Goal: Task Accomplishment & Management: Manage account settings

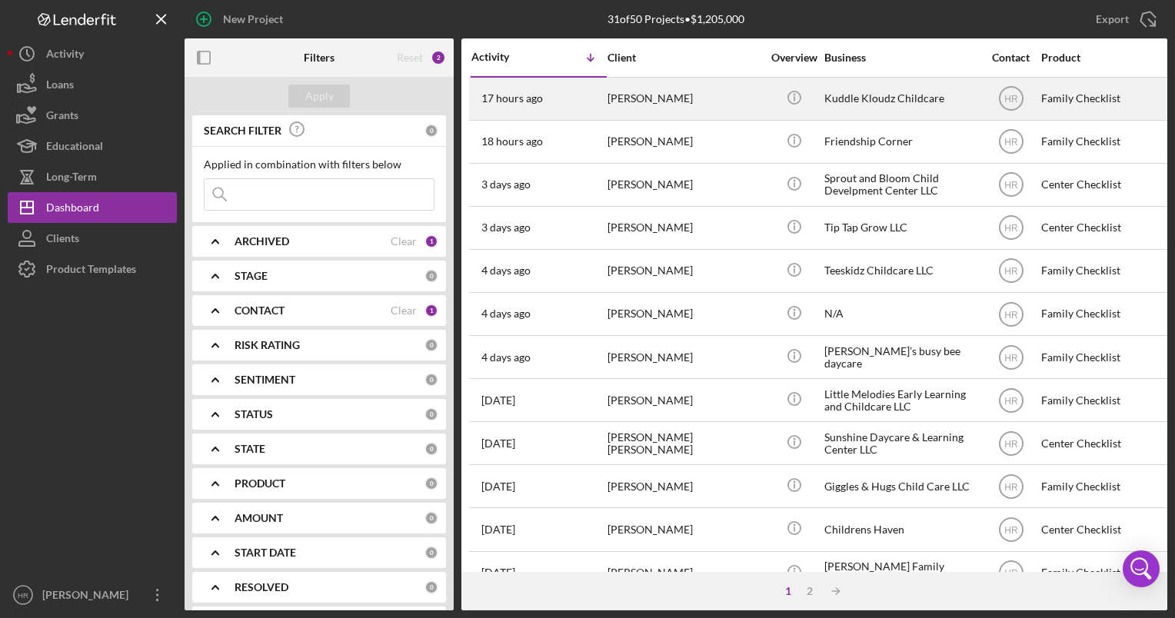
click at [876, 102] on div "Kuddle Kloudz Childcare" at bounding box center [902, 98] width 154 height 41
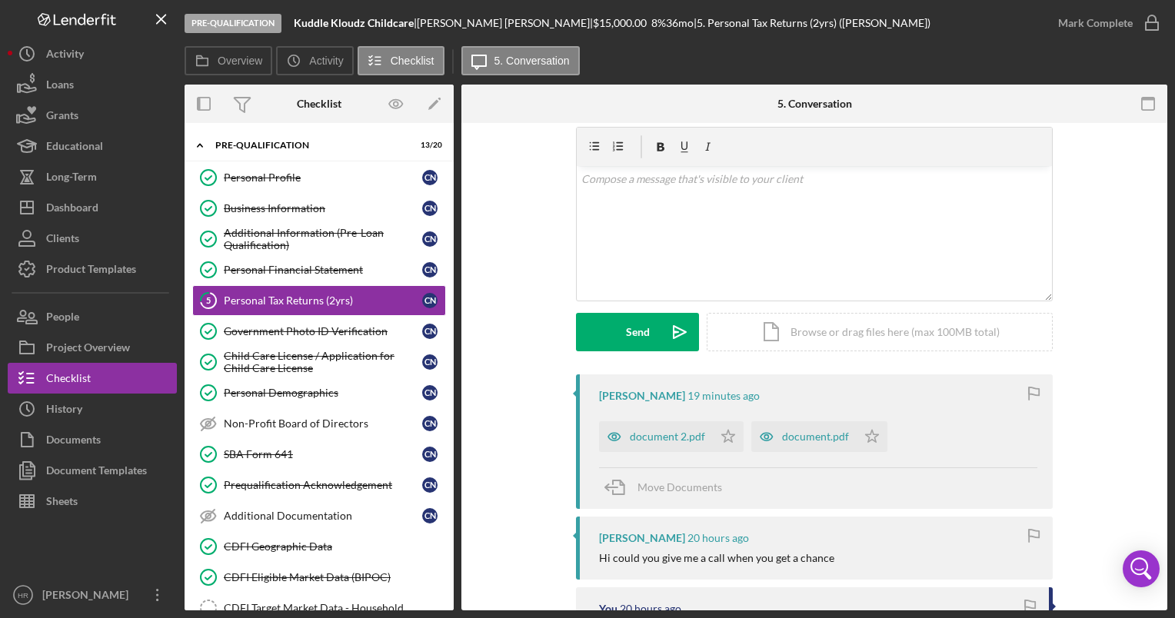
scroll to position [154, 0]
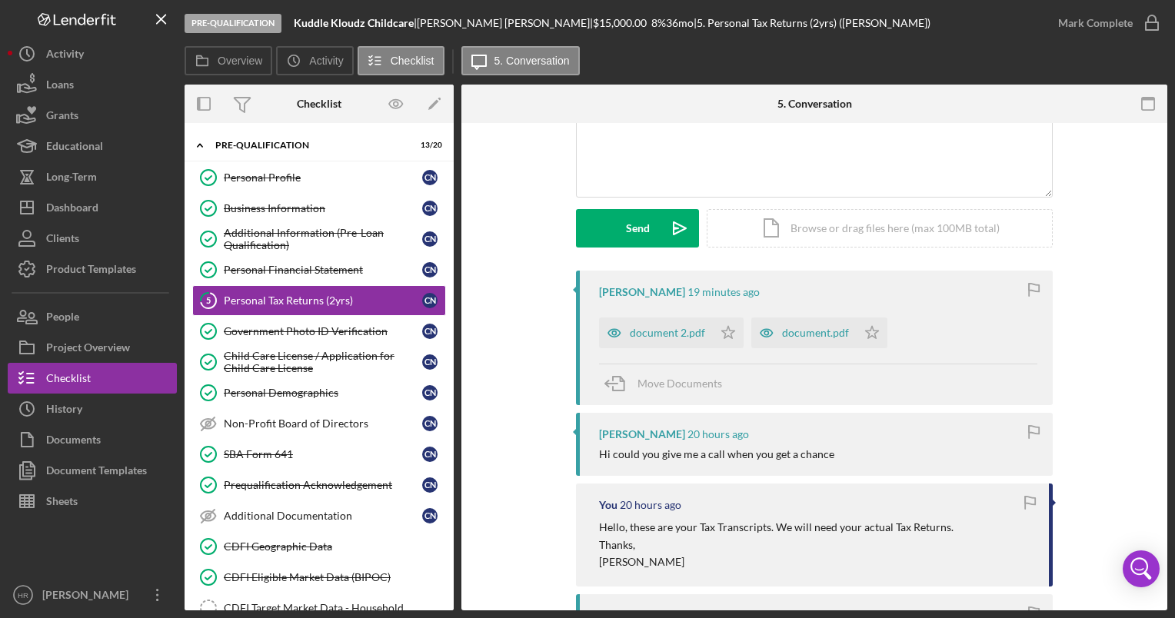
click at [964, 67] on div "Overview Icon/History Activity Checklist Icon/Message 5. Conversation" at bounding box center [676, 61] width 983 height 31
click at [658, 327] on div "document 2.pdf" at bounding box center [667, 333] width 75 height 12
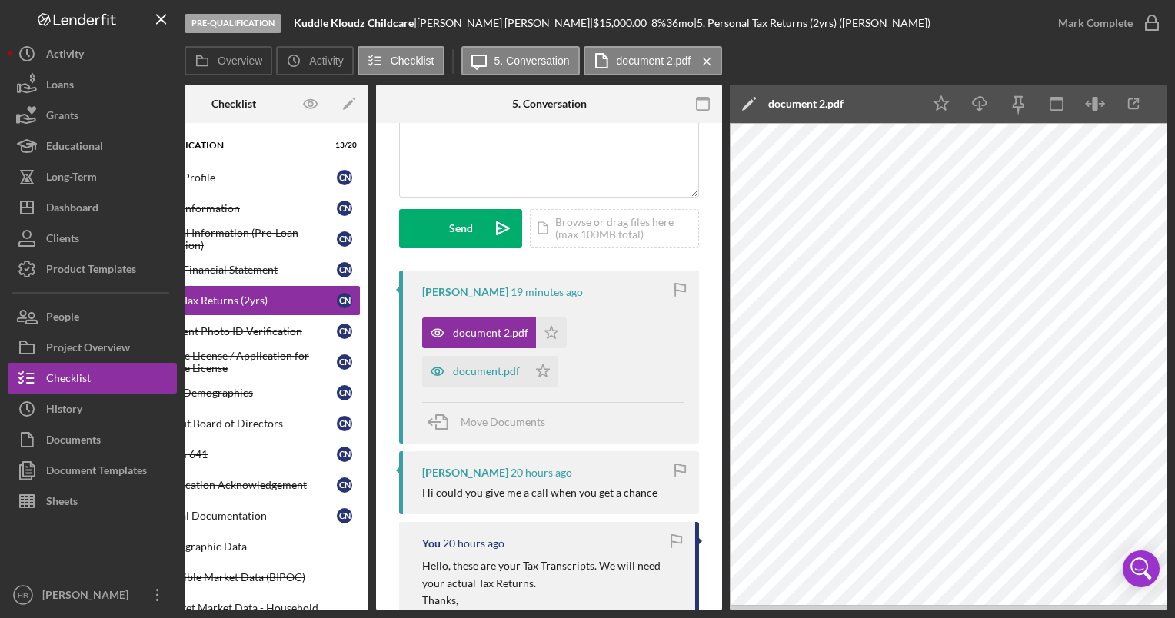
scroll to position [0, 108]
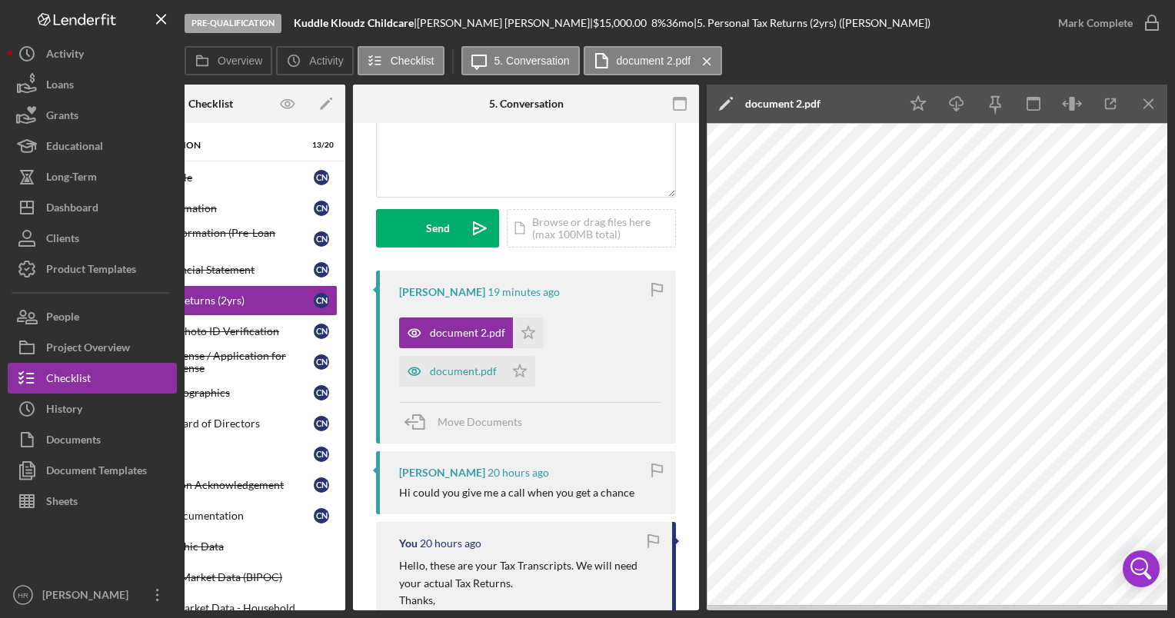
drag, startPoint x: 923, startPoint y: 612, endPoint x: 845, endPoint y: 624, distance: 79.3
click at [845, 618] on html "Pre-Qualification Kuddle Kloudz Childcare | [PERSON_NAME] | $15,000.00 8 % 36 m…" at bounding box center [587, 309] width 1175 height 618
click at [520, 335] on icon "Icon/Star" at bounding box center [528, 333] width 31 height 31
click at [522, 369] on icon "Icon/Star" at bounding box center [520, 371] width 31 height 31
click at [462, 368] on div "document.pdf" at bounding box center [463, 371] width 67 height 12
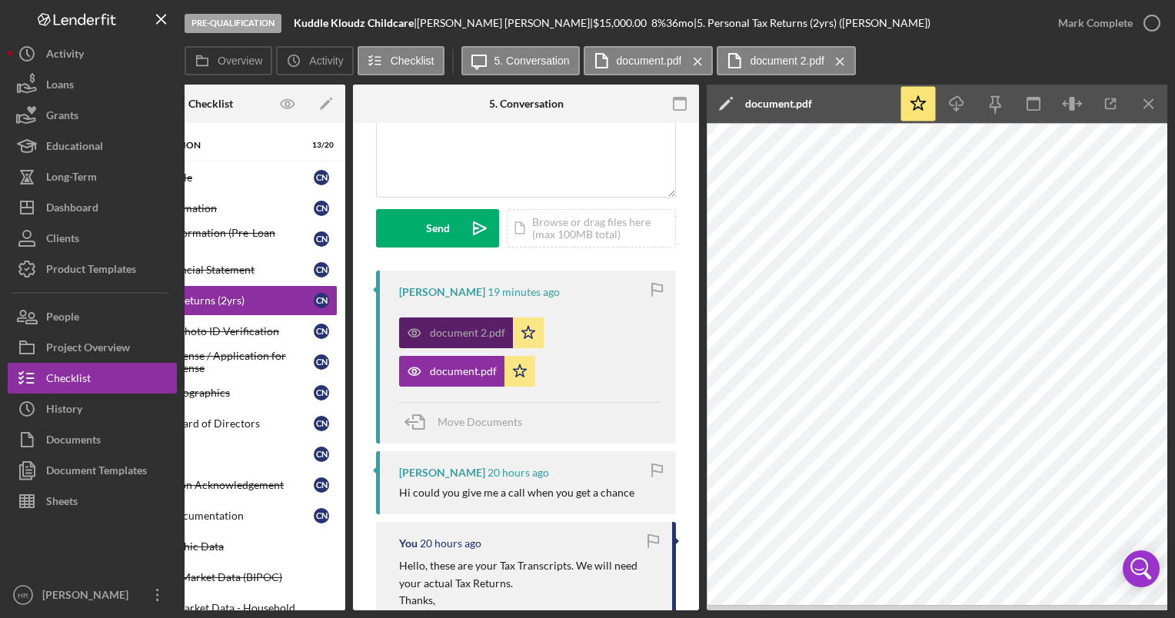
click at [458, 342] on div "document 2.pdf" at bounding box center [456, 333] width 114 height 31
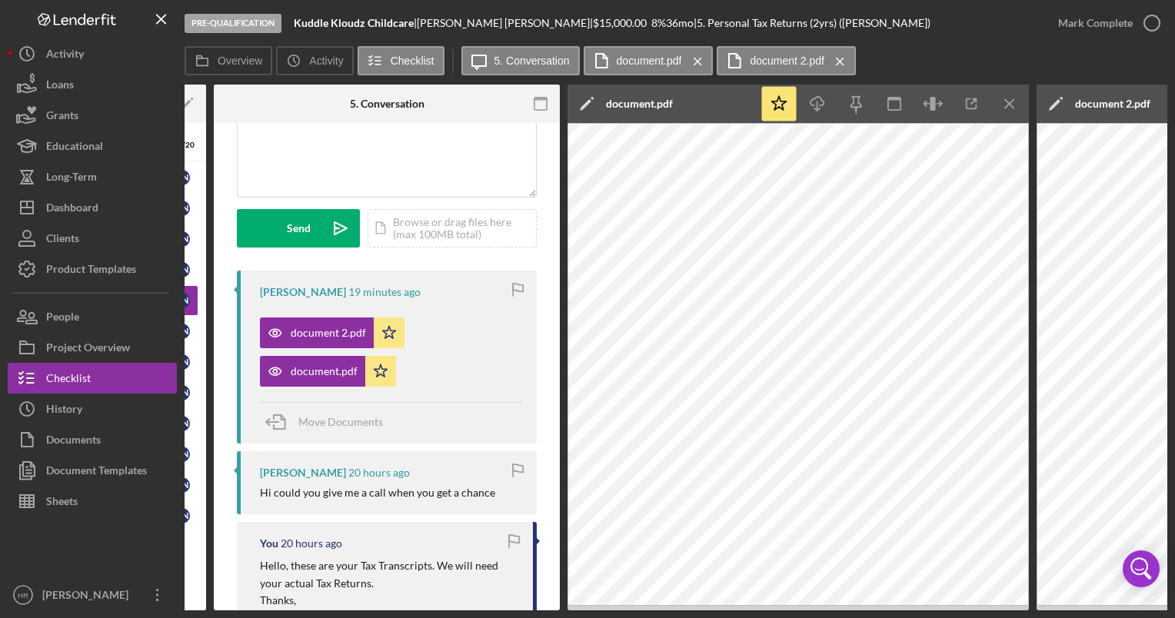
scroll to position [0, 119]
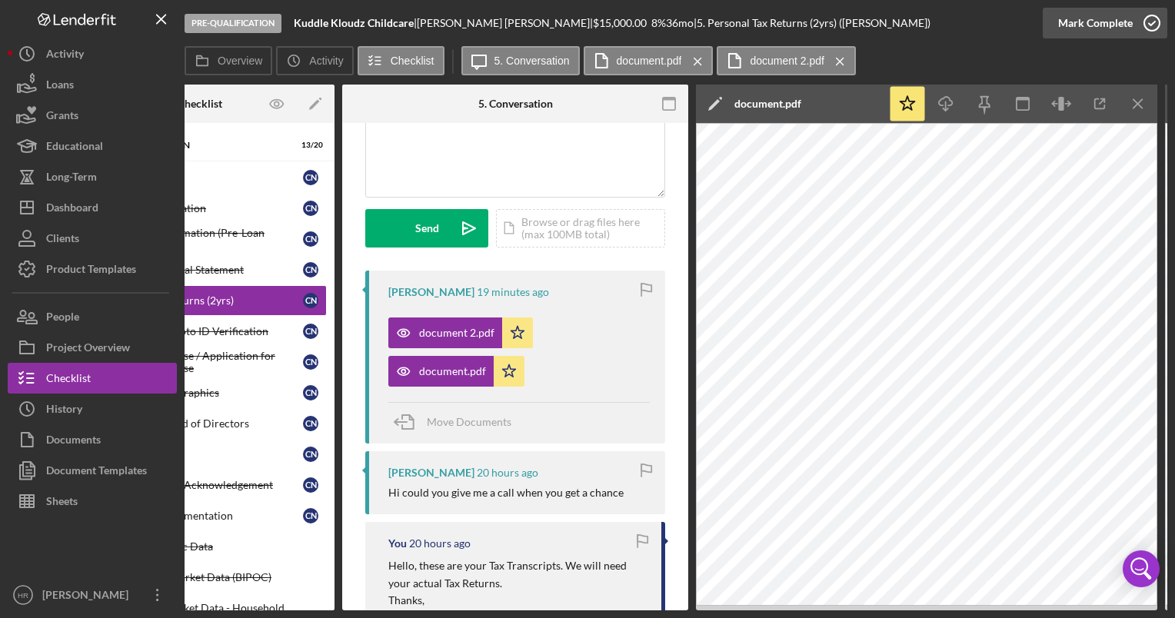
click at [1149, 31] on circle "button" at bounding box center [1152, 22] width 15 height 15
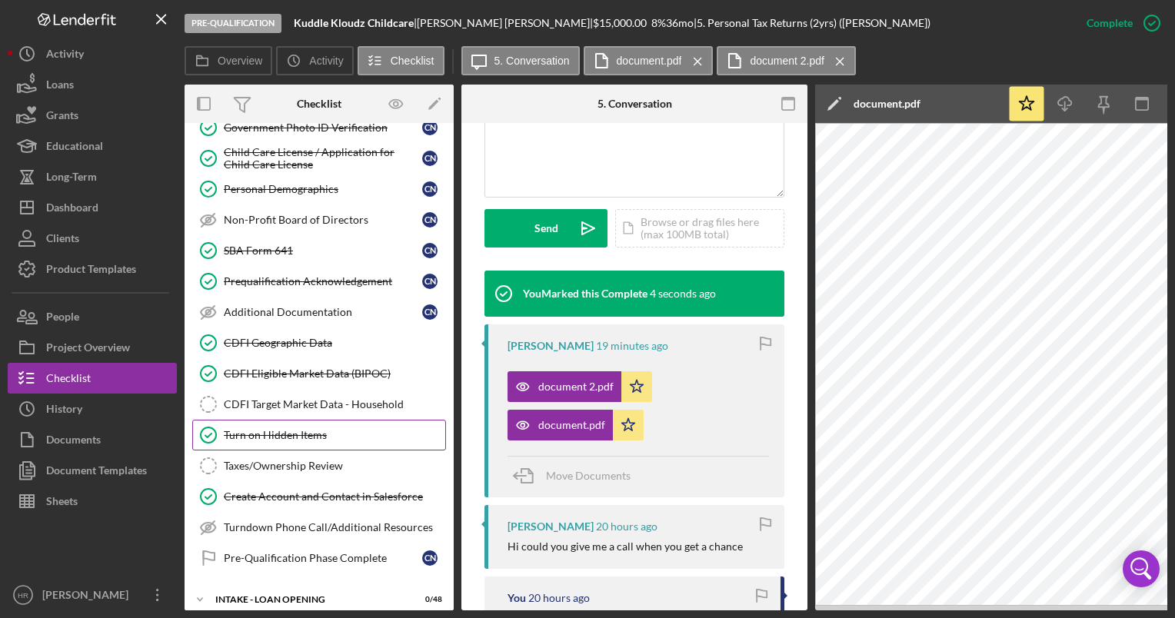
scroll to position [231, 0]
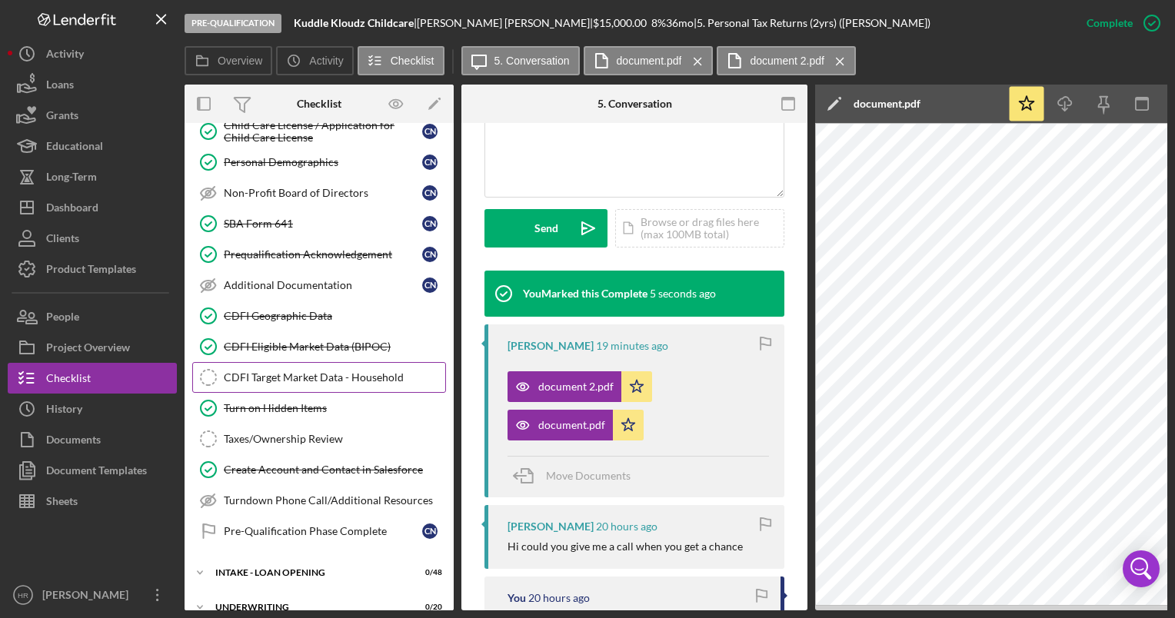
click at [282, 375] on div "CDFI Target Market Data - Household" at bounding box center [335, 378] width 222 height 12
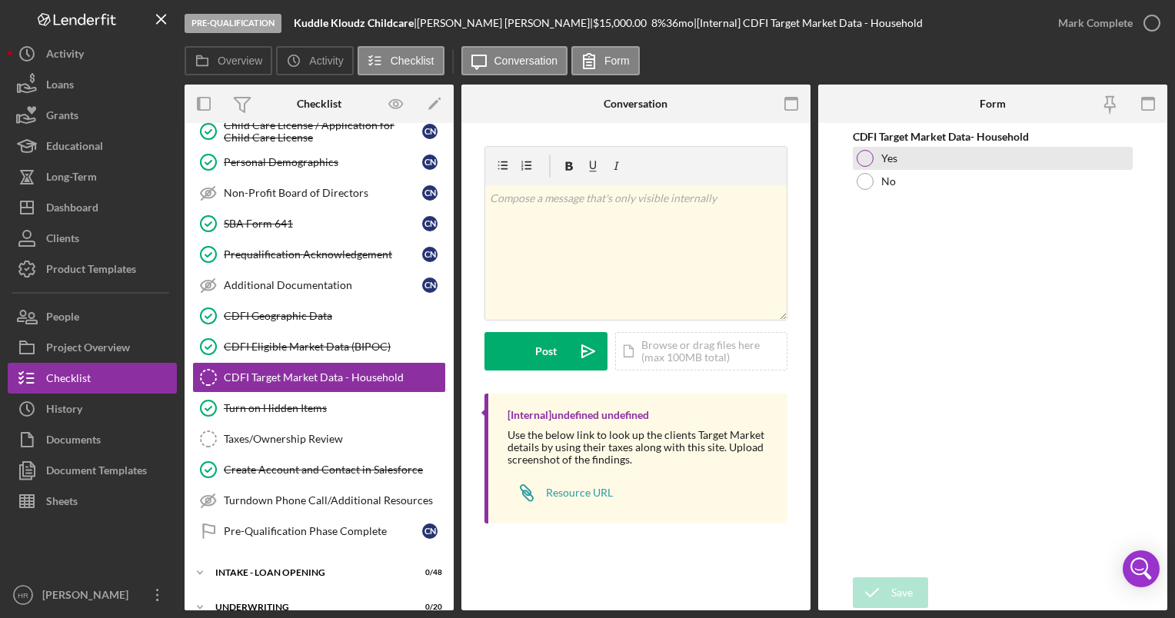
click at [868, 160] on div at bounding box center [865, 158] width 17 height 17
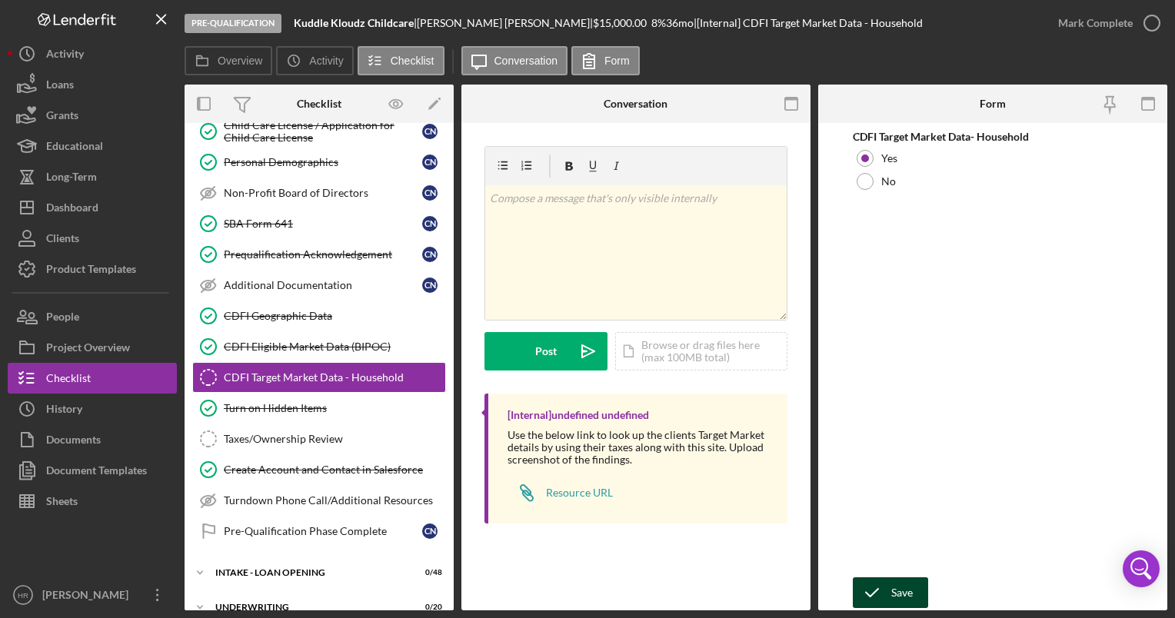
click at [892, 588] on div "Save" at bounding box center [903, 593] width 22 height 31
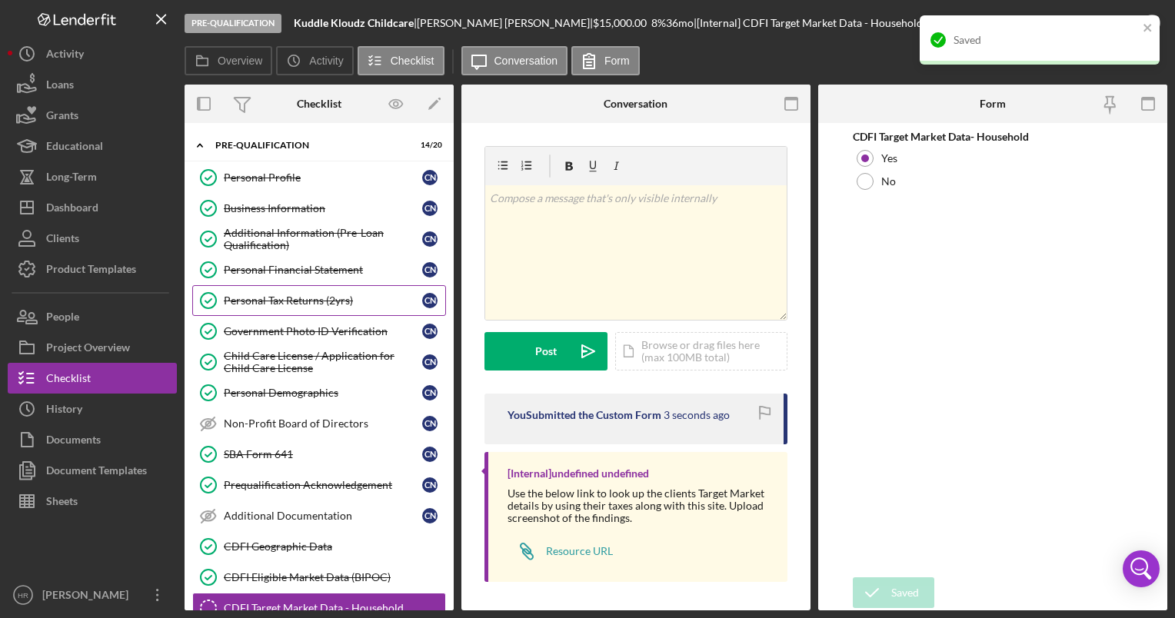
click at [272, 299] on div "Personal Tax Returns (2yrs)" at bounding box center [323, 301] width 198 height 12
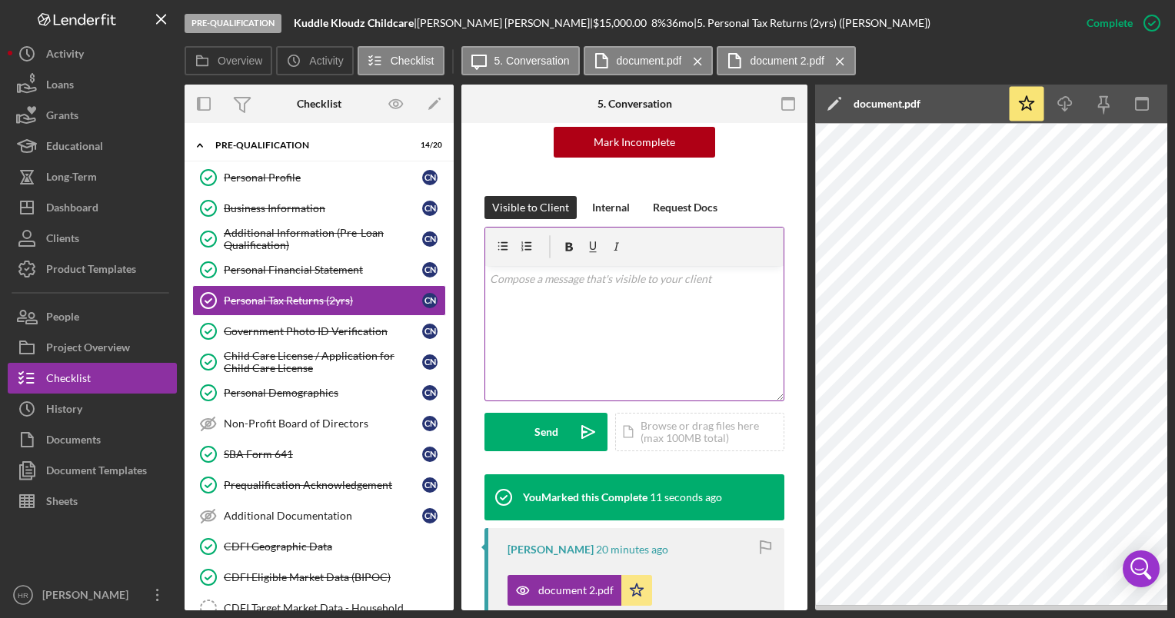
scroll to position [308, 0]
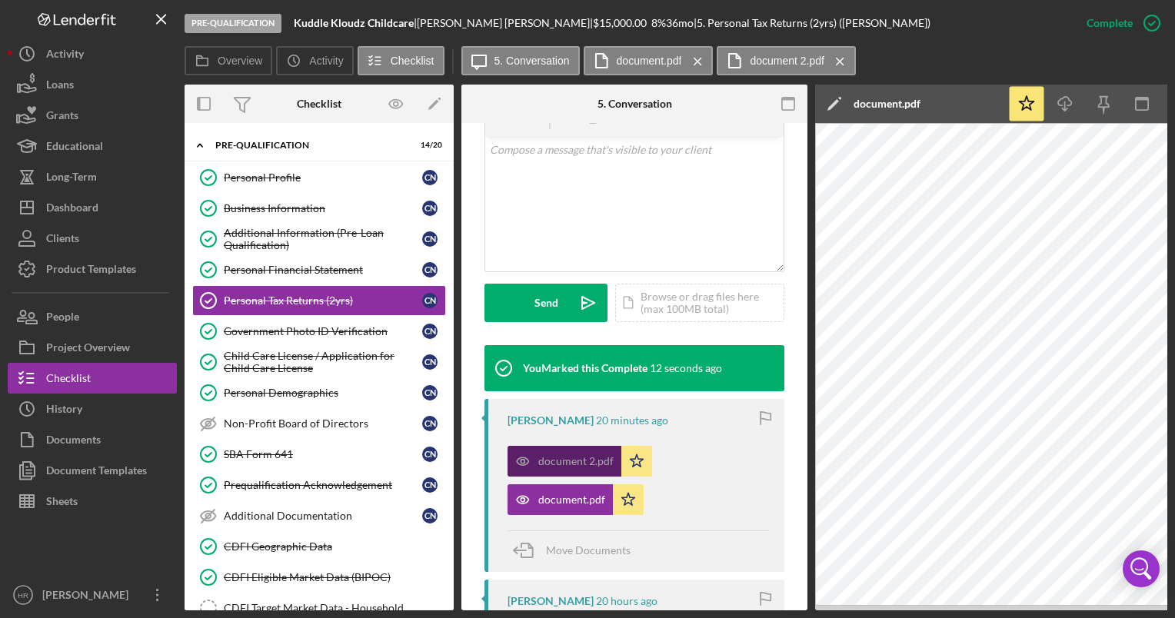
click at [568, 462] on div "document 2.pdf" at bounding box center [575, 461] width 75 height 12
drag, startPoint x: 756, startPoint y: 612, endPoint x: 816, endPoint y: 608, distance: 60.1
click at [816, 608] on div "Pre-Qualification Kuddle Kloudz Childcare | [PERSON_NAME] | $15,000.00 8 % 36 m…" at bounding box center [587, 309] width 1175 height 618
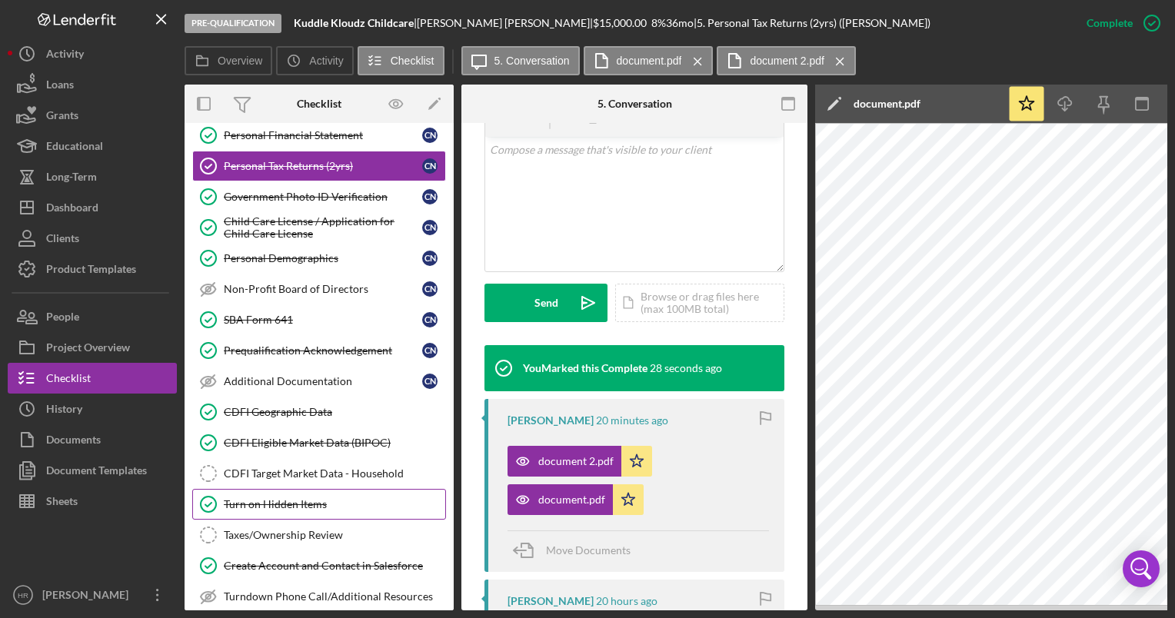
scroll to position [231, 0]
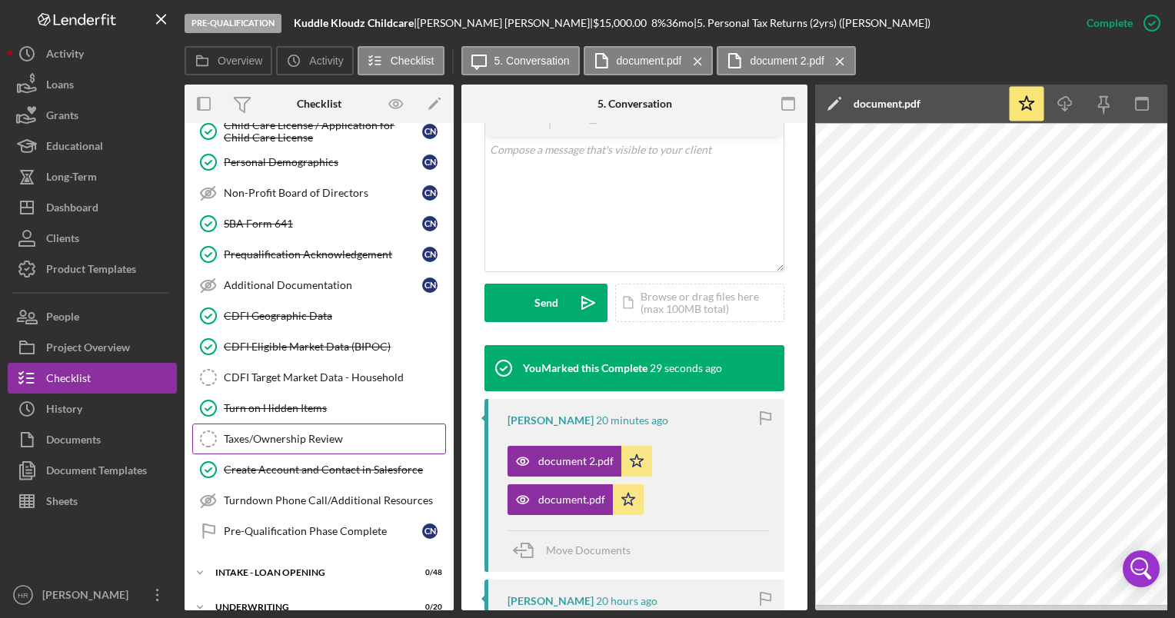
drag, startPoint x: 280, startPoint y: 426, endPoint x: 268, endPoint y: 424, distance: 12.5
click at [280, 426] on link "Taxes/Ownership Review Taxes/Ownership Review" at bounding box center [319, 439] width 254 height 31
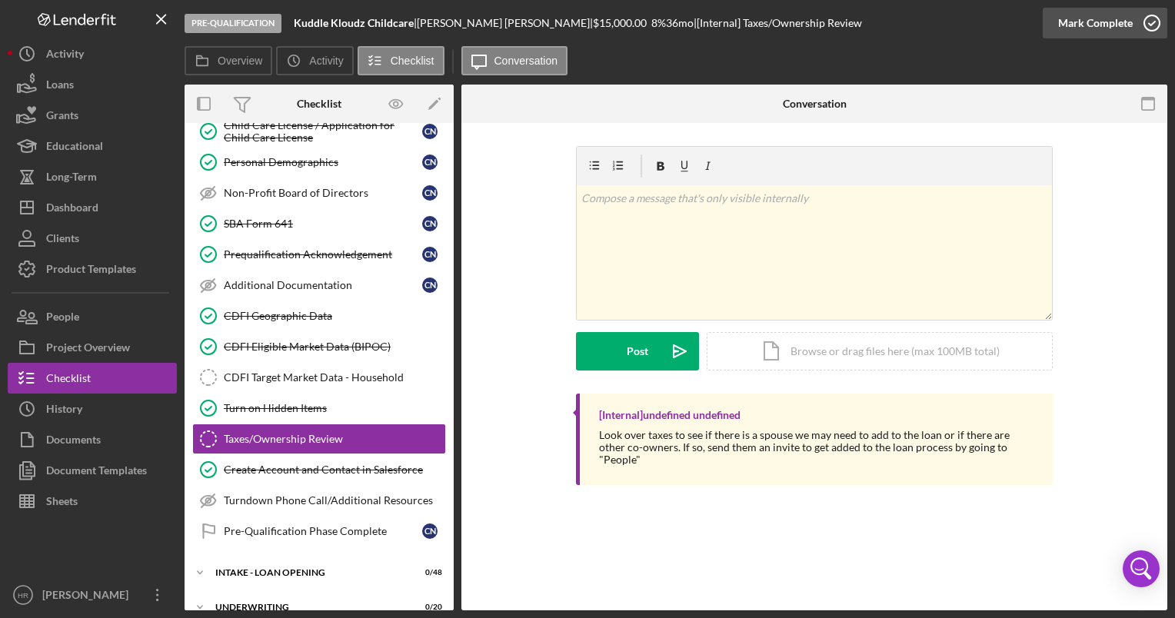
click at [1162, 24] on icon "button" at bounding box center [1152, 23] width 38 height 38
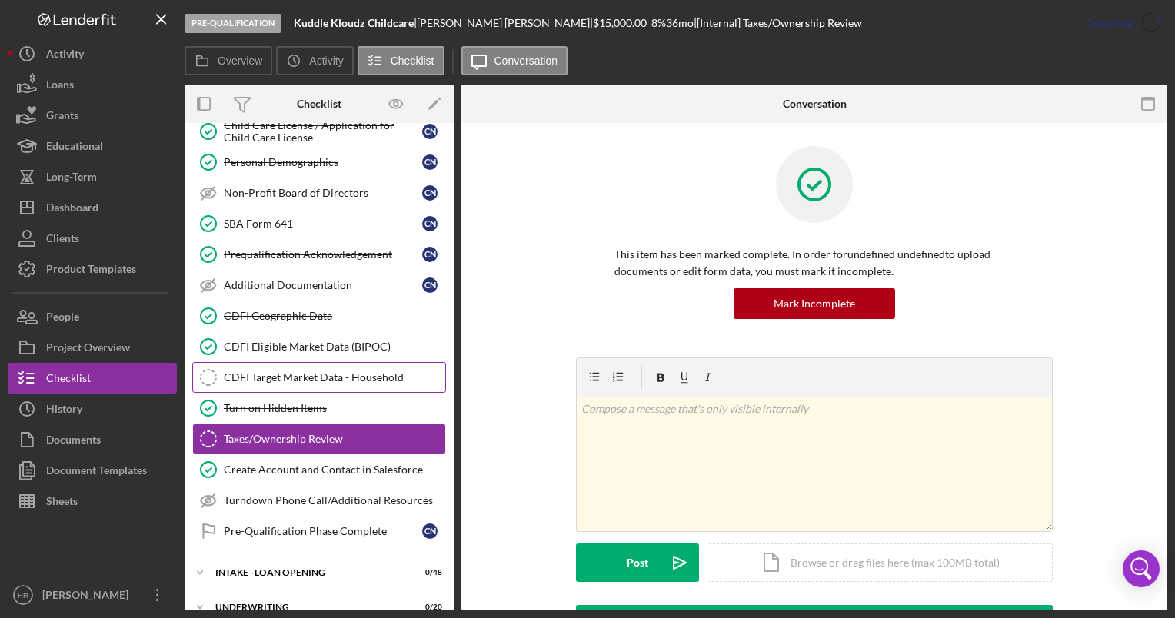
click at [298, 372] on div "CDFI Target Market Data - Household" at bounding box center [335, 378] width 222 height 12
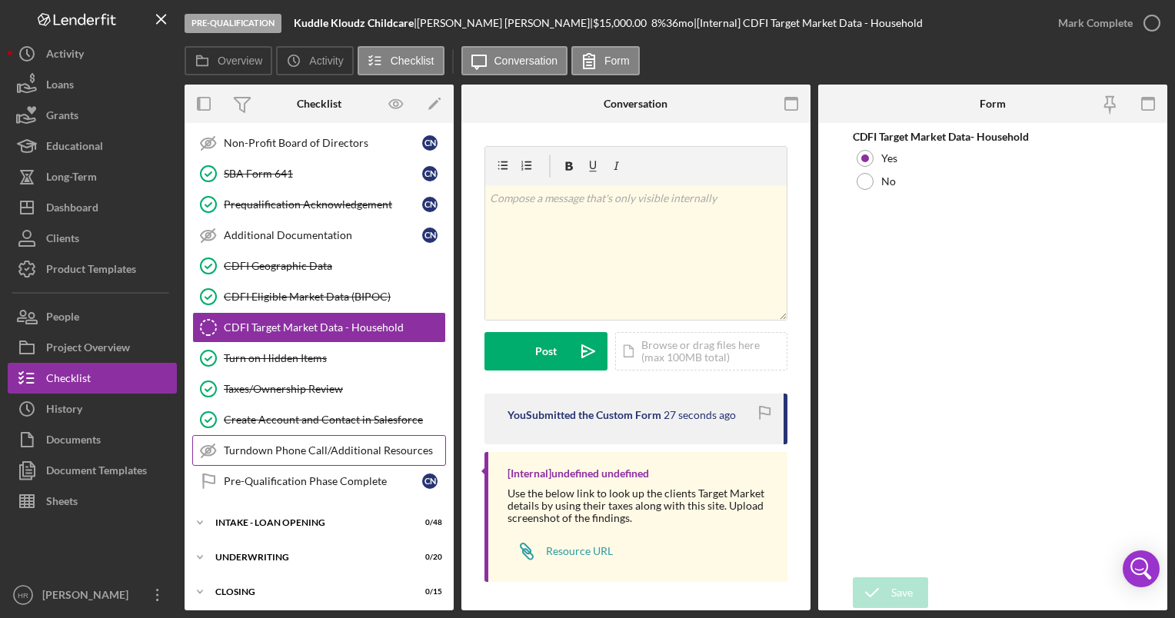
scroll to position [308, 0]
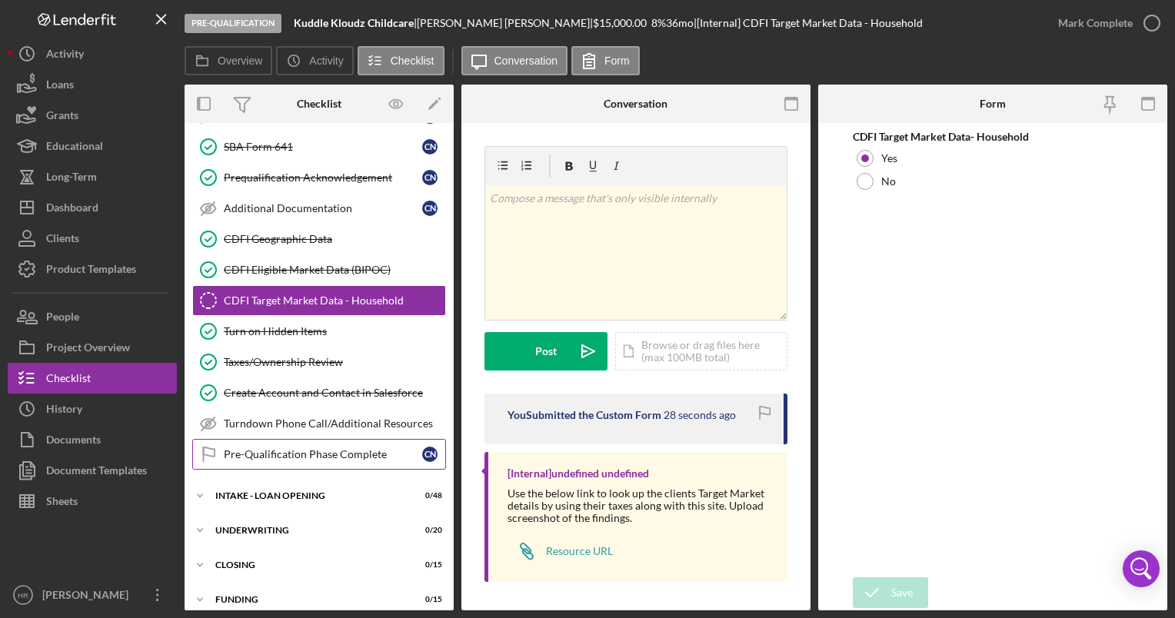
click at [286, 448] on div "Pre-Qualification Phase Complete" at bounding box center [323, 454] width 198 height 12
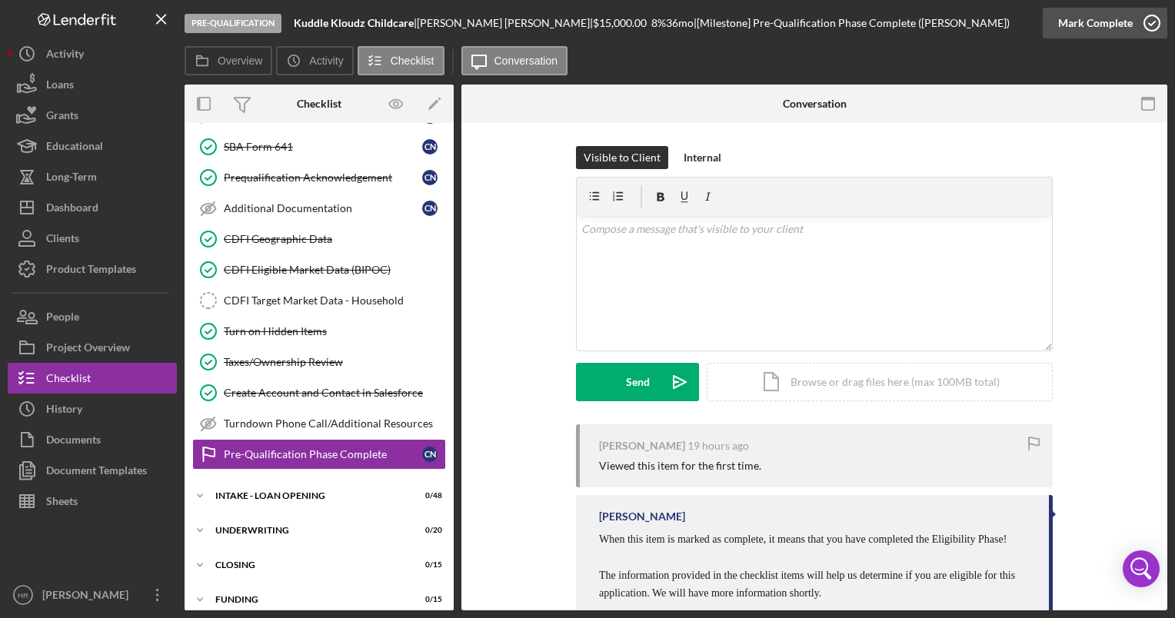
click at [1157, 30] on icon "button" at bounding box center [1152, 23] width 38 height 38
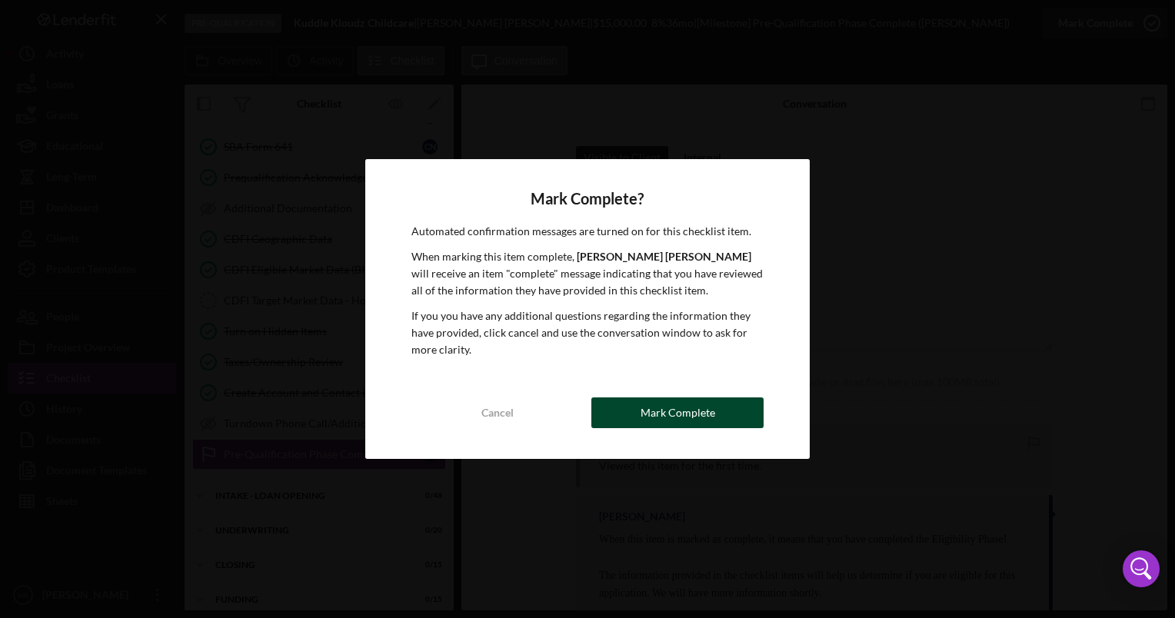
click at [694, 425] on div "Mark Complete" at bounding box center [678, 413] width 75 height 31
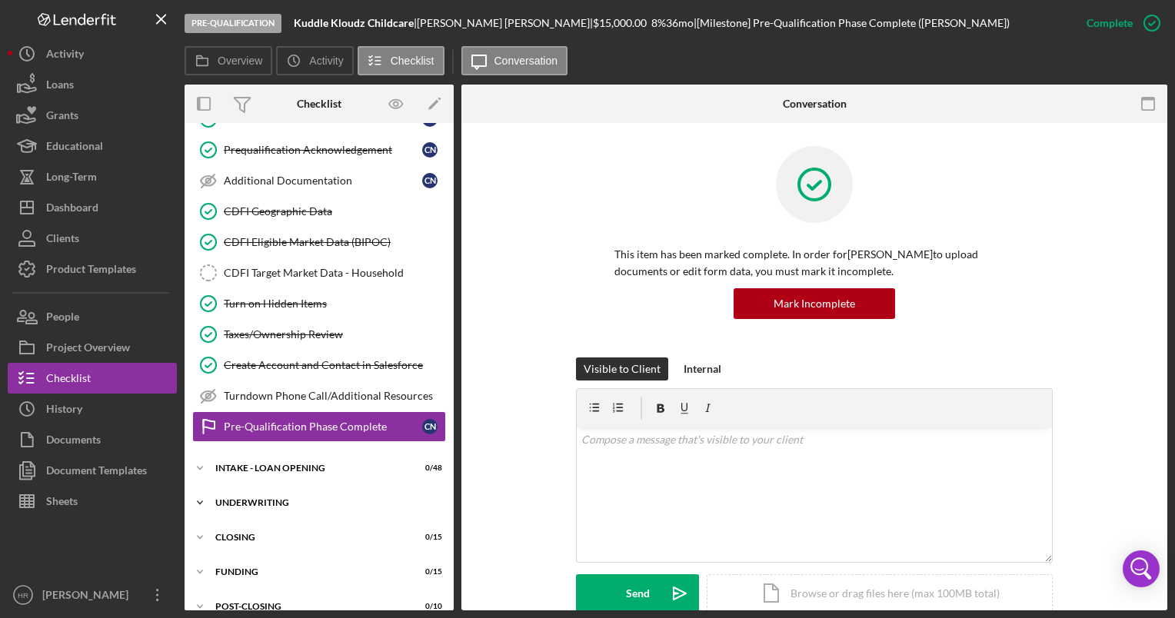
scroll to position [348, 0]
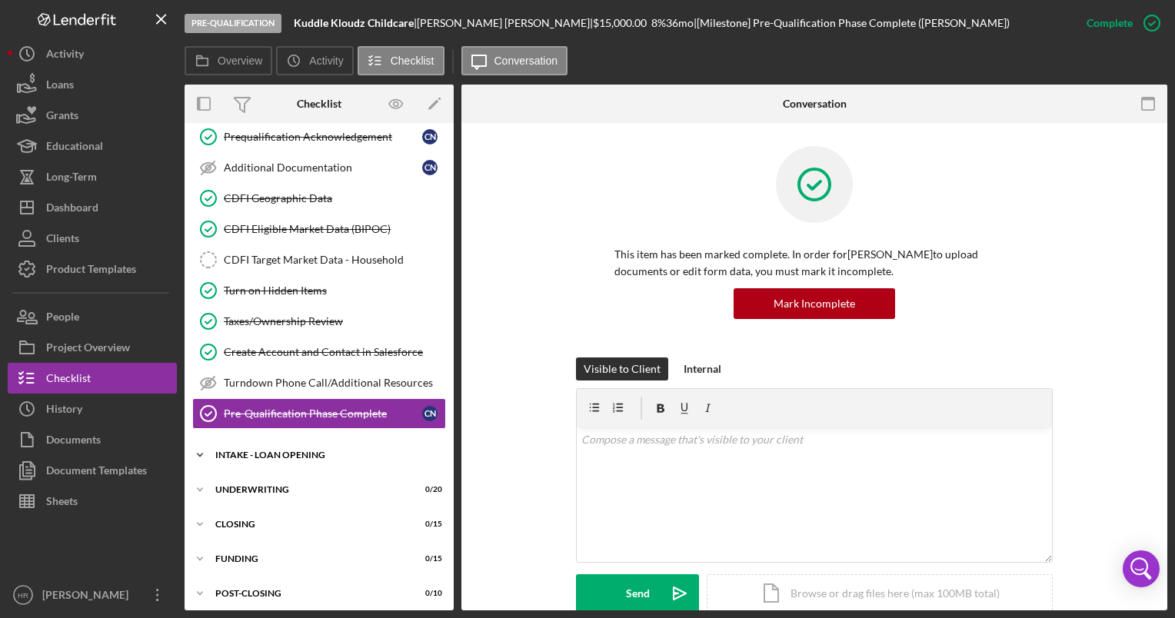
click at [255, 452] on div "INTAKE - LOAN OPENING" at bounding box center [324, 455] width 219 height 9
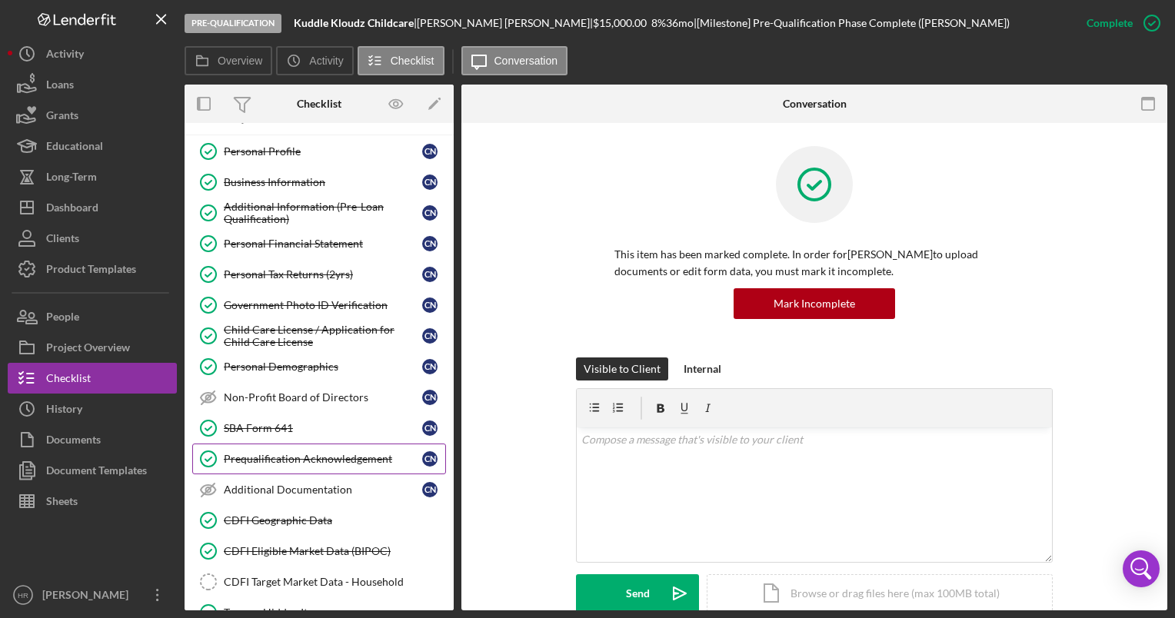
scroll to position [0, 0]
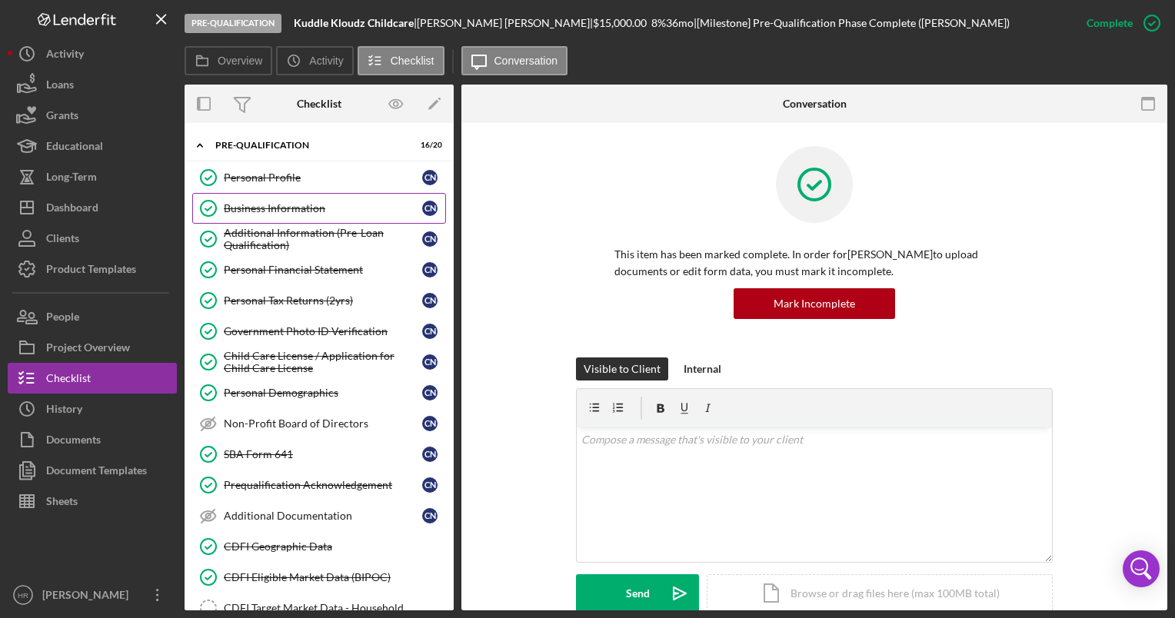
drag, startPoint x: 337, startPoint y: 203, endPoint x: 353, endPoint y: 212, distance: 18.6
click at [336, 203] on div "Business Information" at bounding box center [323, 208] width 198 height 12
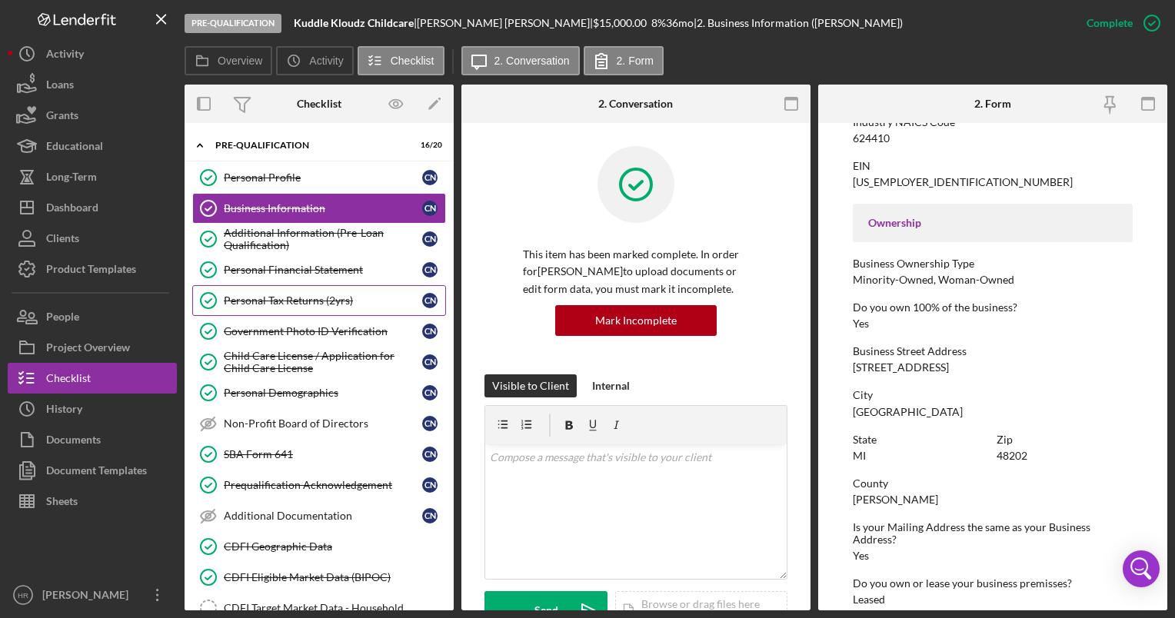
scroll to position [377, 0]
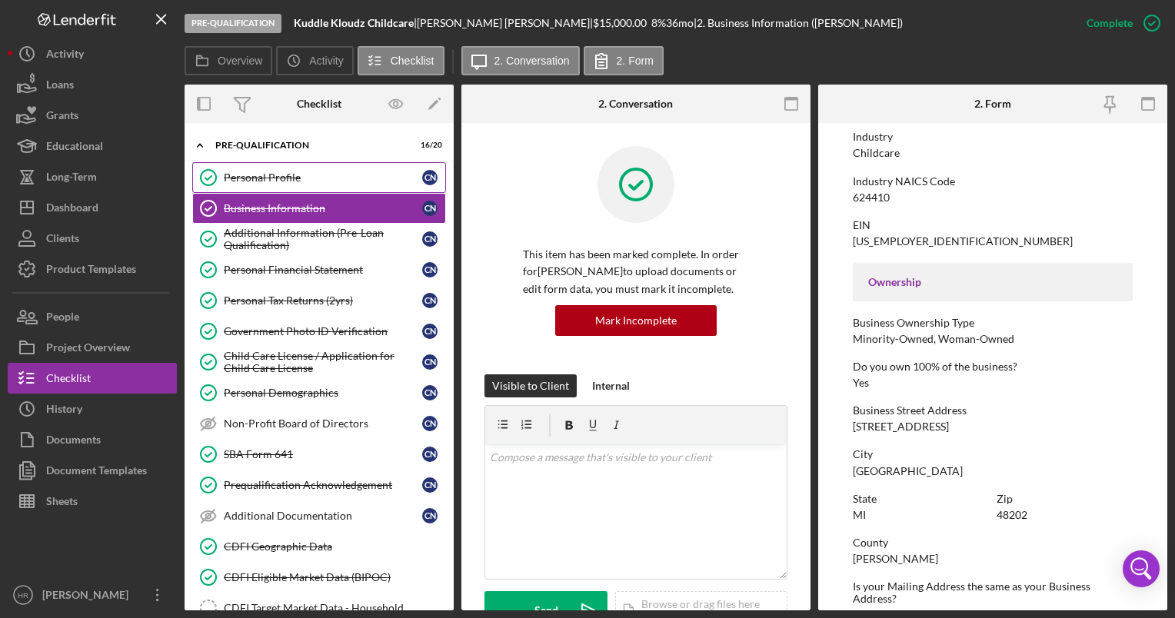
click at [274, 183] on div "Personal Profile" at bounding box center [323, 178] width 198 height 12
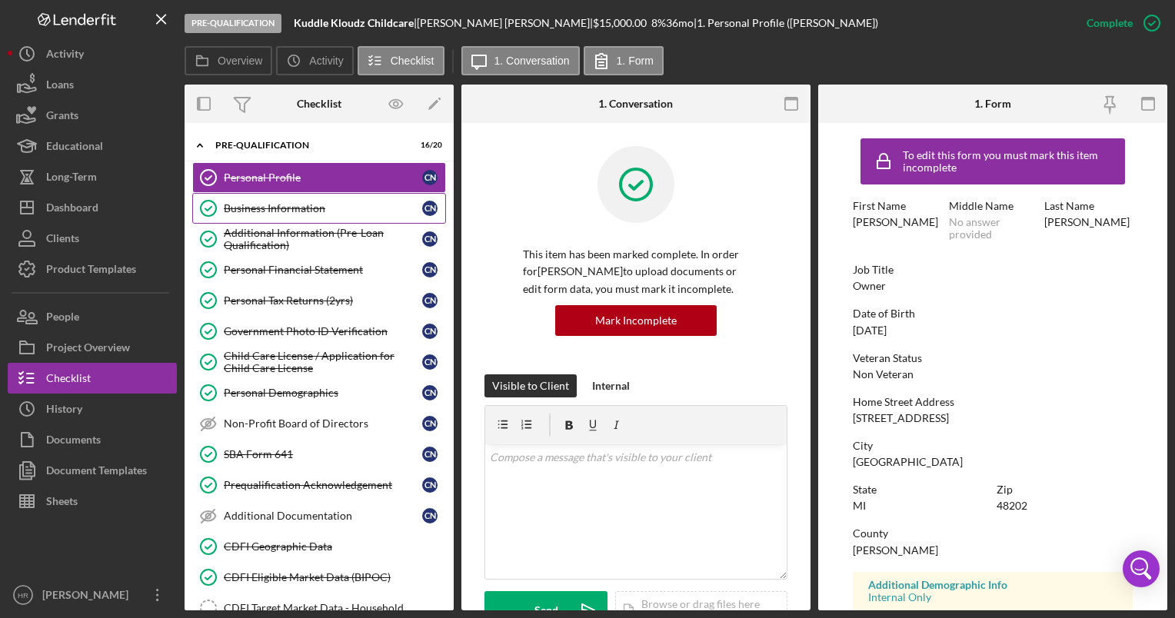
click at [284, 200] on link "Business Information Business Information C N" at bounding box center [319, 208] width 254 height 31
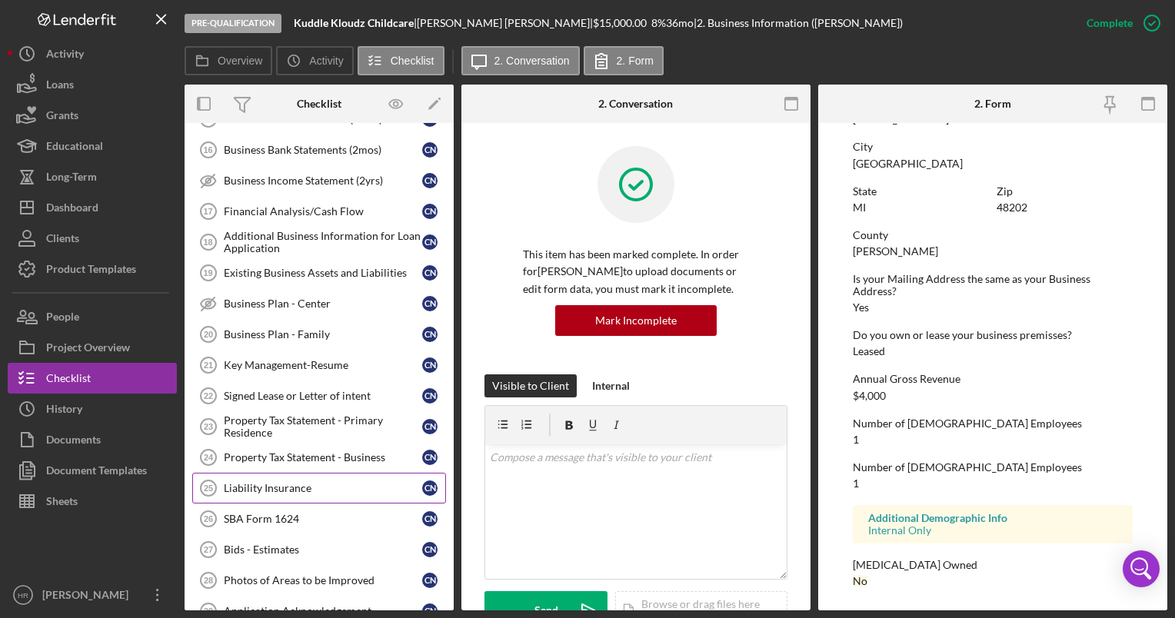
scroll to position [846, 0]
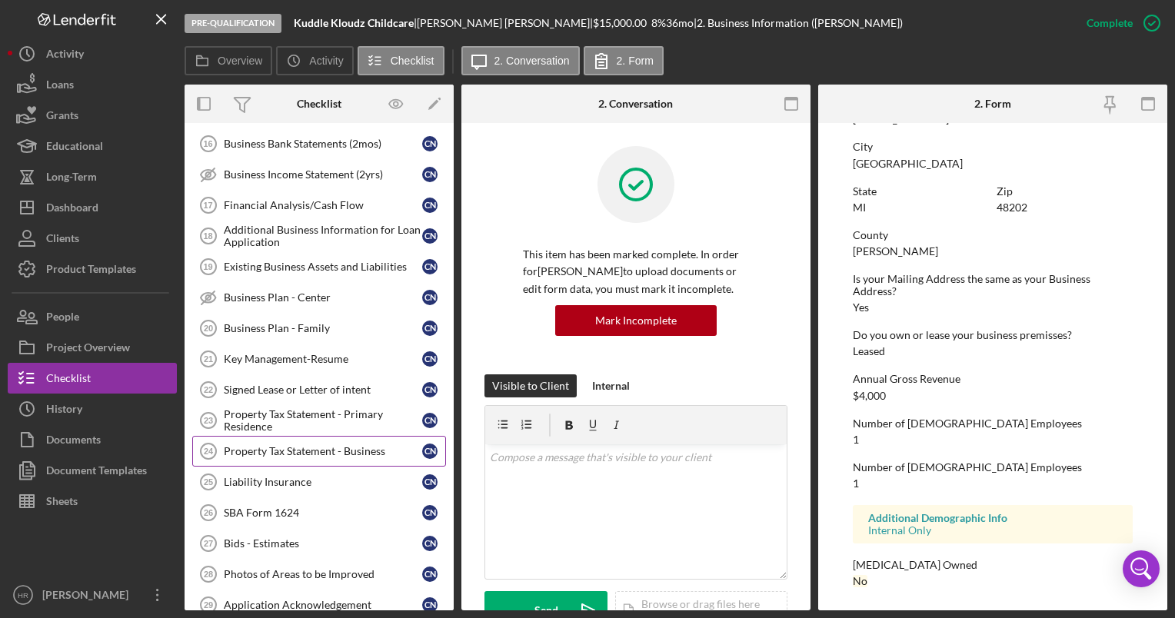
click at [275, 445] on div "Property Tax Statement - Business" at bounding box center [323, 451] width 198 height 12
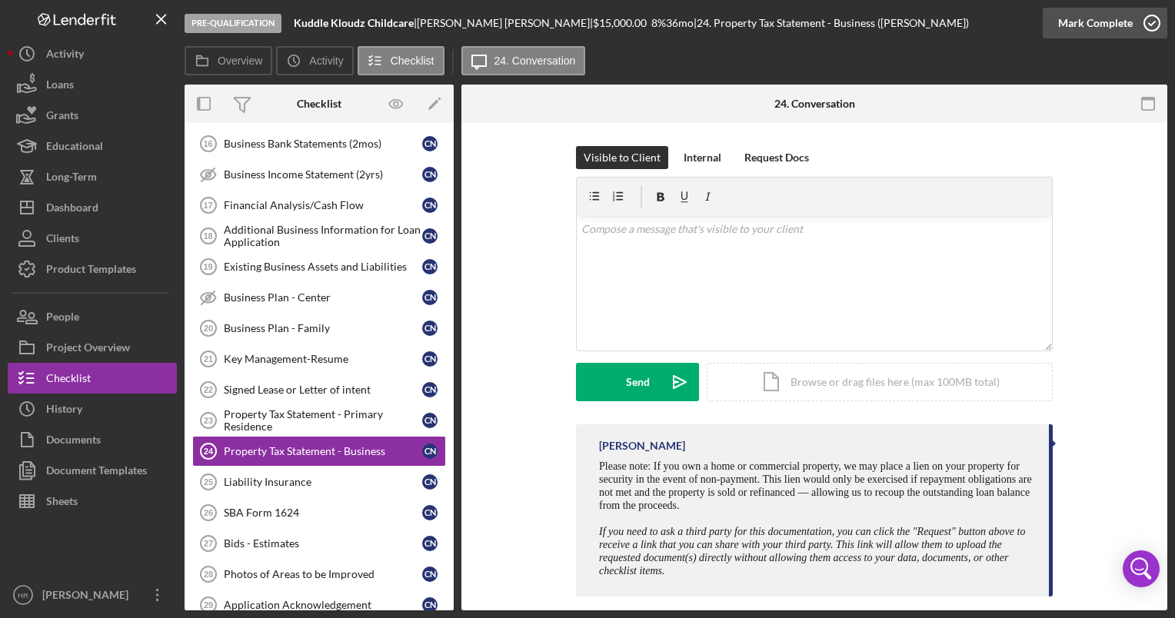
click at [1158, 25] on icon "button" at bounding box center [1152, 23] width 38 height 38
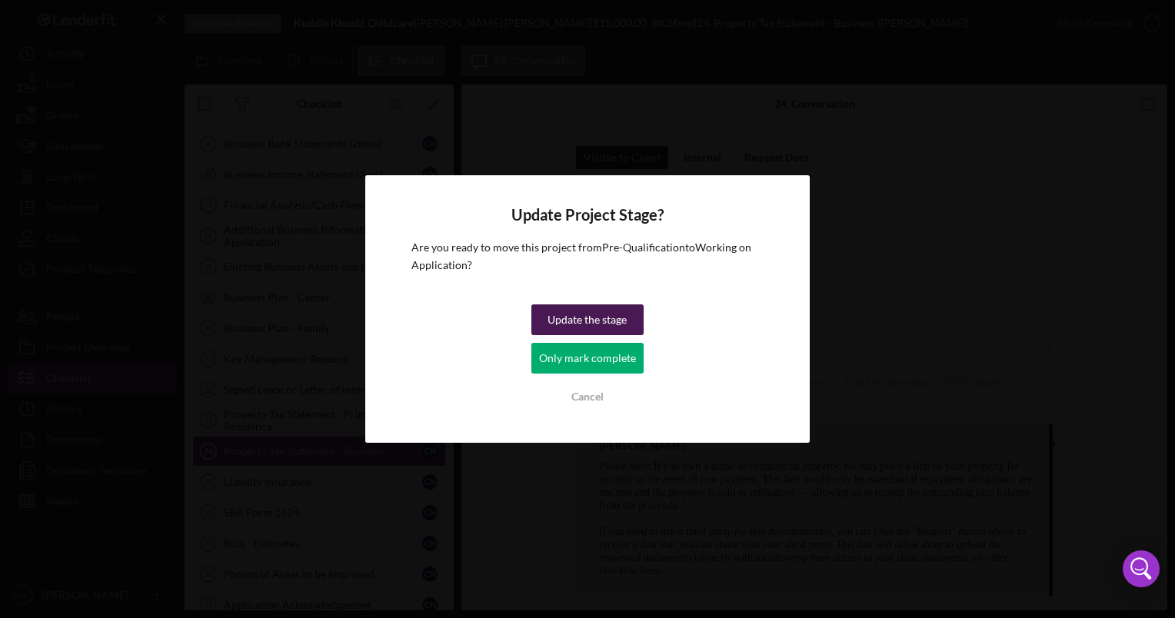
click at [578, 312] on div "Update the stage" at bounding box center [587, 320] width 79 height 31
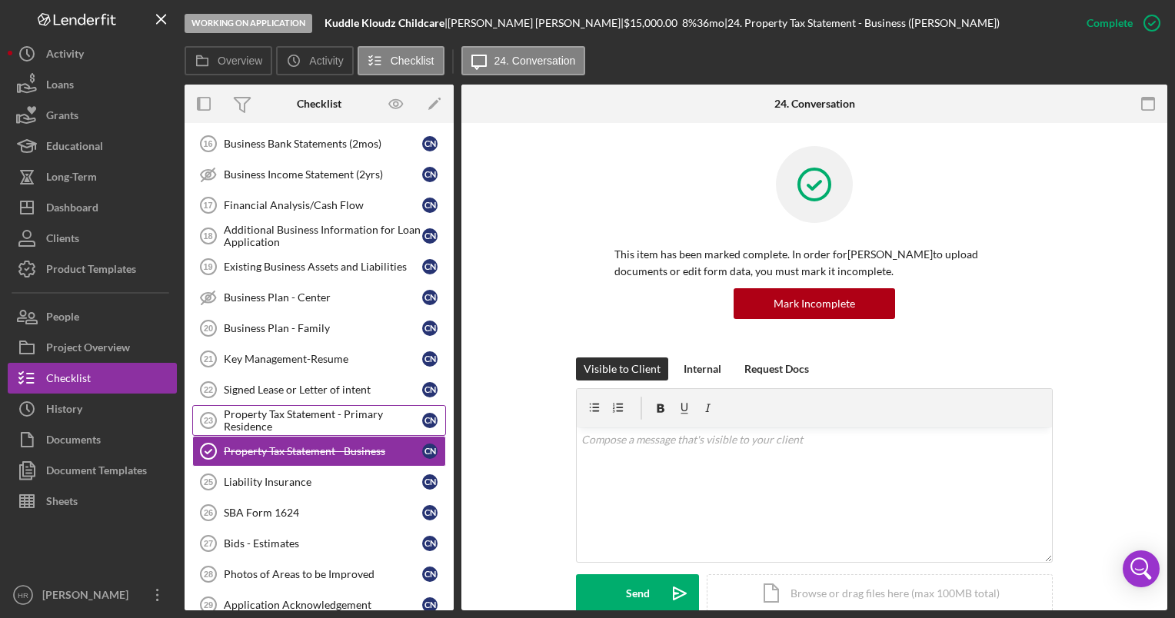
click at [281, 408] on div "Property Tax Statement - Primary Residence" at bounding box center [323, 420] width 198 height 25
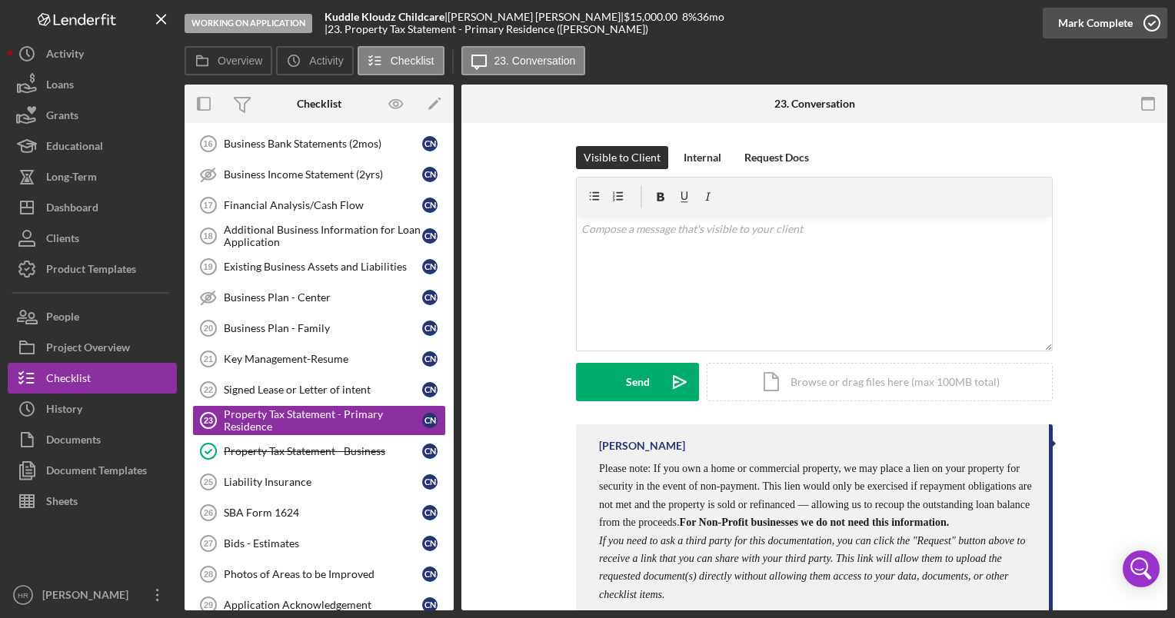
click at [1150, 21] on icon "button" at bounding box center [1152, 23] width 38 height 38
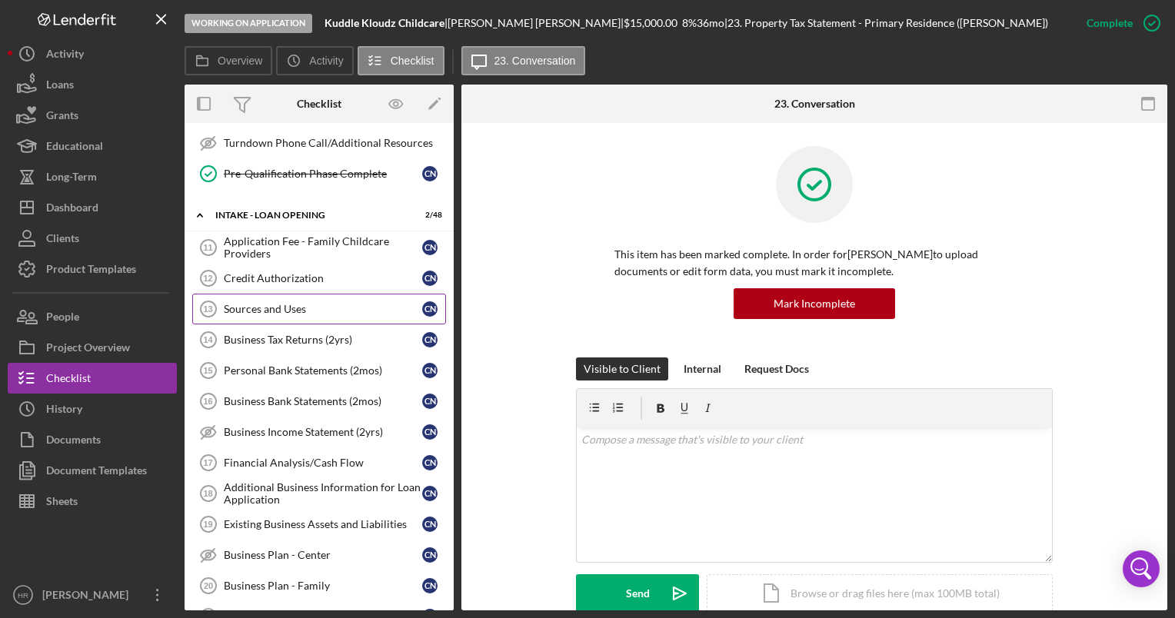
scroll to position [615, 0]
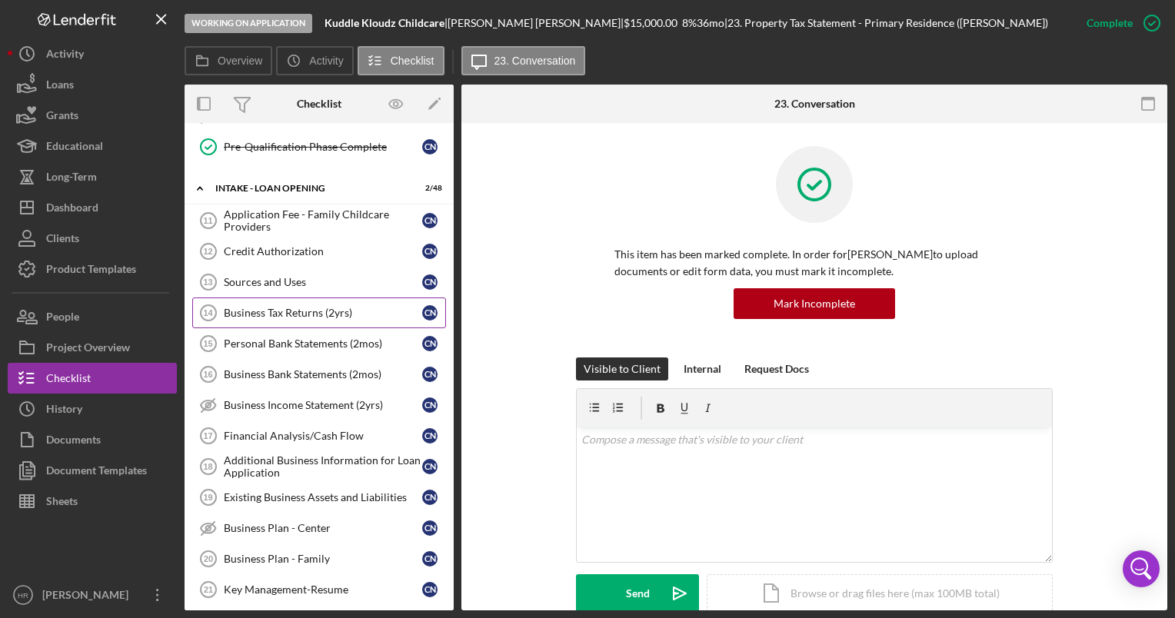
click at [281, 313] on link "Business Tax Returns (2yrs) 14 Business Tax Returns (2yrs) C N" at bounding box center [319, 313] width 254 height 31
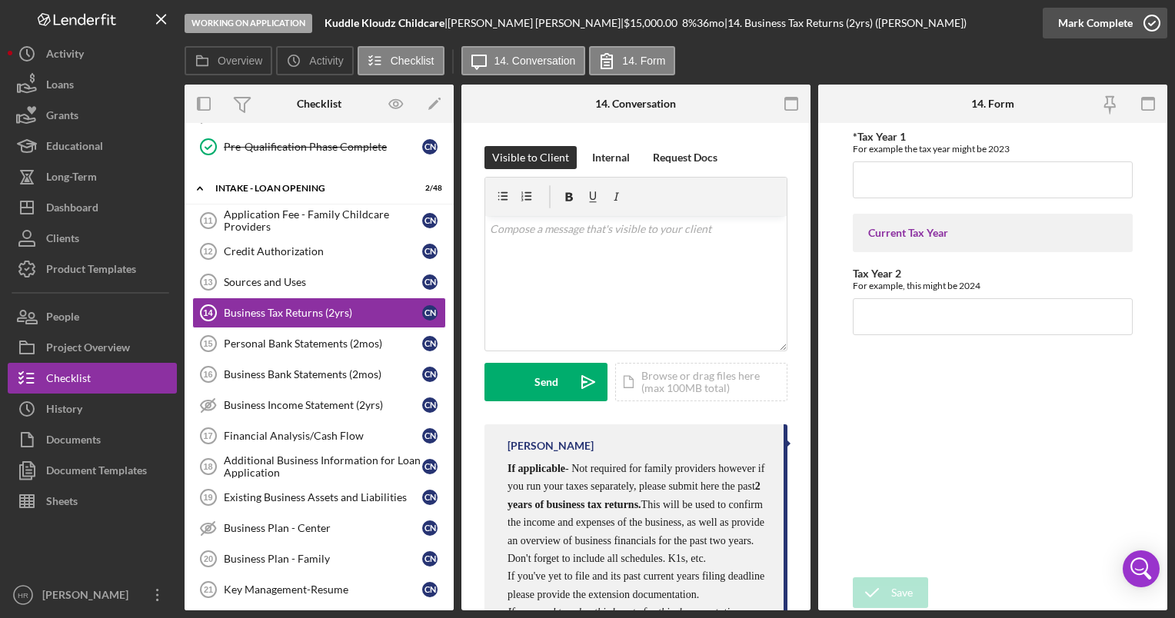
click at [1152, 26] on icon "button" at bounding box center [1152, 23] width 38 height 38
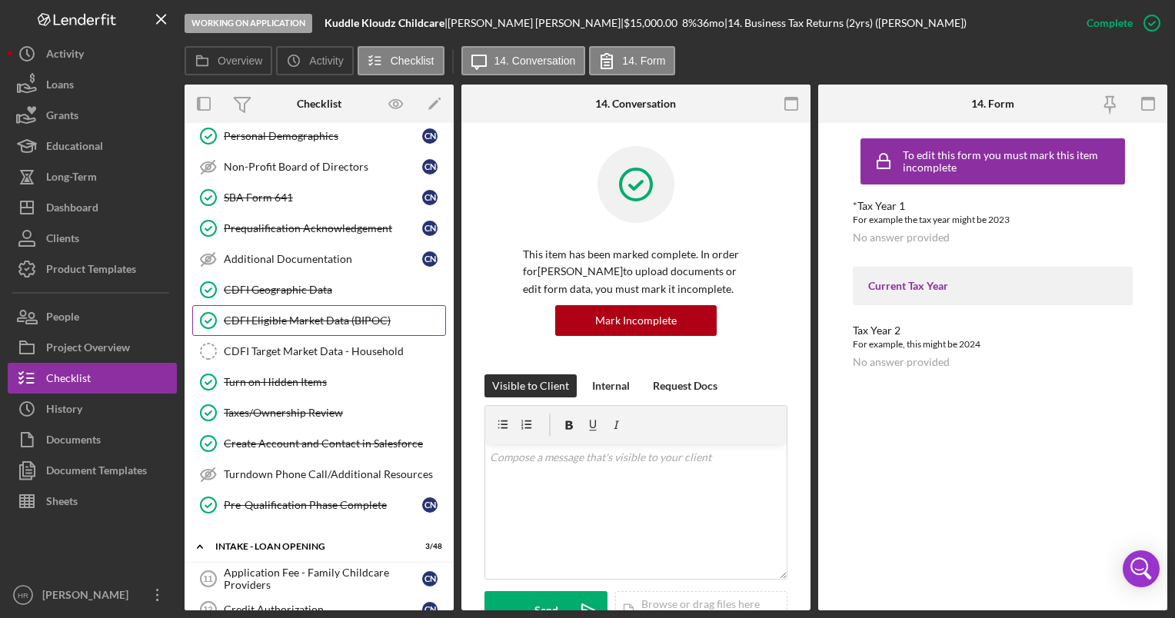
scroll to position [231, 0]
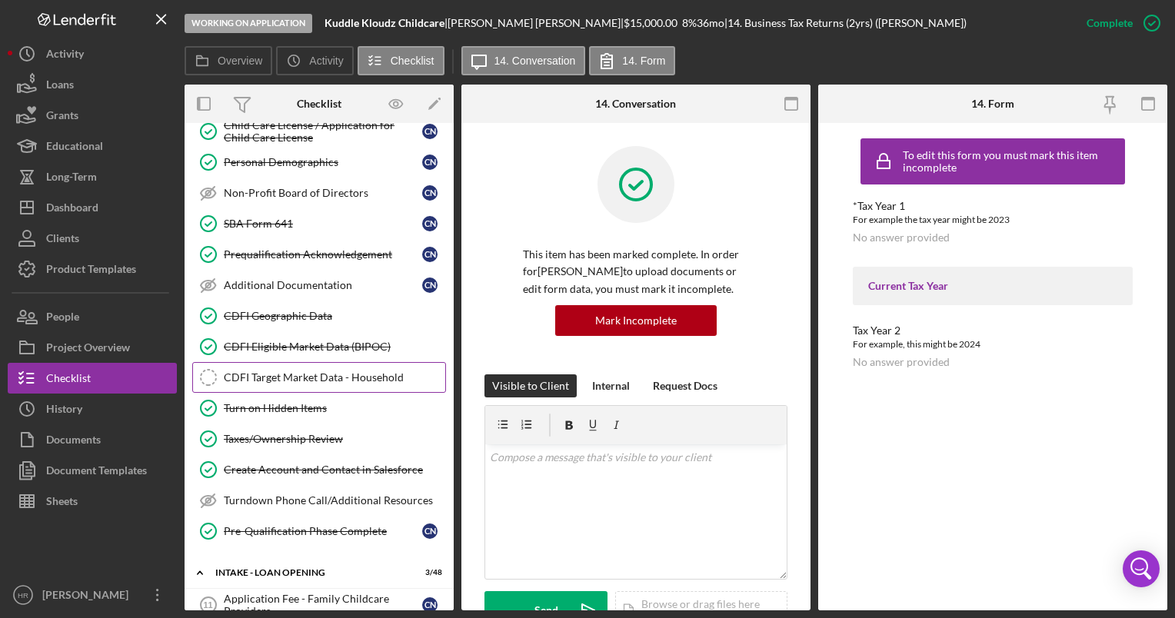
click at [305, 366] on link "CDFI Target Market Data - Household CDFI Target Market Data - Household" at bounding box center [319, 377] width 254 height 31
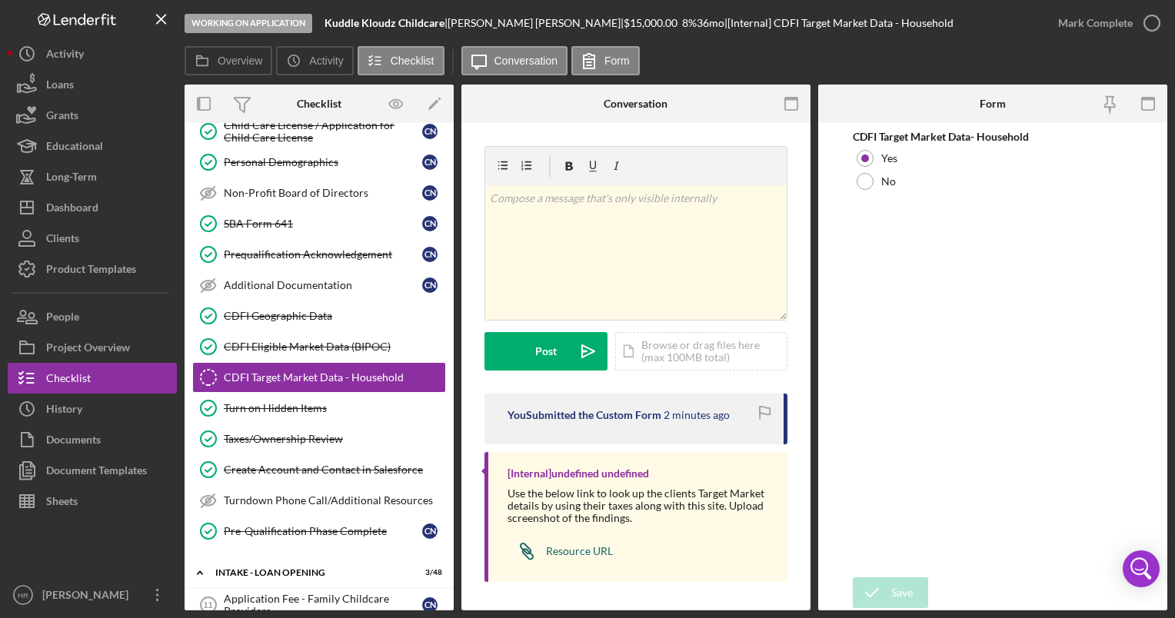
click at [575, 551] on div "Resource URL" at bounding box center [579, 551] width 67 height 12
click at [89, 213] on div "Dashboard" at bounding box center [72, 209] width 52 height 35
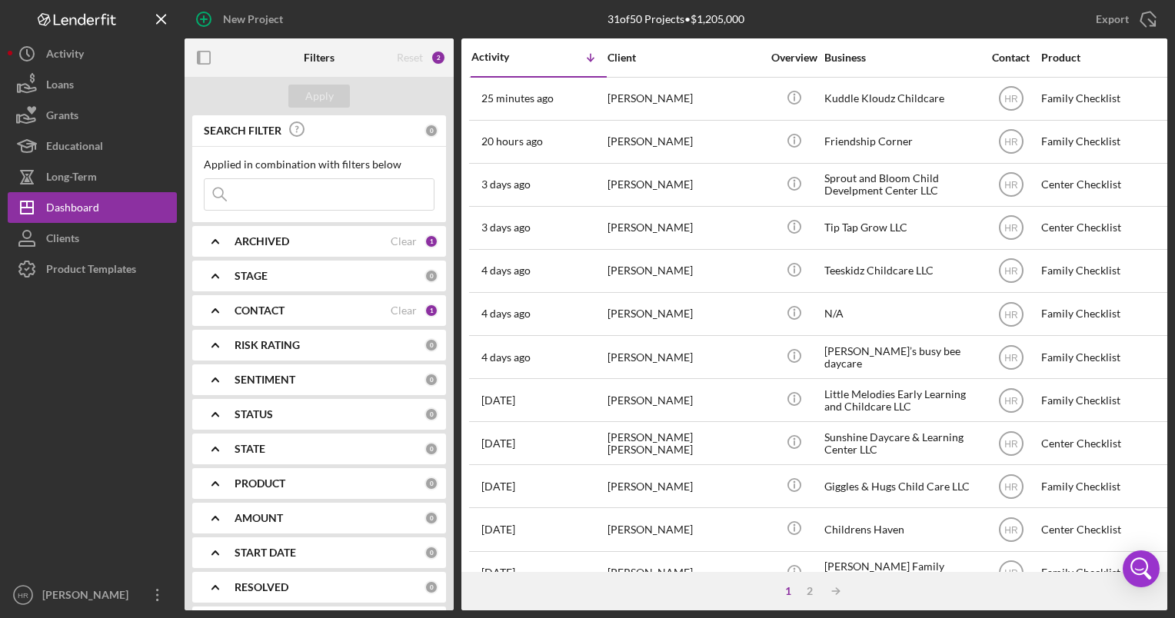
click at [263, 313] on b "CONTACT" at bounding box center [260, 311] width 50 height 12
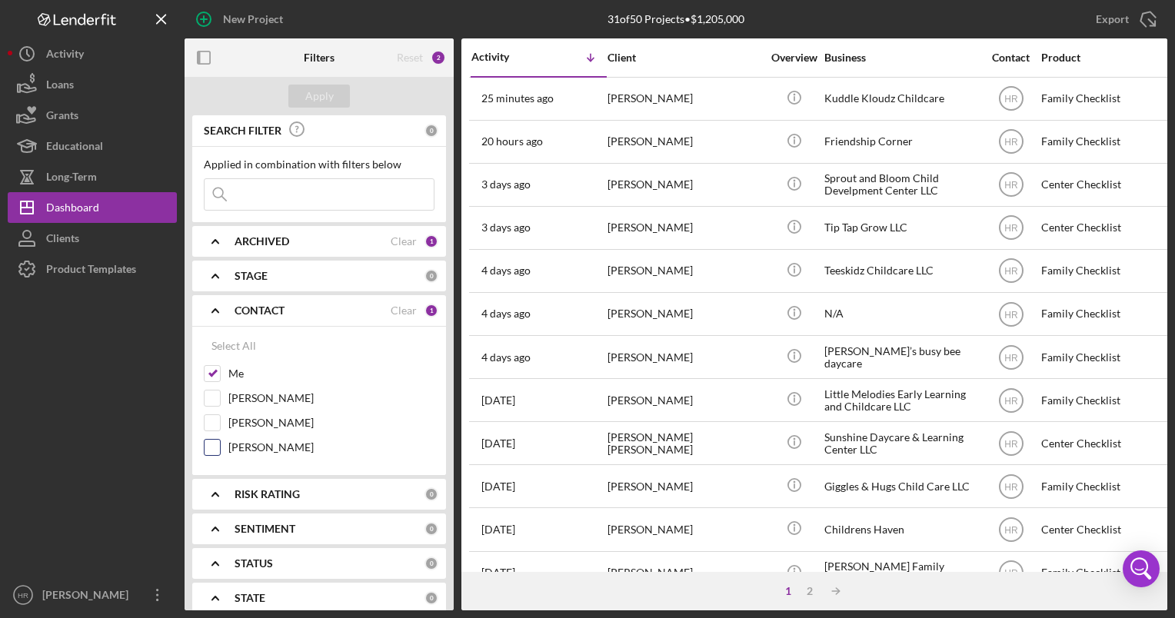
click at [215, 442] on input "[PERSON_NAME]" at bounding box center [212, 447] width 15 height 15
checkbox input "true"
click at [212, 369] on input "Me" at bounding box center [212, 373] width 15 height 15
checkbox input "false"
click at [318, 104] on div "Apply" at bounding box center [319, 96] width 28 height 23
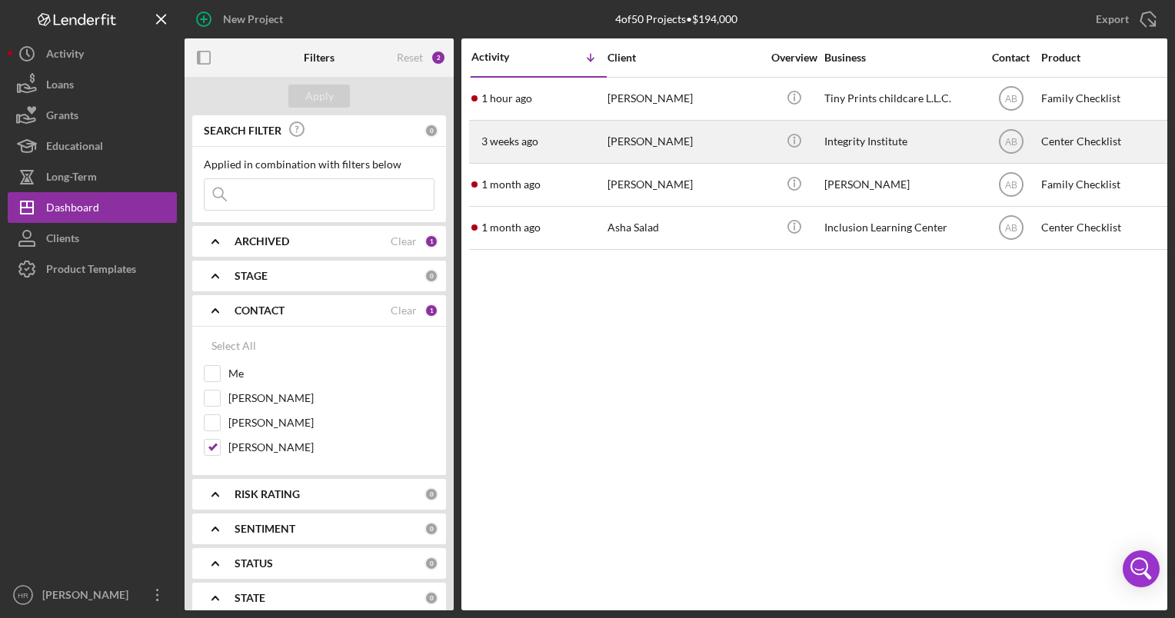
click at [689, 130] on div "[PERSON_NAME]" at bounding box center [685, 142] width 154 height 41
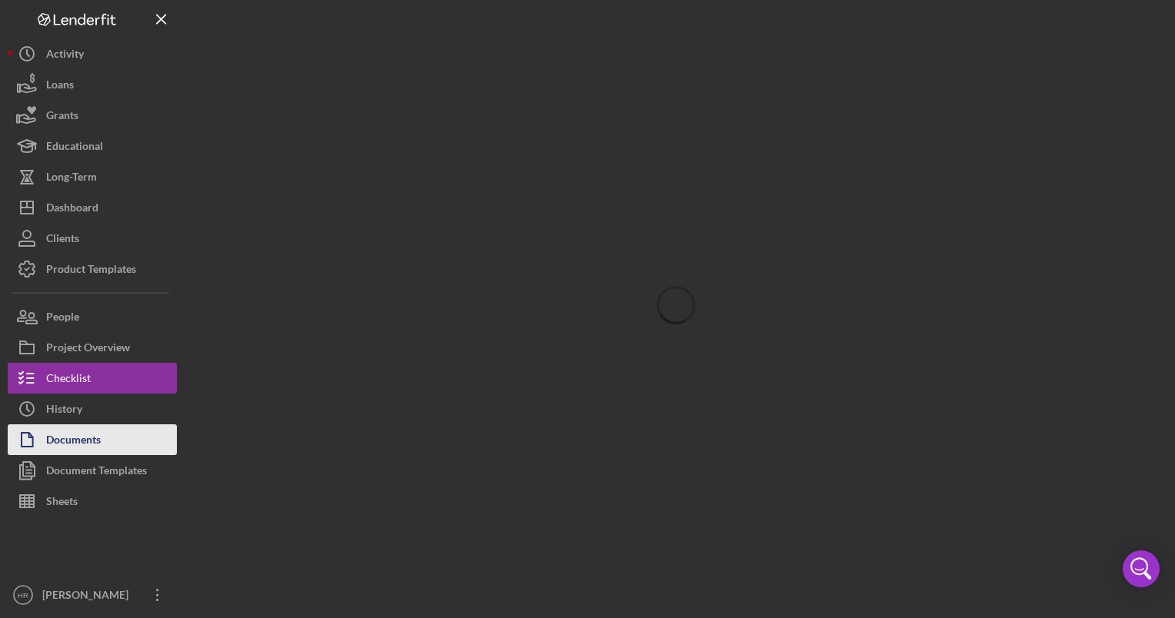
click at [81, 448] on div "Documents" at bounding box center [73, 442] width 55 height 35
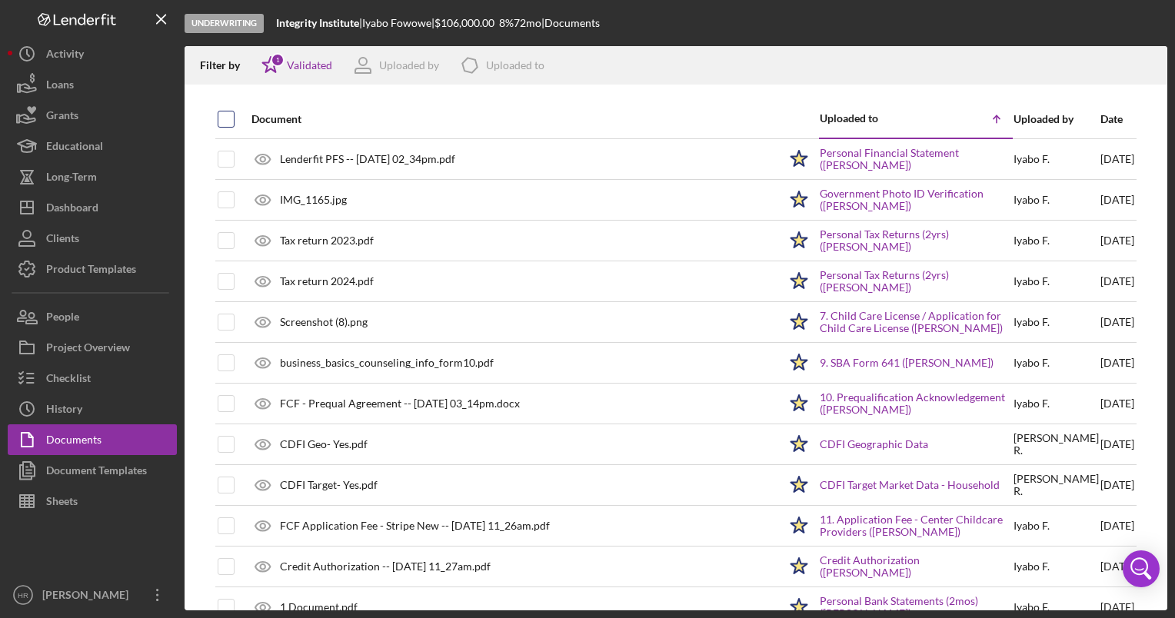
click at [224, 115] on input "checkbox" at bounding box center [225, 119] width 15 height 15
checkbox input "true"
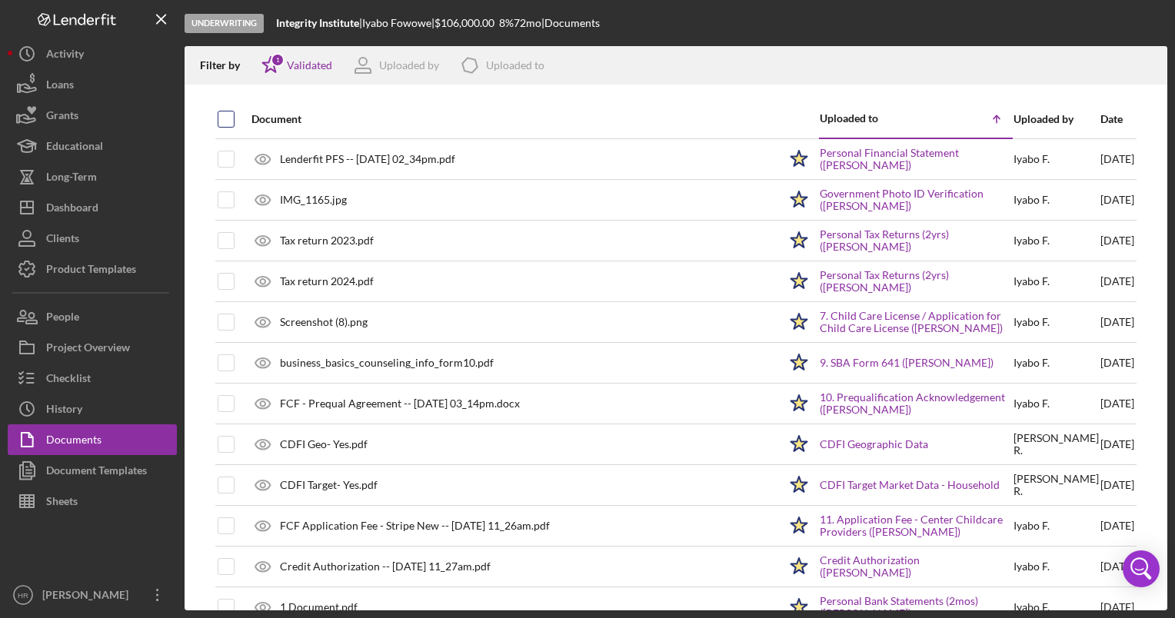
checkbox input "true"
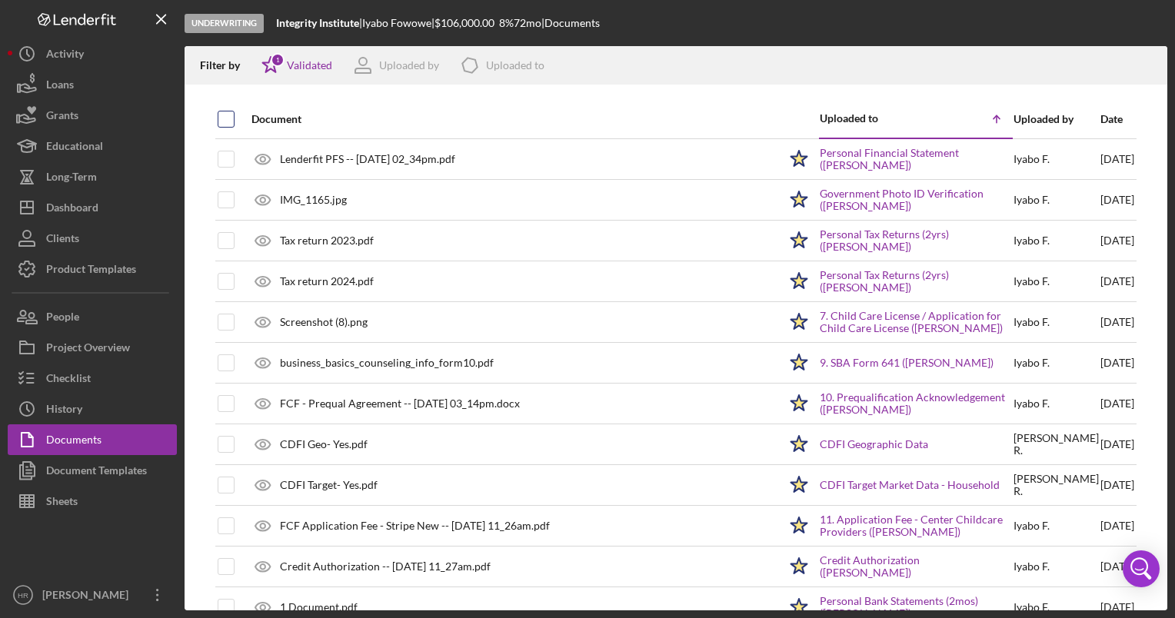
checkbox input "true"
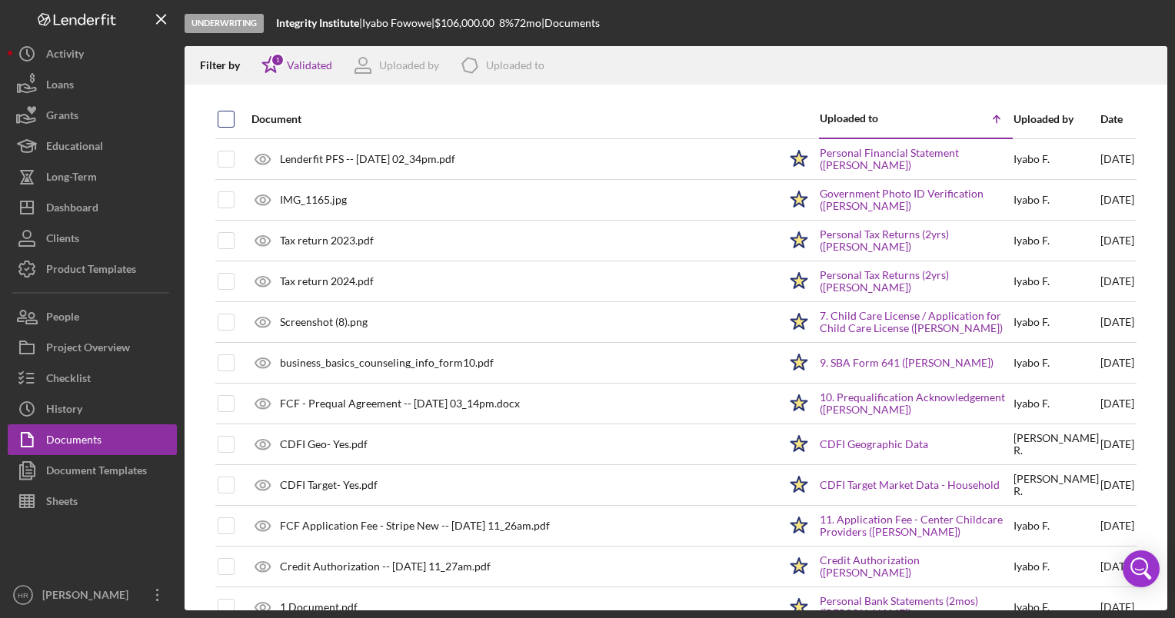
checkbox input "true"
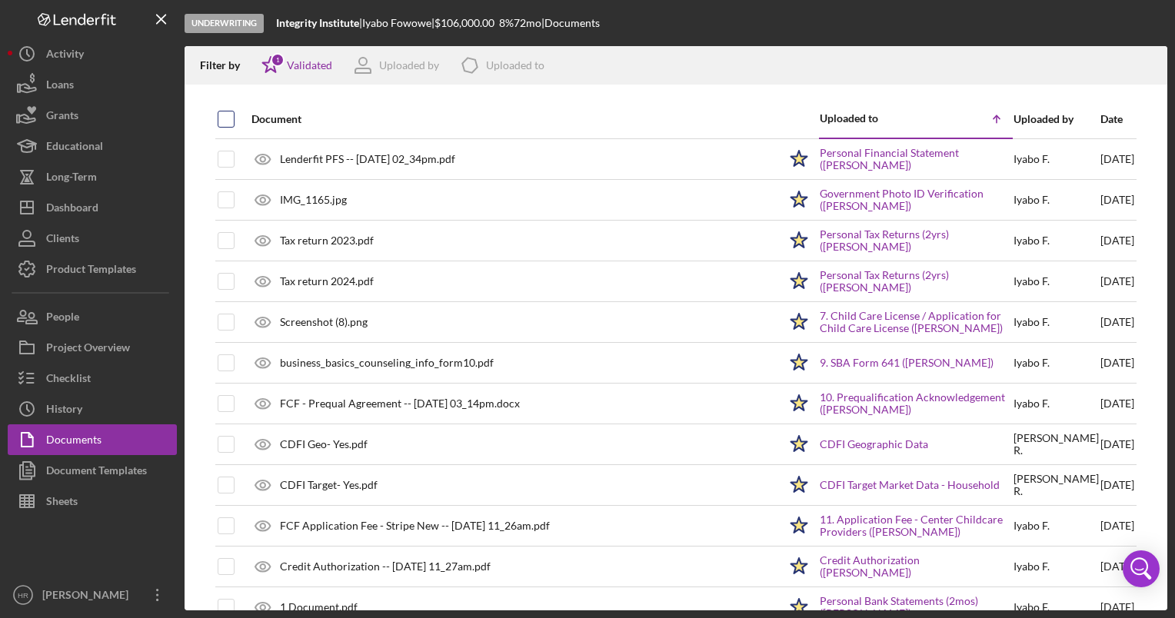
checkbox input "true"
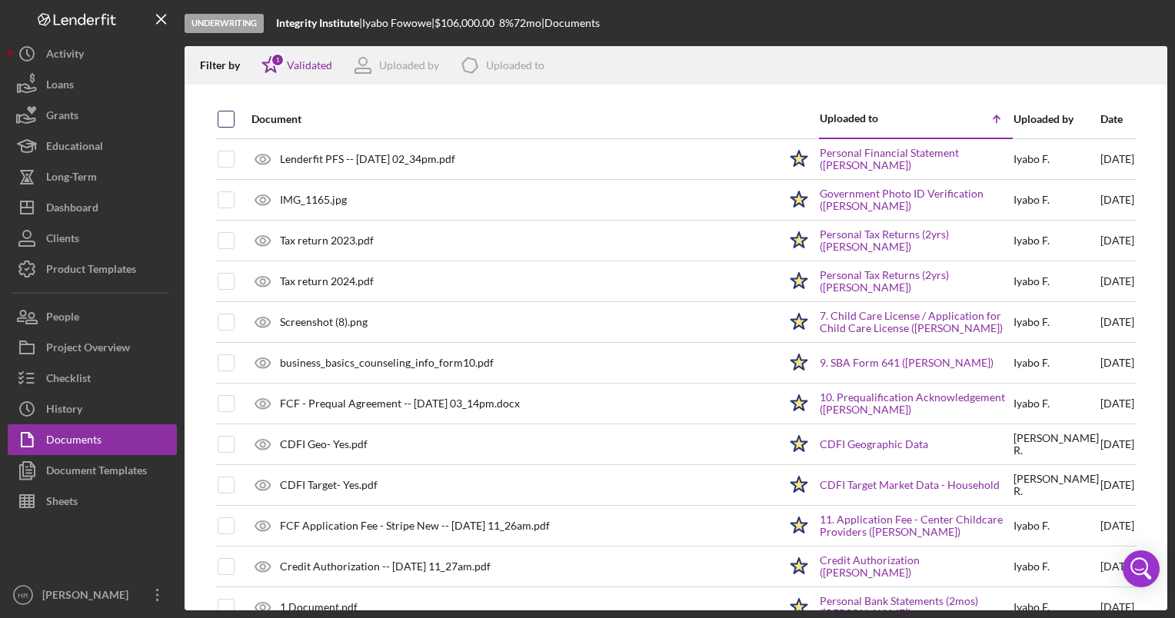
checkbox input "true"
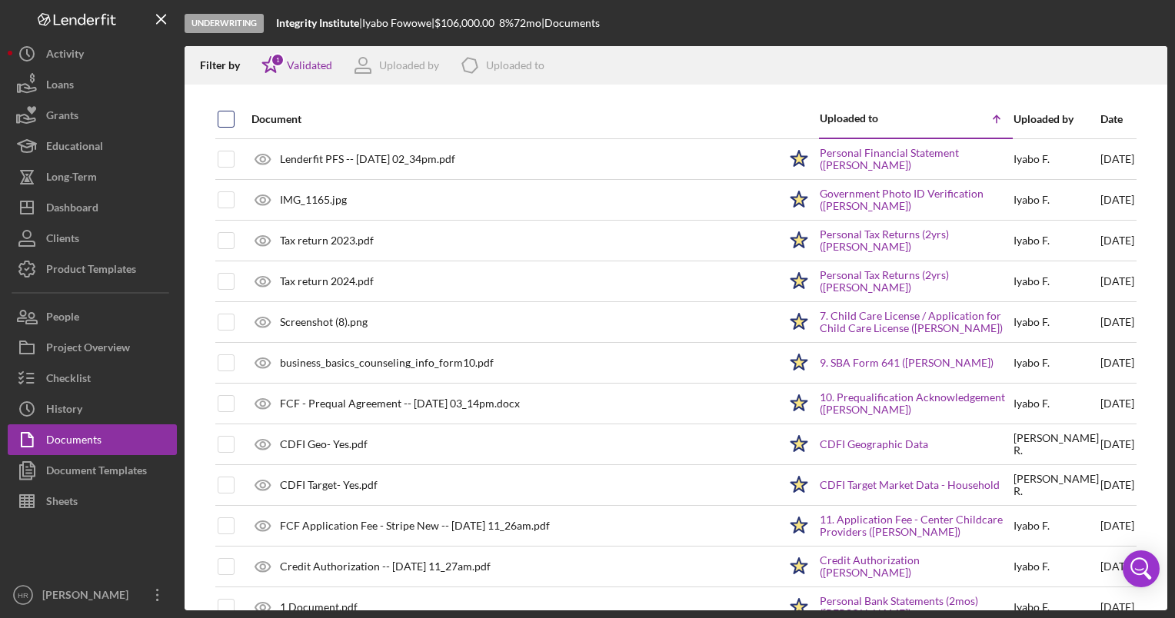
checkbox input "true"
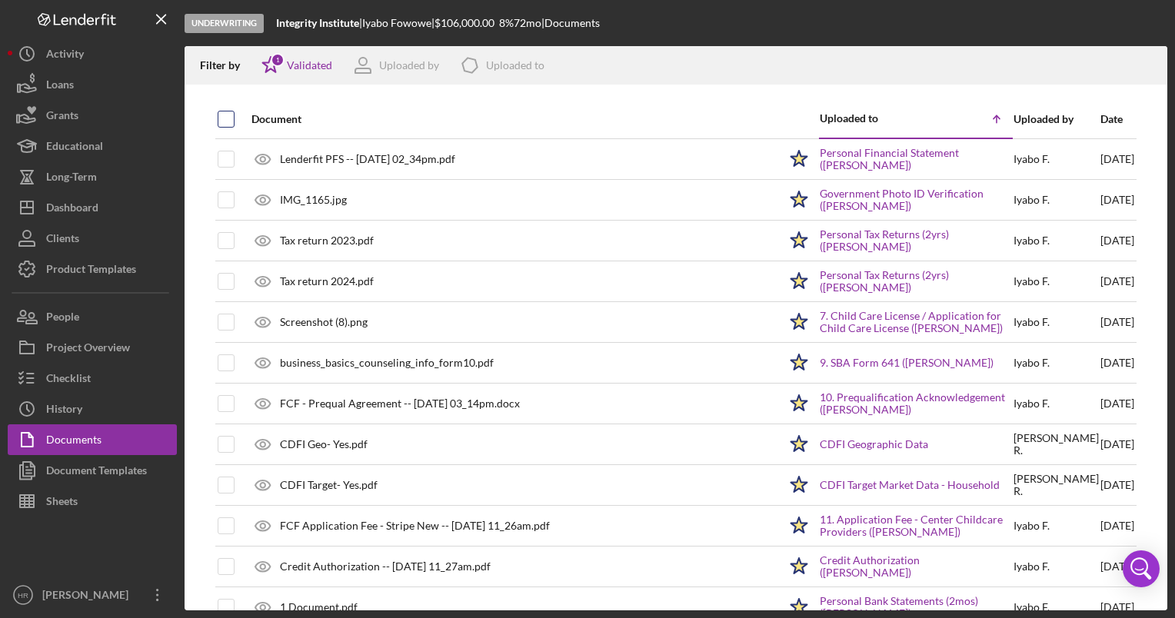
checkbox input "true"
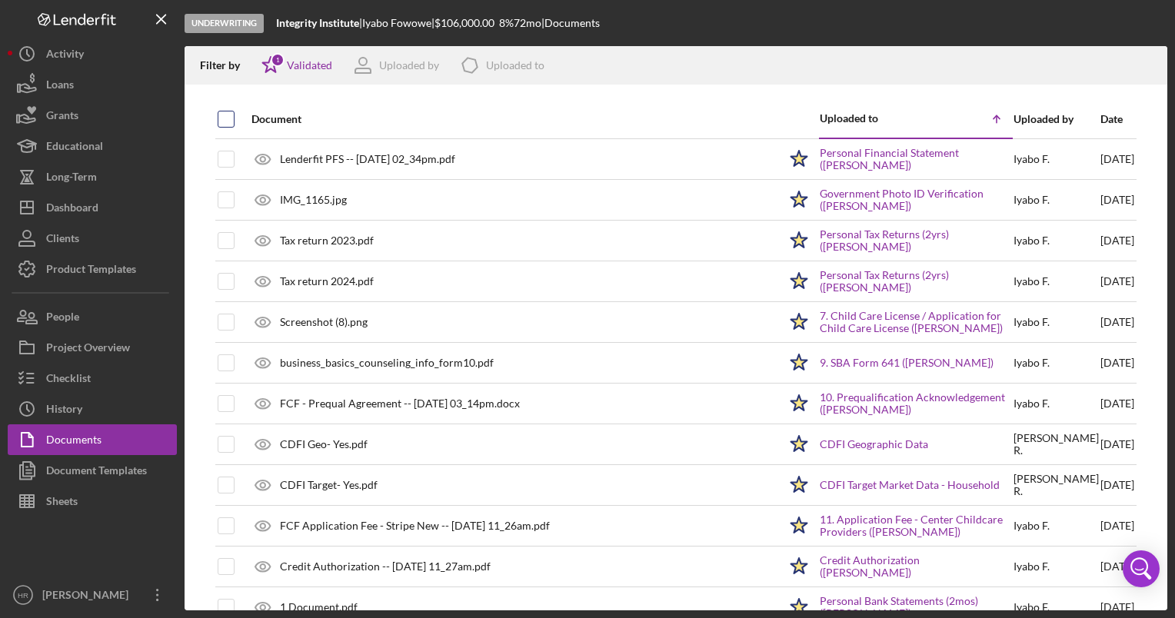
checkbox input "true"
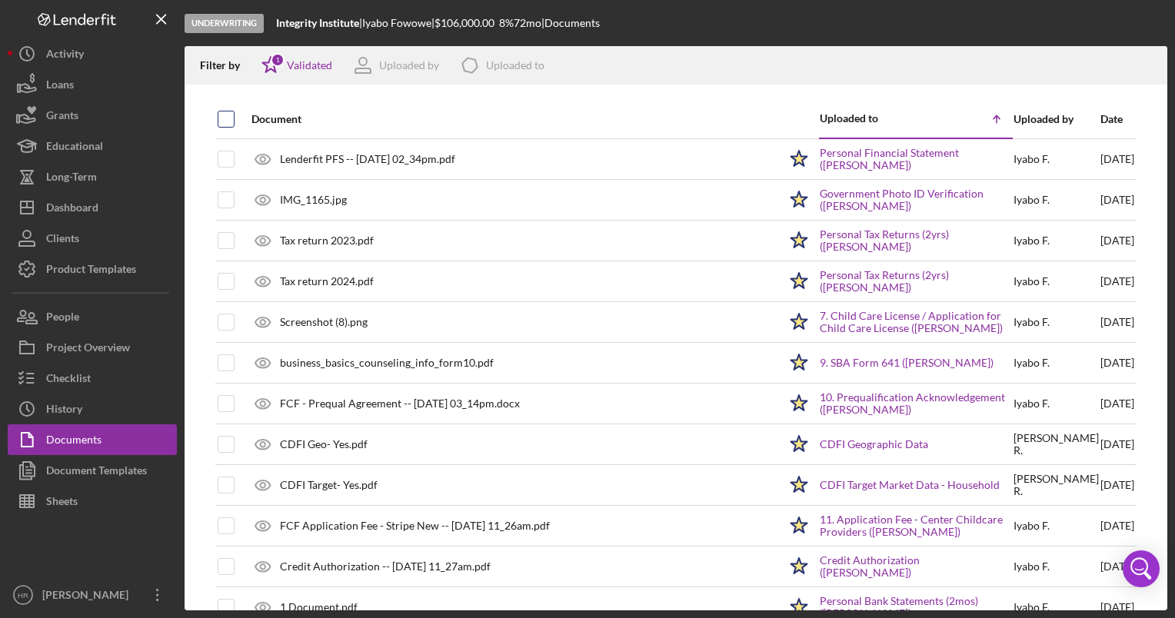
checkbox input "true"
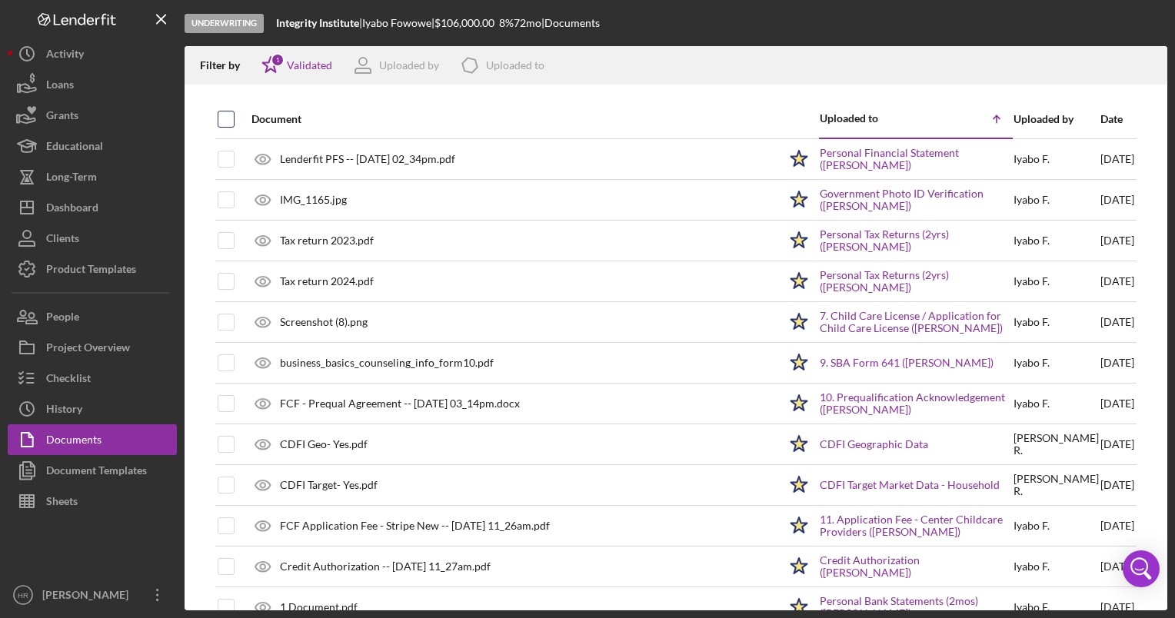
checkbox input "true"
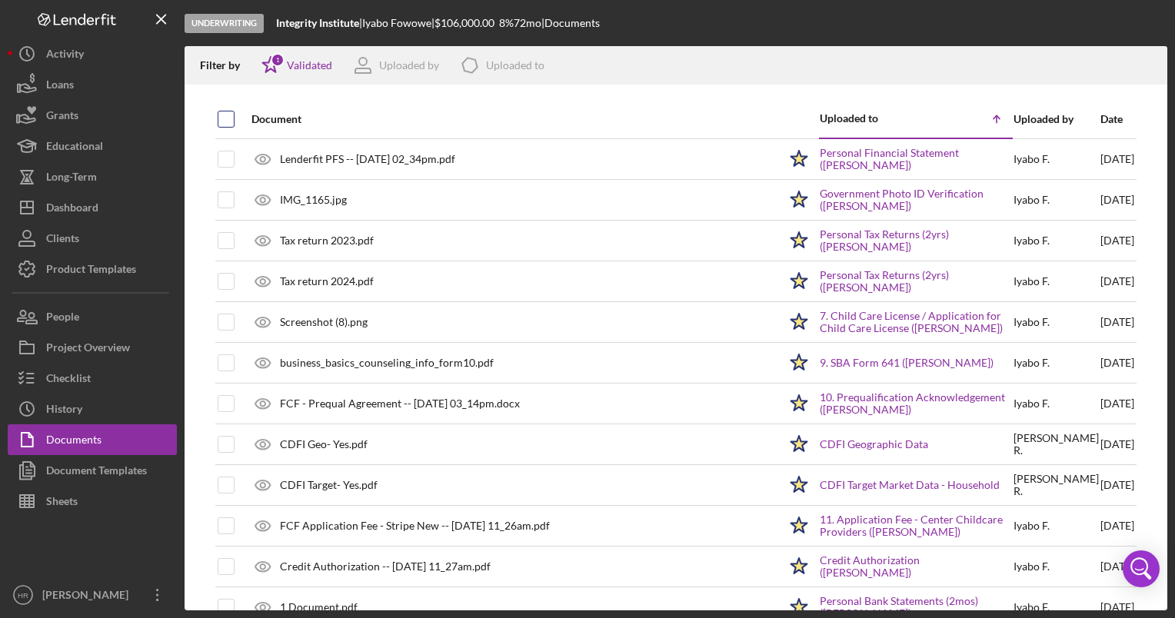
checkbox input "true"
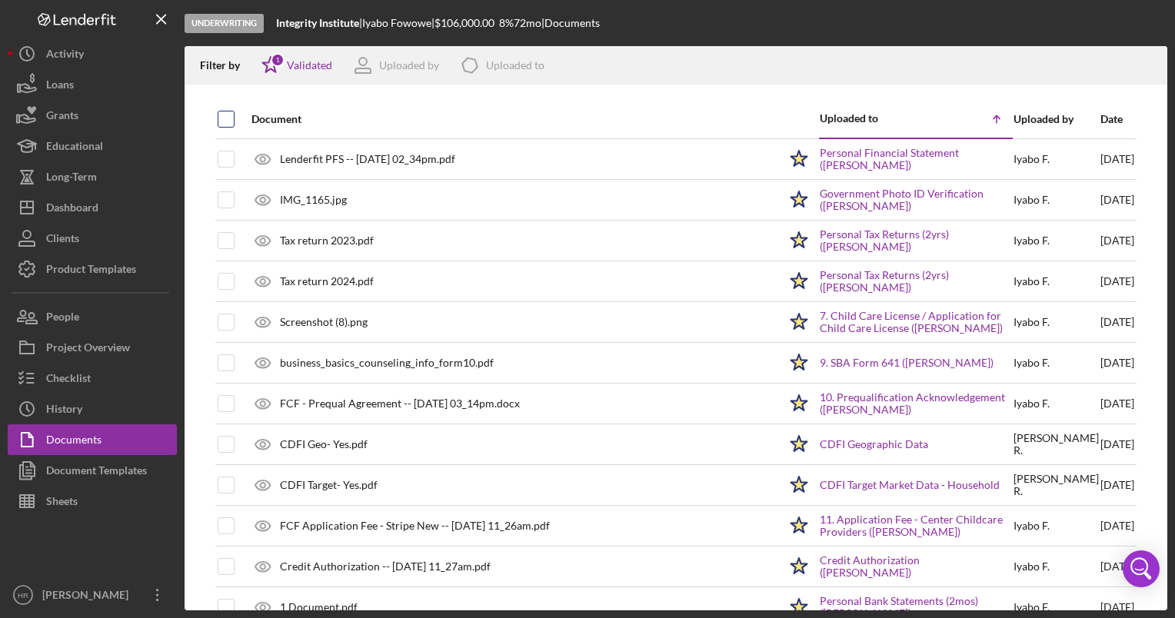
checkbox input "true"
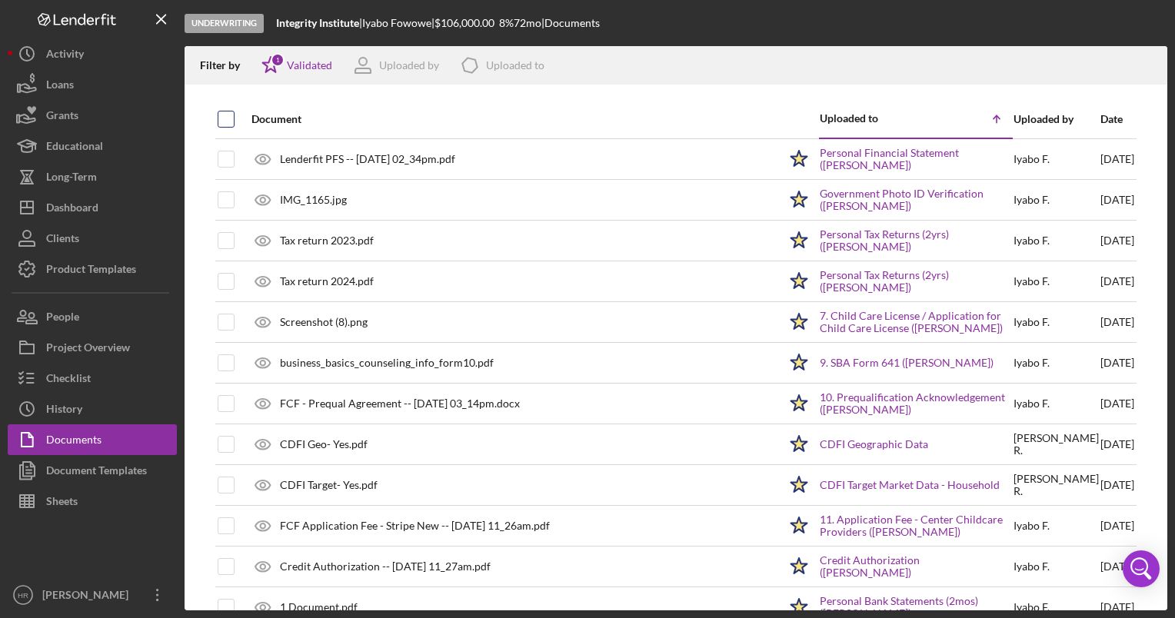
checkbox input "true"
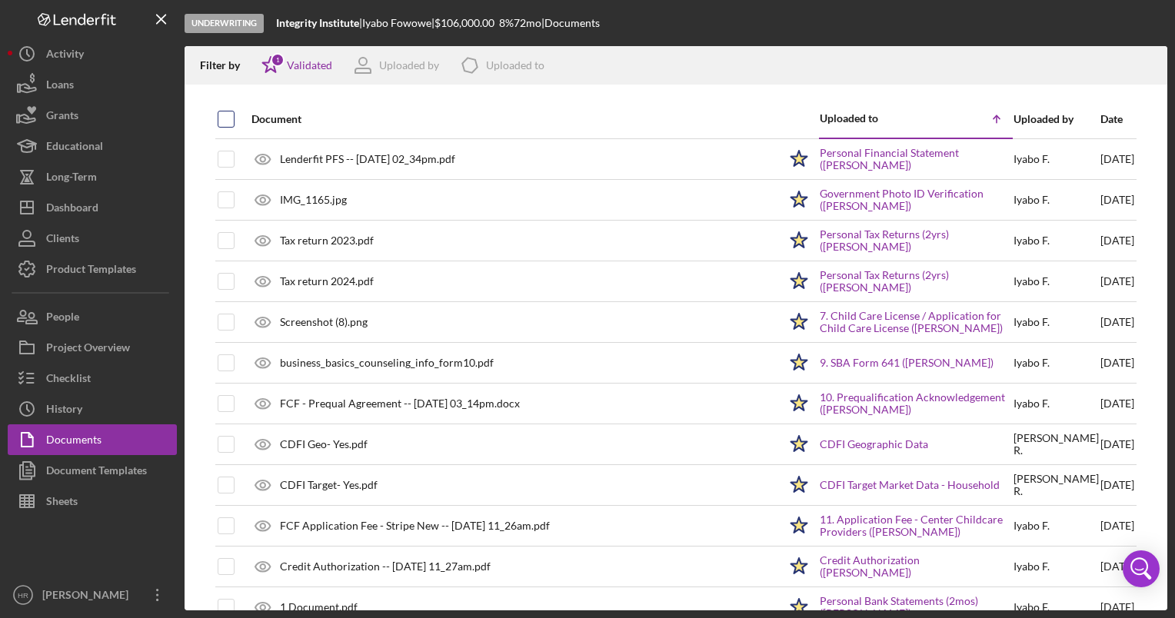
checkbox input "true"
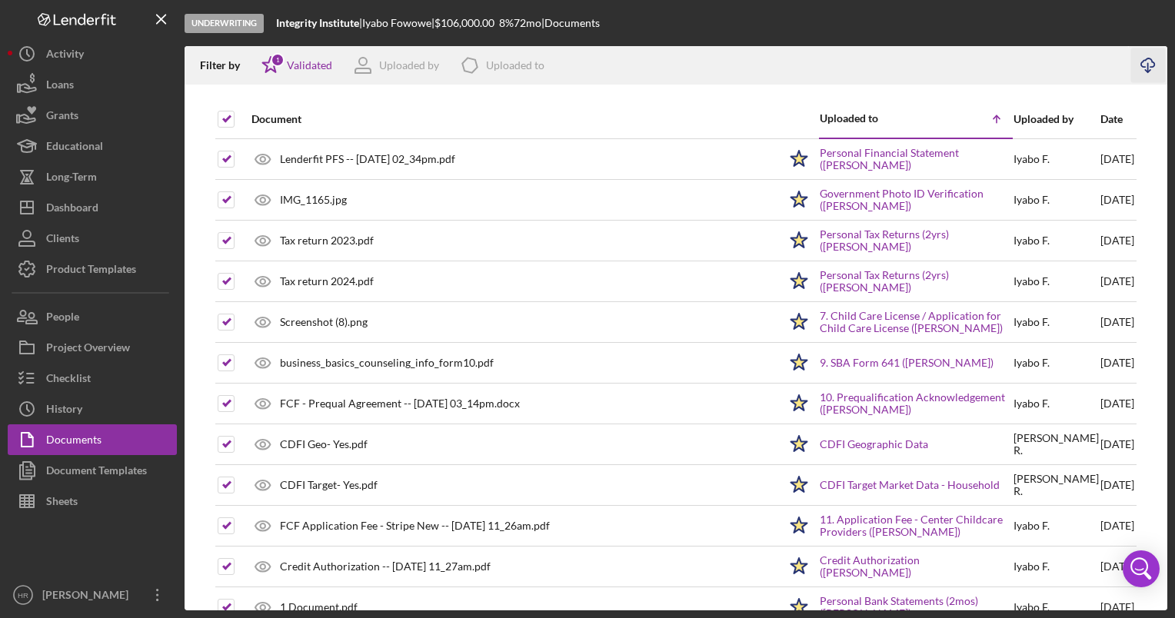
click at [1148, 72] on line "button" at bounding box center [1148, 67] width 0 height 8
click at [55, 514] on div "Sheets" at bounding box center [62, 503] width 32 height 35
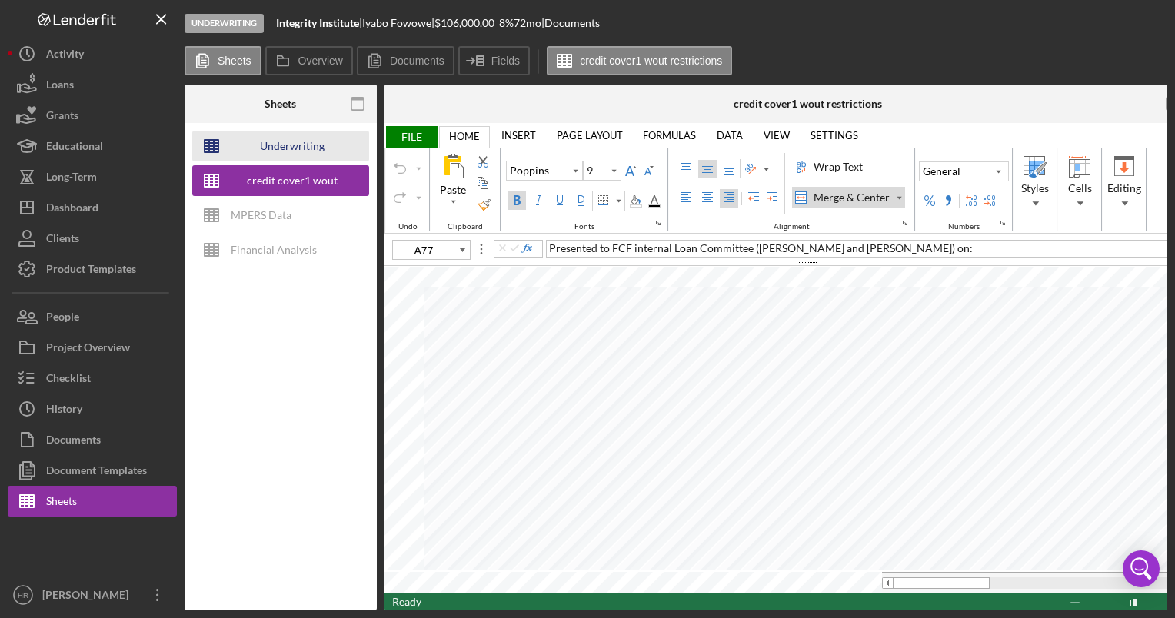
click at [255, 145] on div "Underwriting Worksheets - Template 2022" at bounding box center [292, 146] width 123 height 31
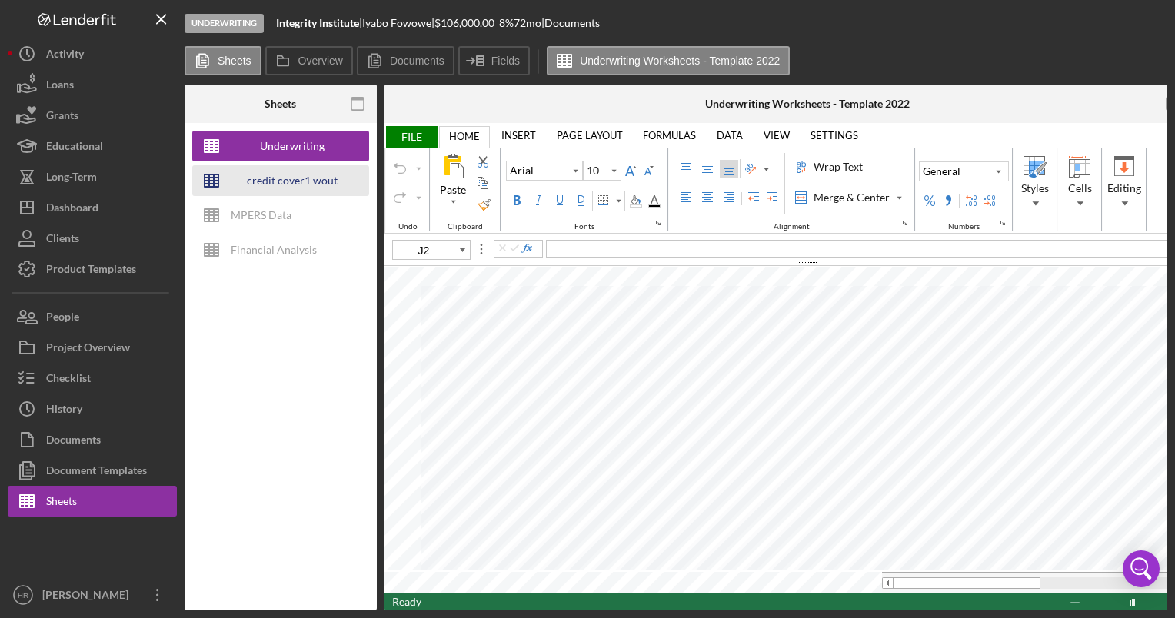
click at [280, 188] on div "credit cover1 wout restrictions" at bounding box center [292, 180] width 123 height 31
type input "9"
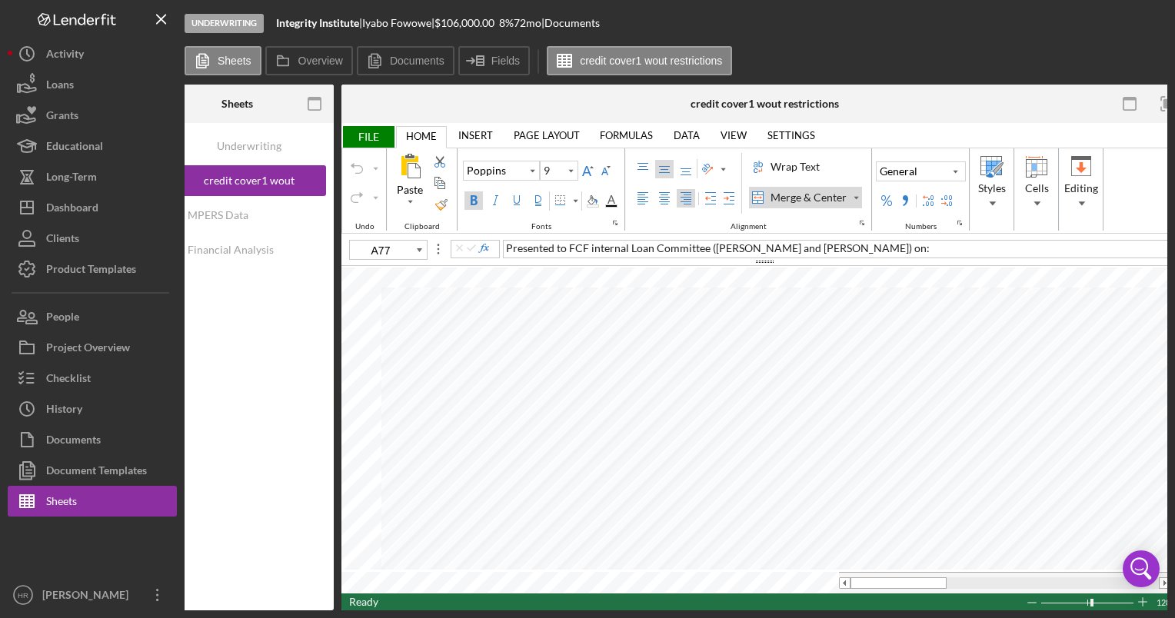
scroll to position [0, 62]
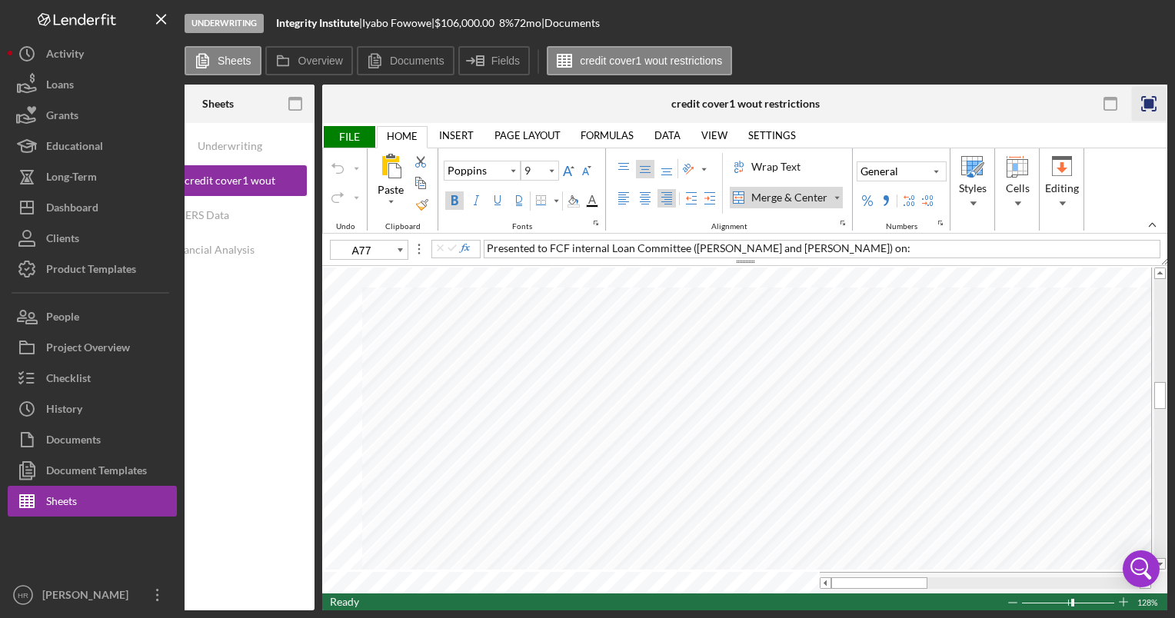
click at [1146, 95] on icon "button" at bounding box center [1149, 104] width 35 height 35
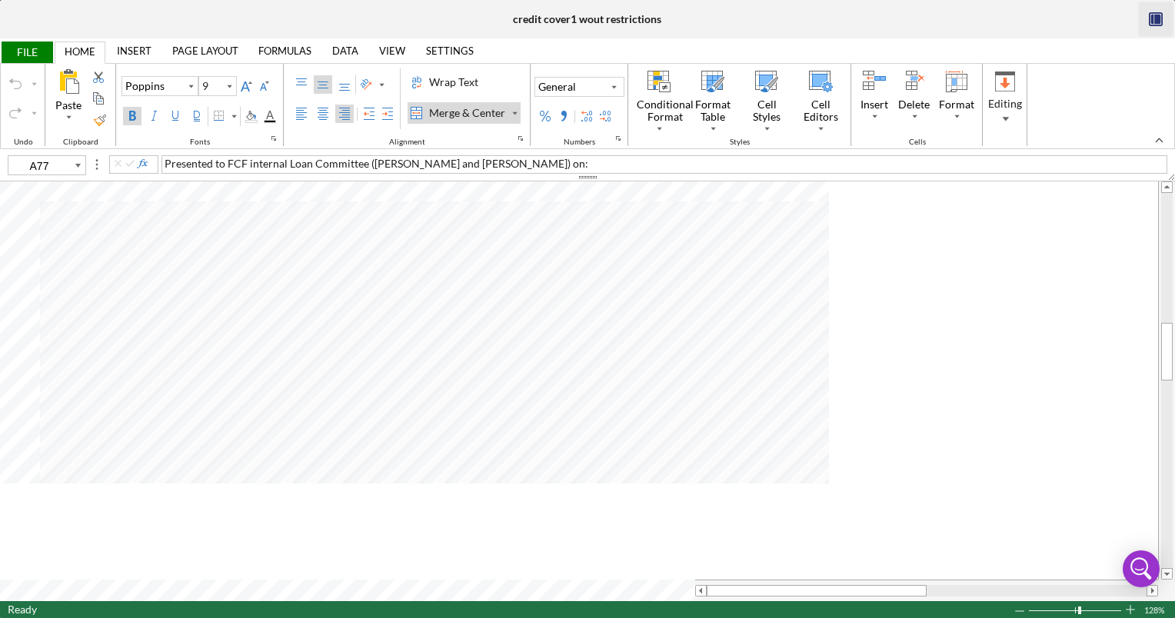
scroll to position [0, 0]
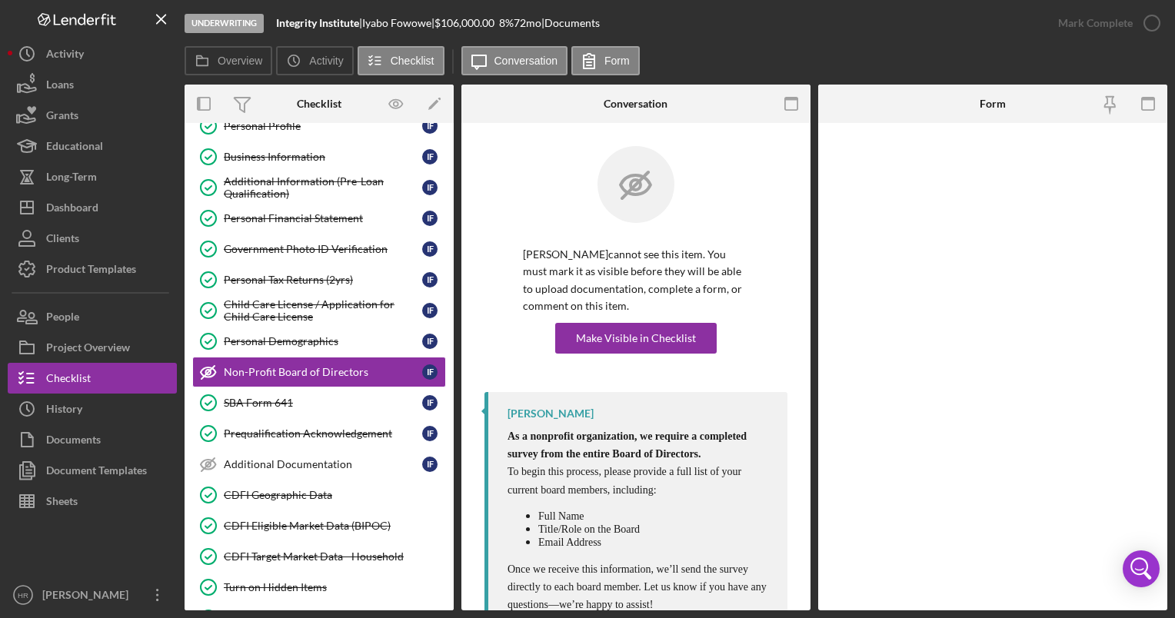
scroll to position [54, 0]
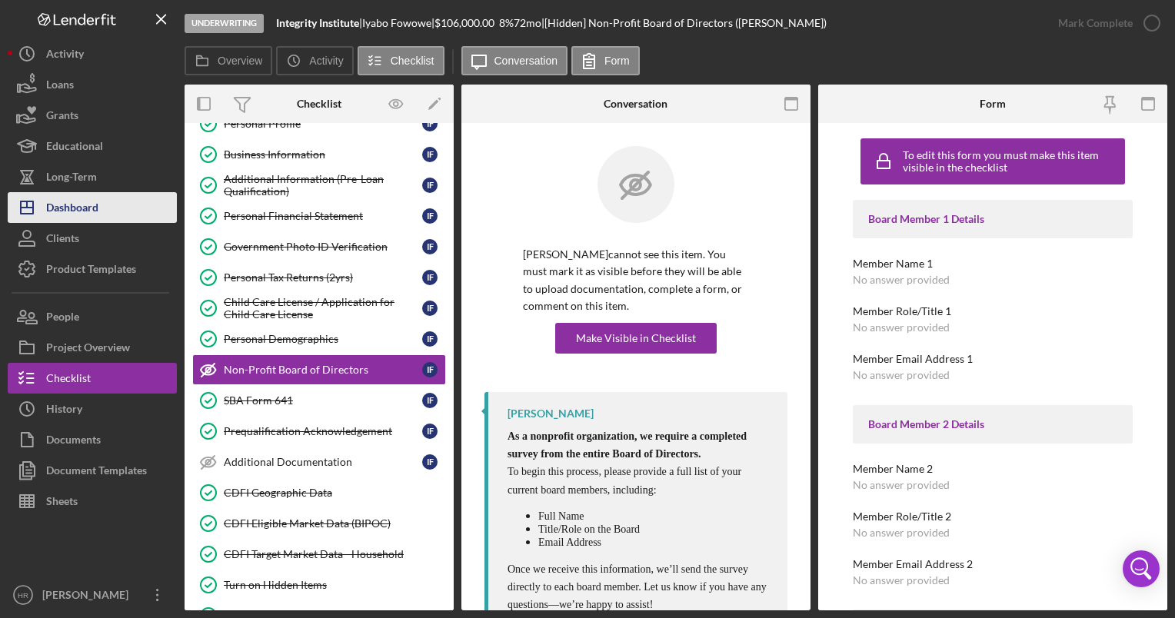
click at [63, 200] on div "Dashboard" at bounding box center [72, 209] width 52 height 35
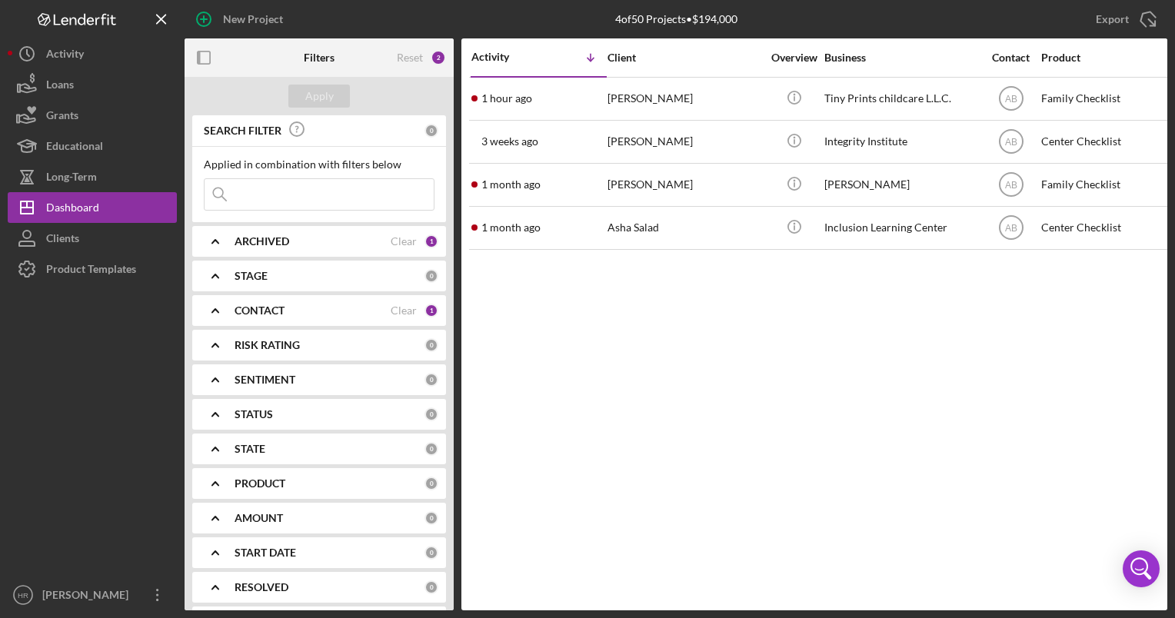
click at [274, 299] on div "CONTACT Clear 1" at bounding box center [337, 310] width 204 height 31
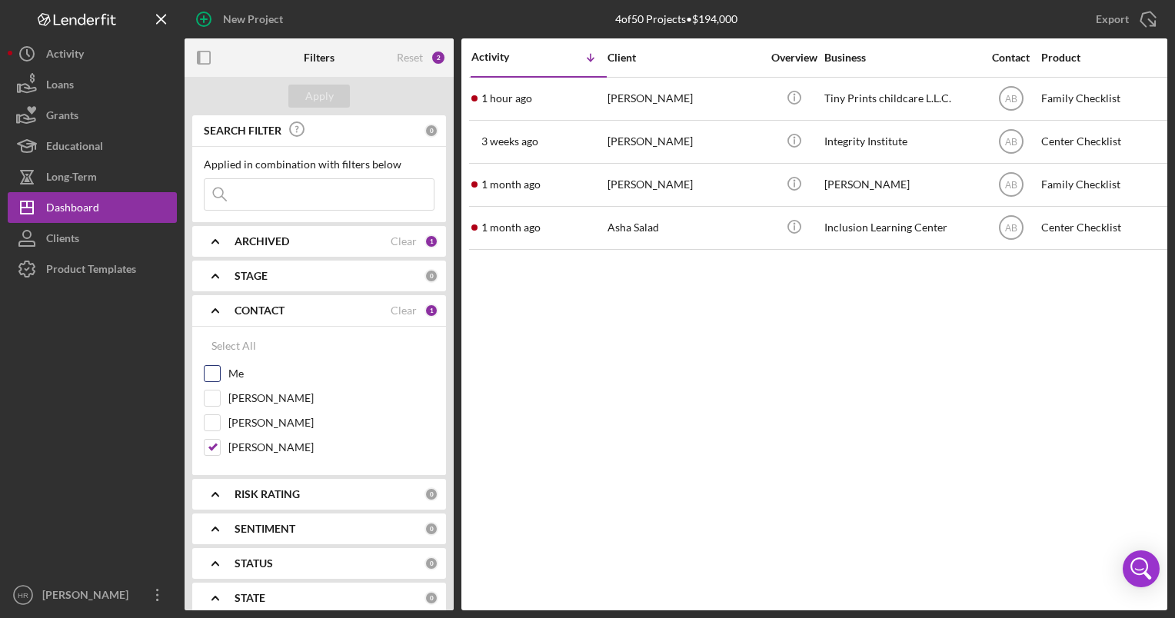
click at [239, 375] on label "Me" at bounding box center [331, 373] width 206 height 15
click at [220, 375] on input "Me" at bounding box center [212, 373] width 15 height 15
checkbox input "true"
click at [252, 449] on label "[PERSON_NAME]" at bounding box center [331, 447] width 206 height 15
click at [220, 449] on input "[PERSON_NAME]" at bounding box center [212, 447] width 15 height 15
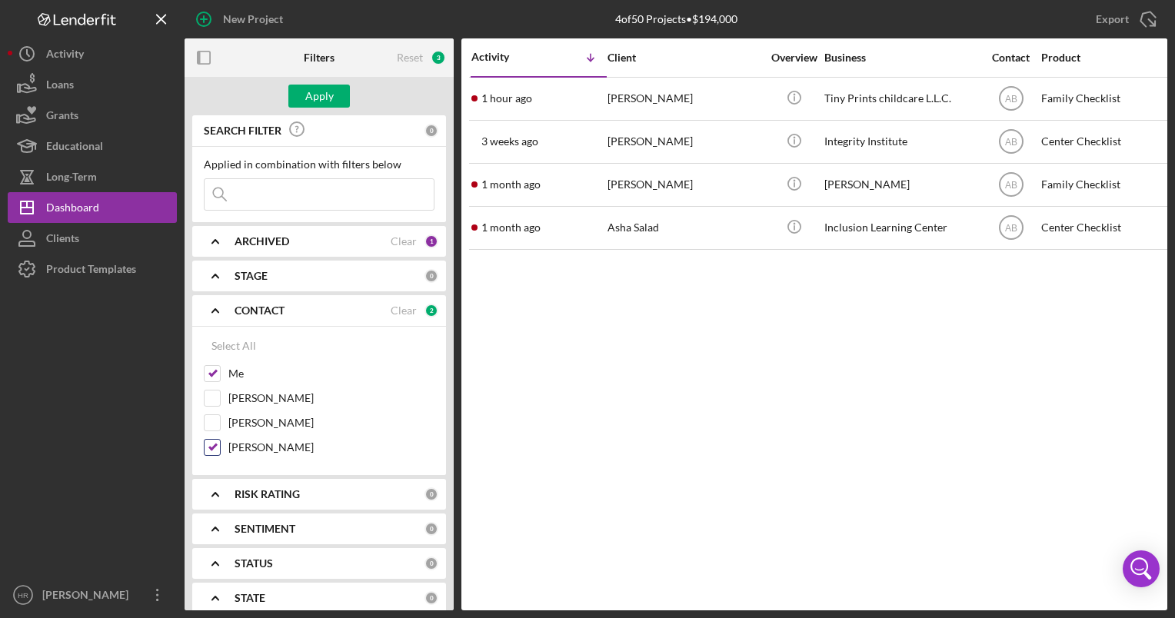
checkbox input "false"
click at [328, 90] on div "Apply" at bounding box center [319, 96] width 28 height 23
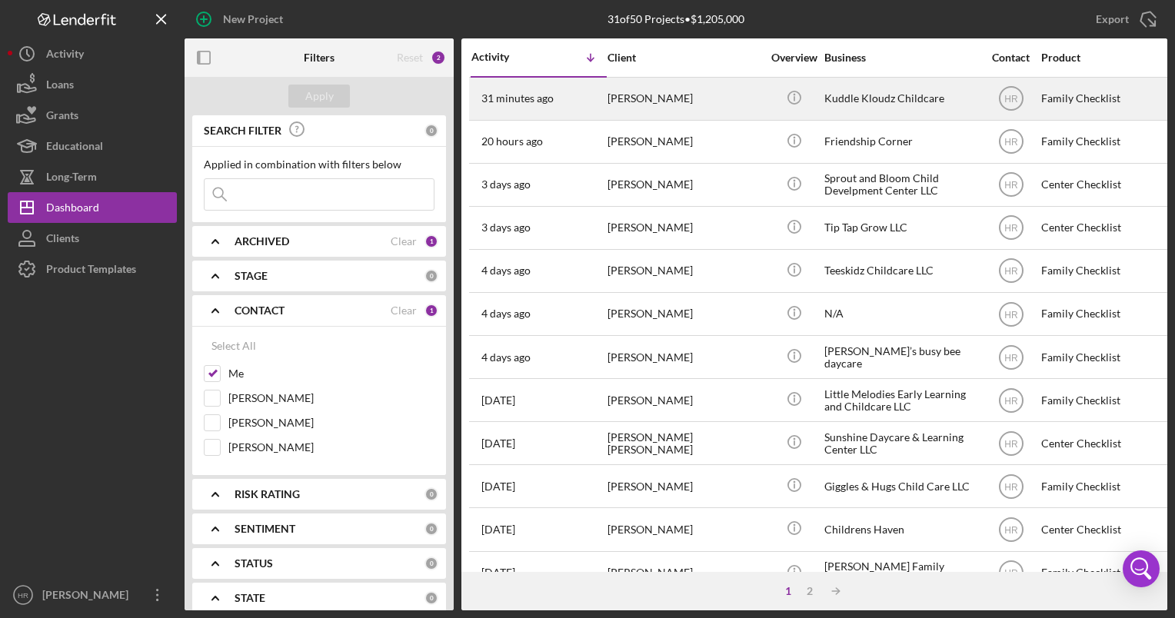
click at [859, 95] on div "Kuddle Kloudz Childcare" at bounding box center [902, 98] width 154 height 41
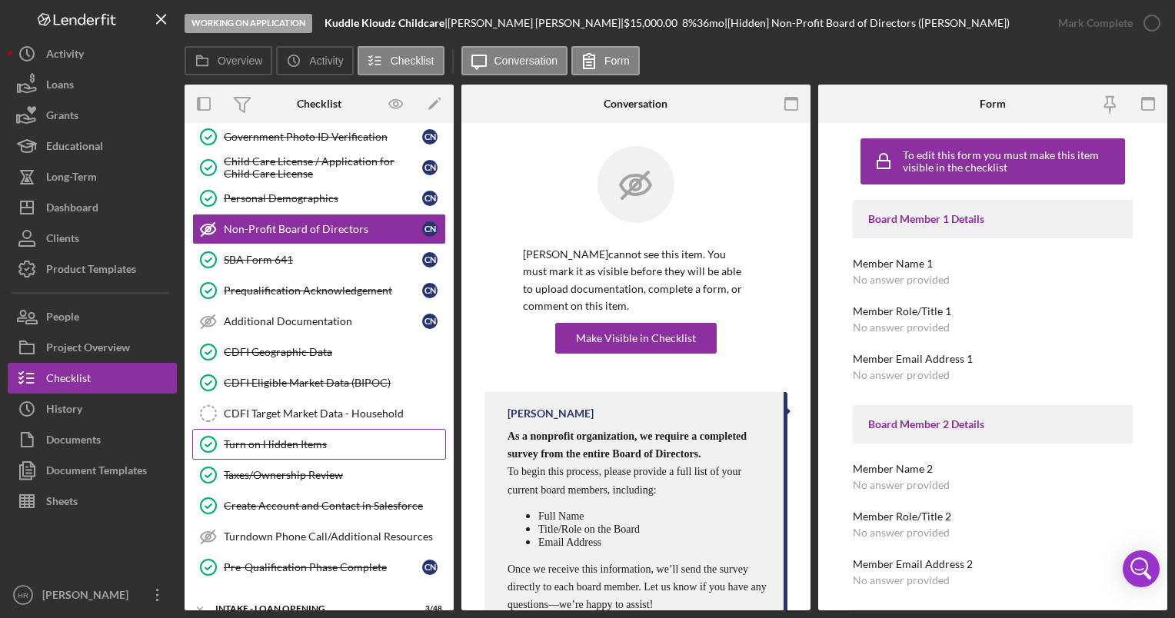
scroll to position [285, 0]
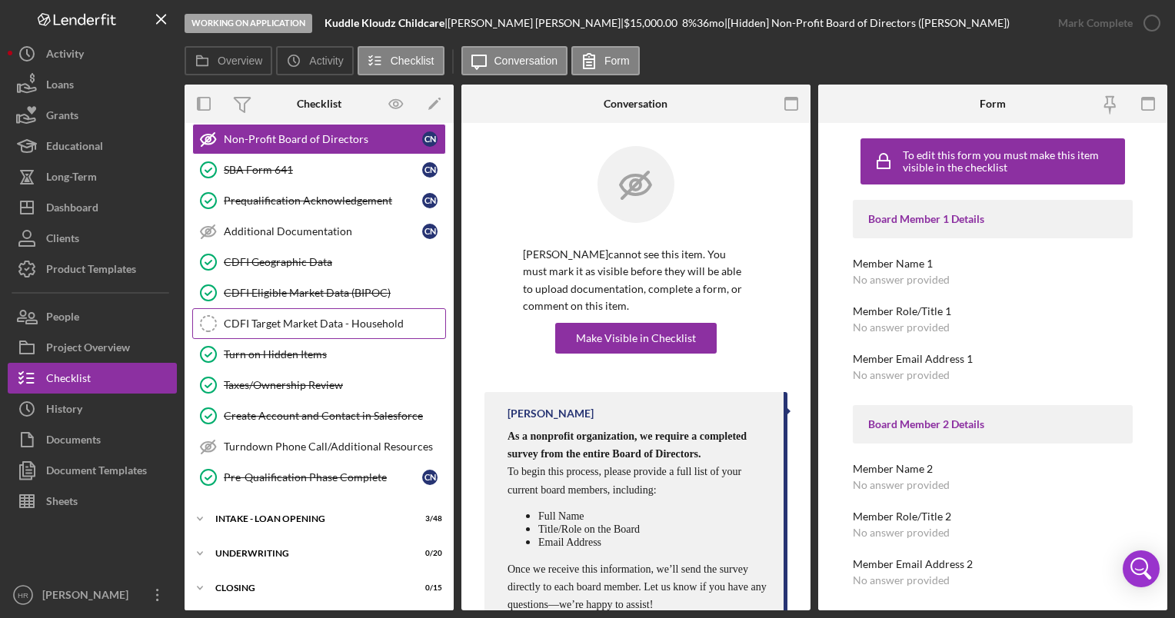
click at [272, 318] on div "CDFI Target Market Data - Household" at bounding box center [335, 324] width 222 height 12
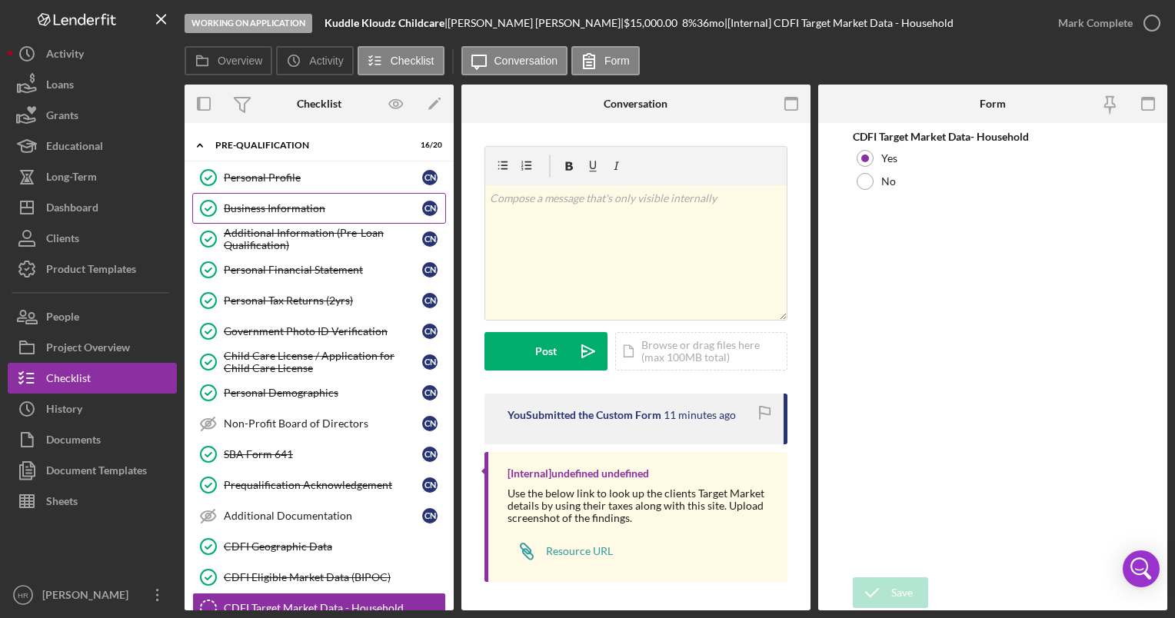
click at [271, 207] on div "Business Information" at bounding box center [323, 208] width 198 height 12
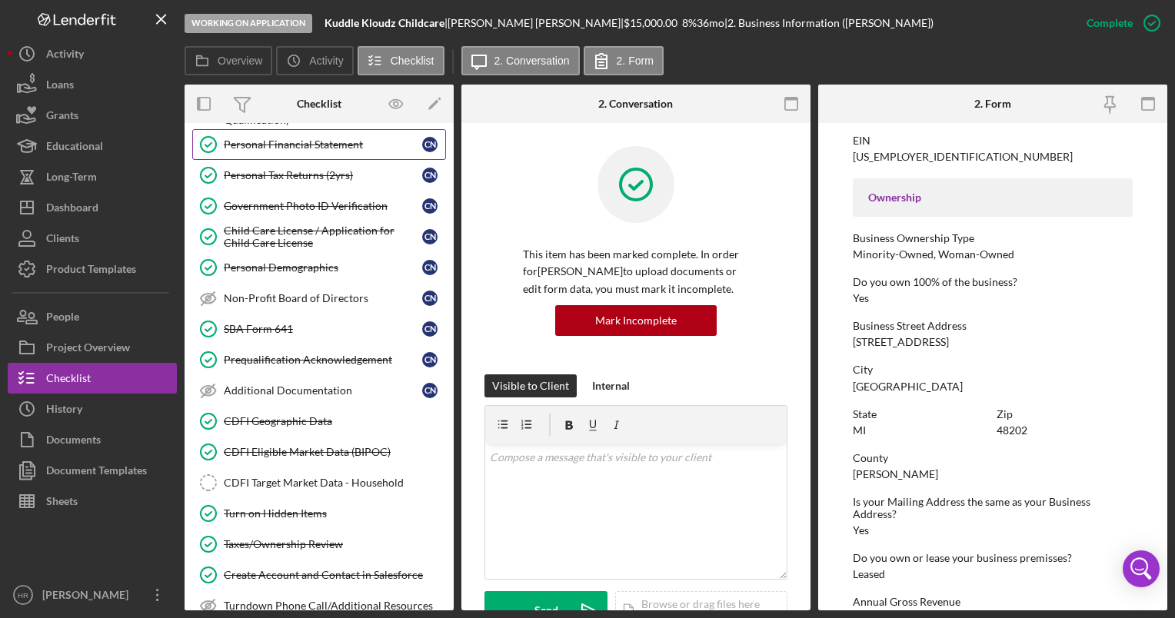
scroll to position [77, 0]
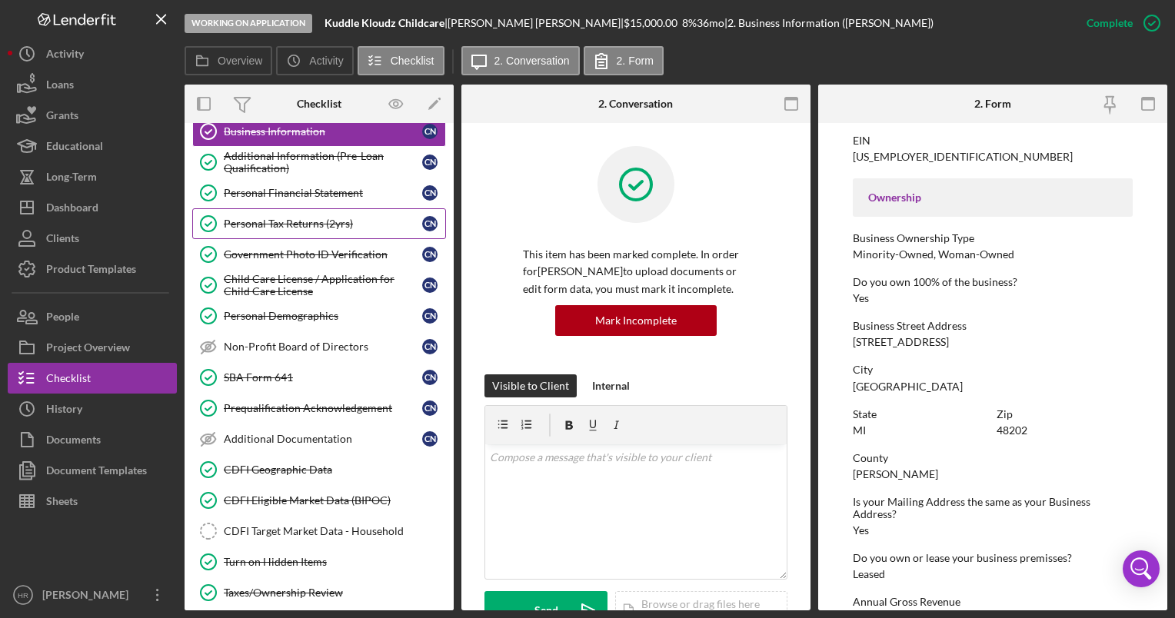
drag, startPoint x: 300, startPoint y: 221, endPoint x: 379, endPoint y: 221, distance: 79.2
click at [302, 221] on div "Personal Tax Returns (2yrs)" at bounding box center [323, 224] width 198 height 12
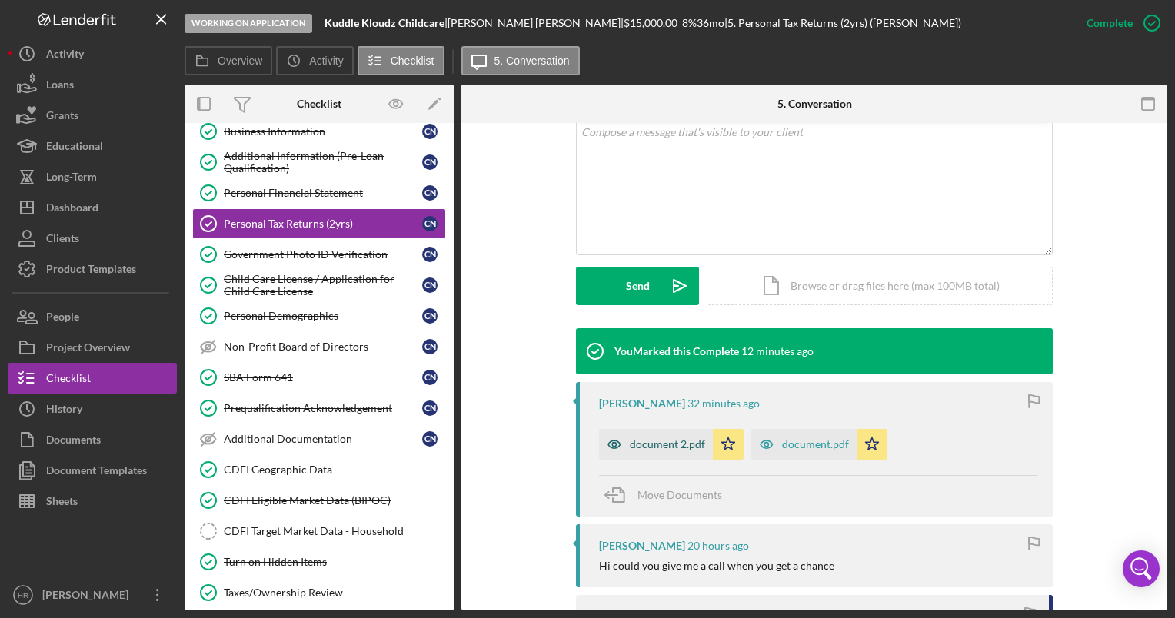
click at [646, 448] on div "document 2.pdf" at bounding box center [667, 444] width 75 height 12
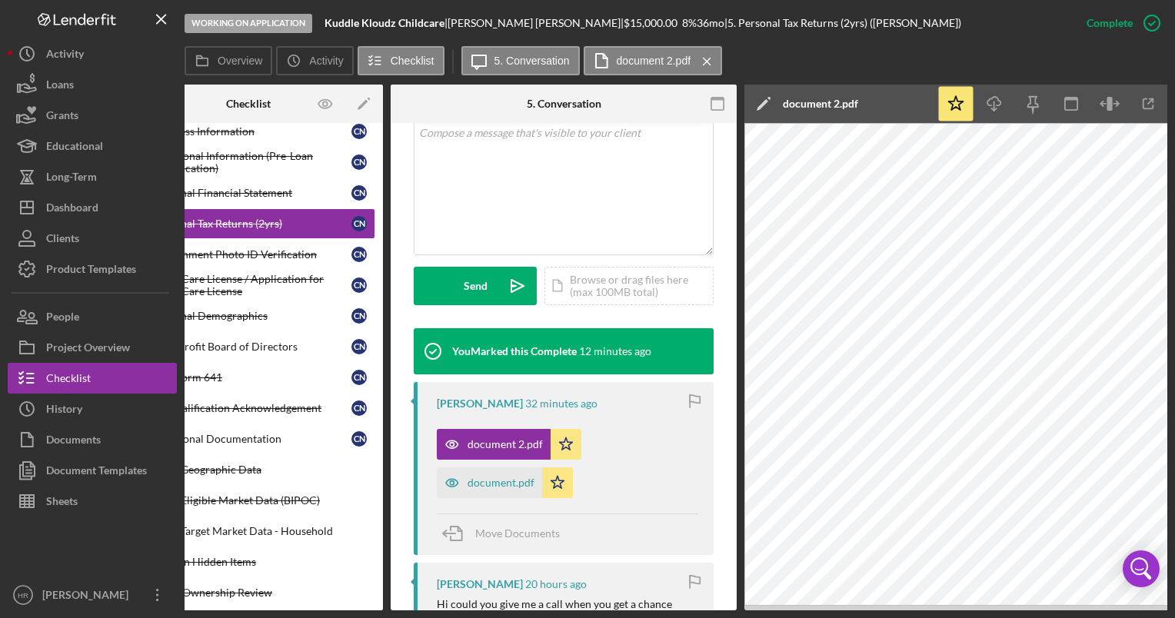
scroll to position [0, 104]
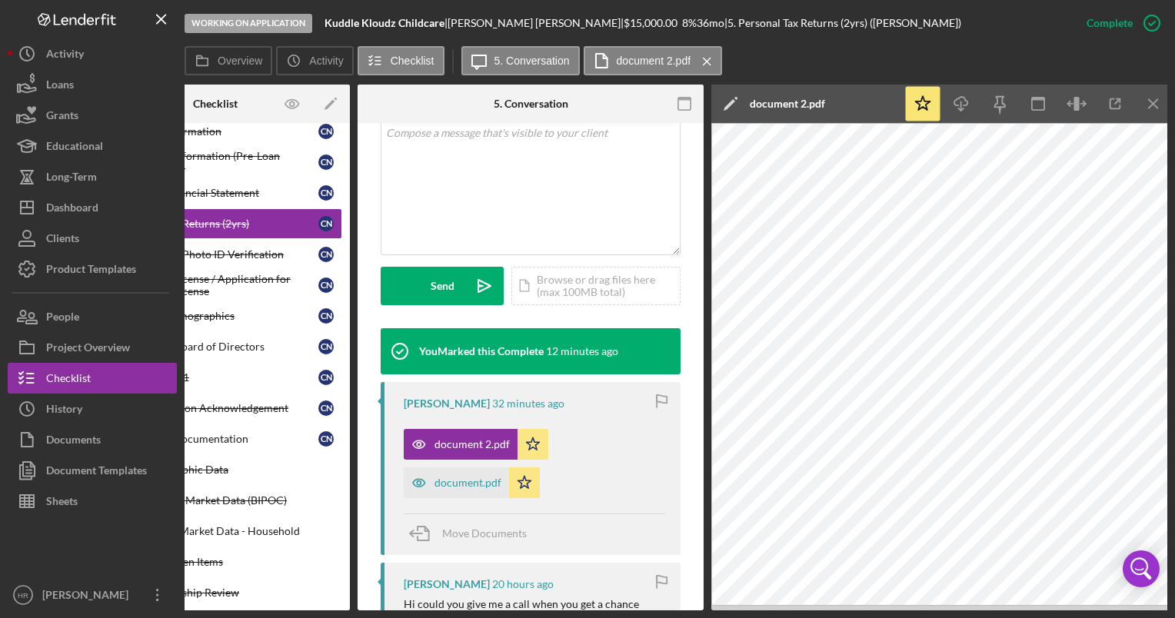
drag, startPoint x: 711, startPoint y: 610, endPoint x: 634, endPoint y: 609, distance: 76.9
click at [634, 609] on div "Overview Internal Workflow Stage Working on Application Icon/Dropdown Arrow Arc…" at bounding box center [676, 348] width 983 height 526
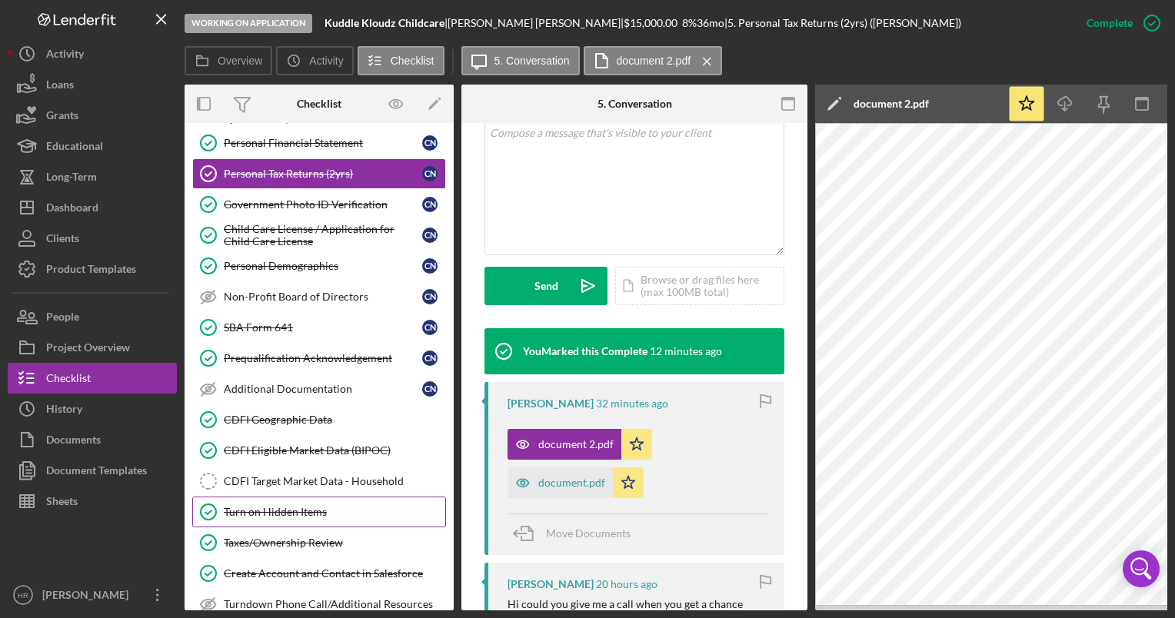
scroll to position [154, 0]
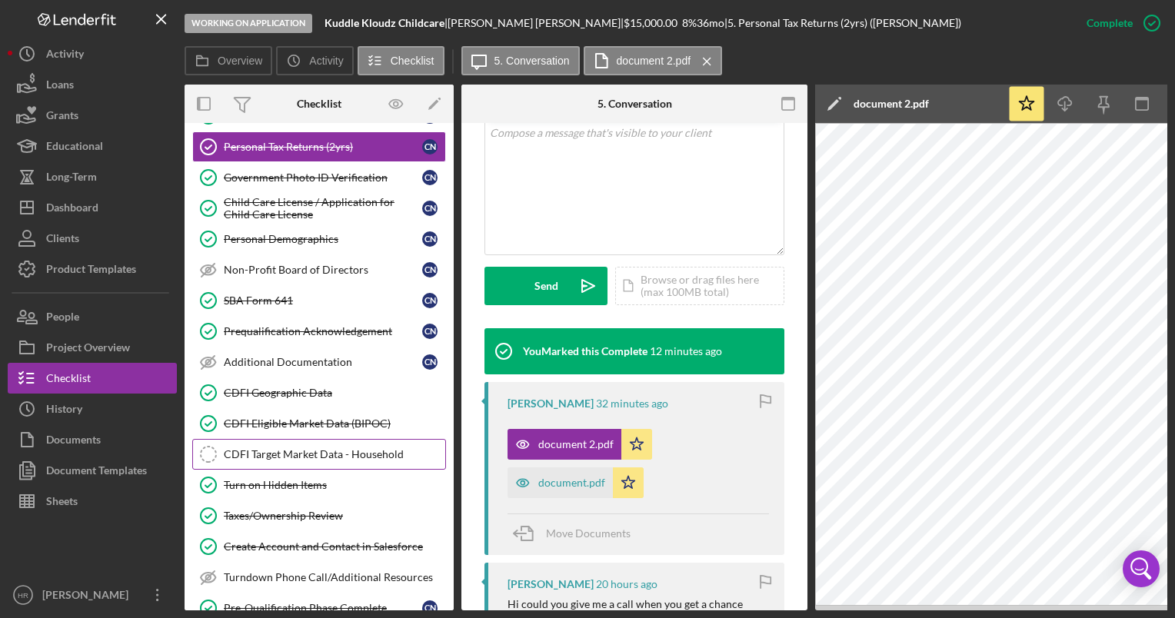
click at [276, 460] on link "CDFI Target Market Data - Household CDFI Target Market Data - Household" at bounding box center [319, 454] width 254 height 31
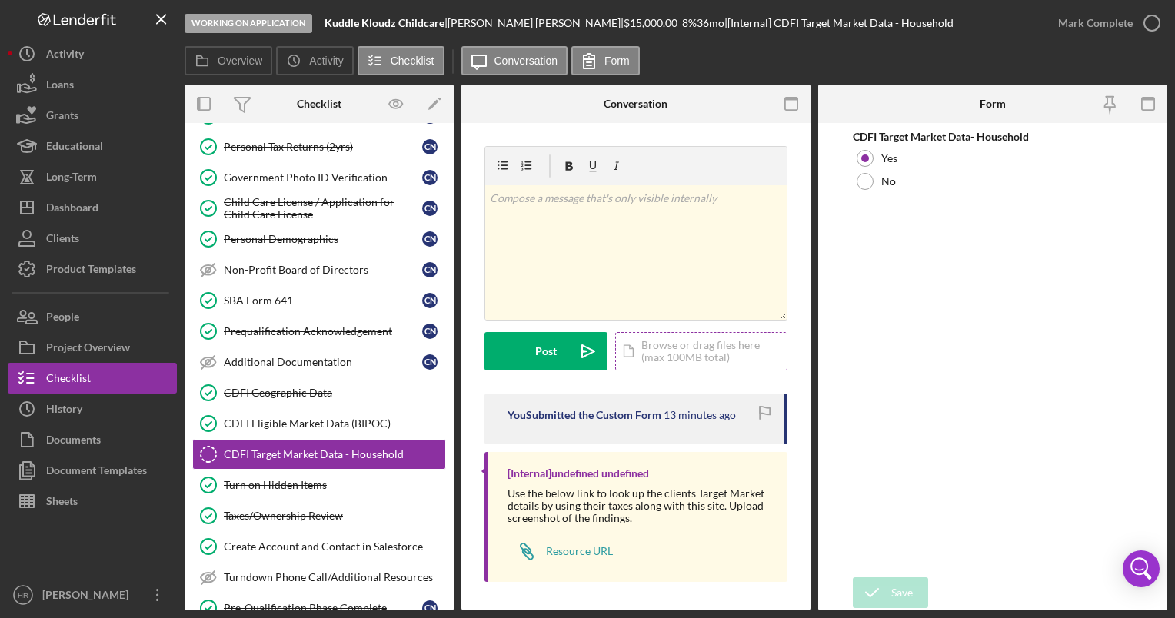
click at [677, 348] on div "Icon/Document Browse or drag files here (max 100MB total) Tap to choose files o…" at bounding box center [701, 351] width 172 height 38
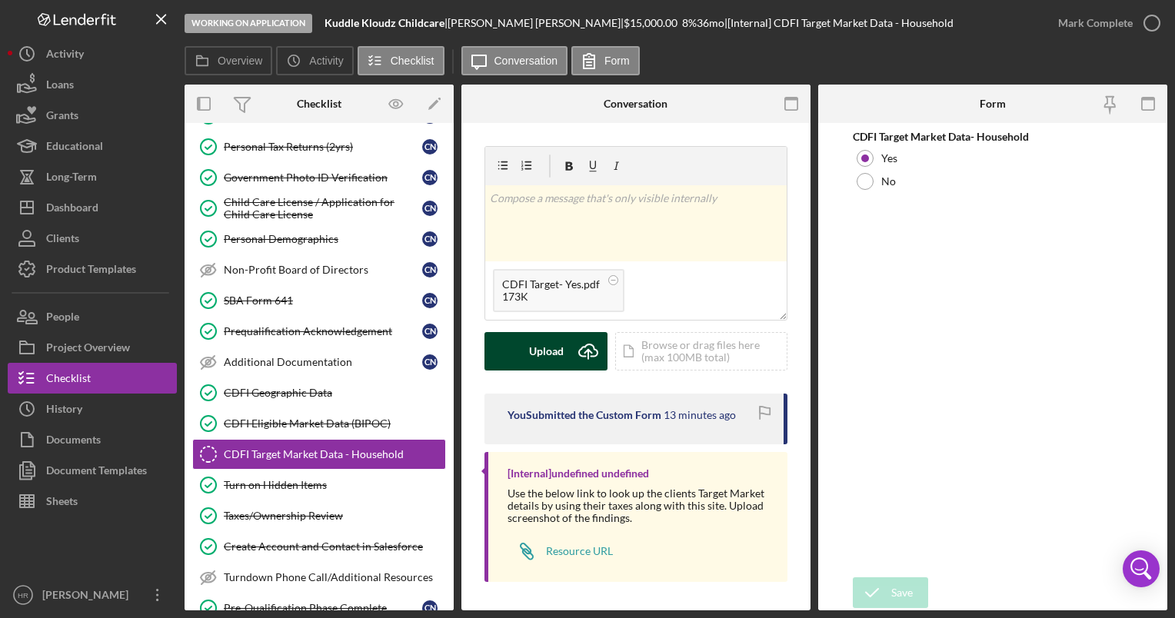
click at [531, 347] on div "Upload" at bounding box center [546, 351] width 35 height 38
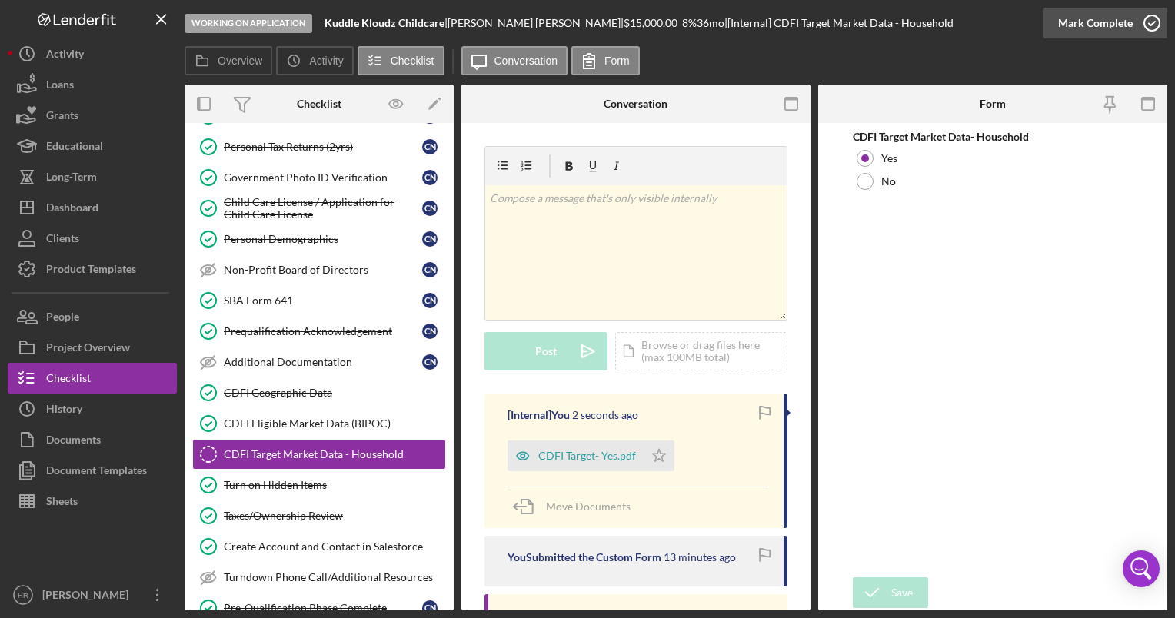
click at [1151, 24] on polyline "button" at bounding box center [1152, 24] width 6 height 4
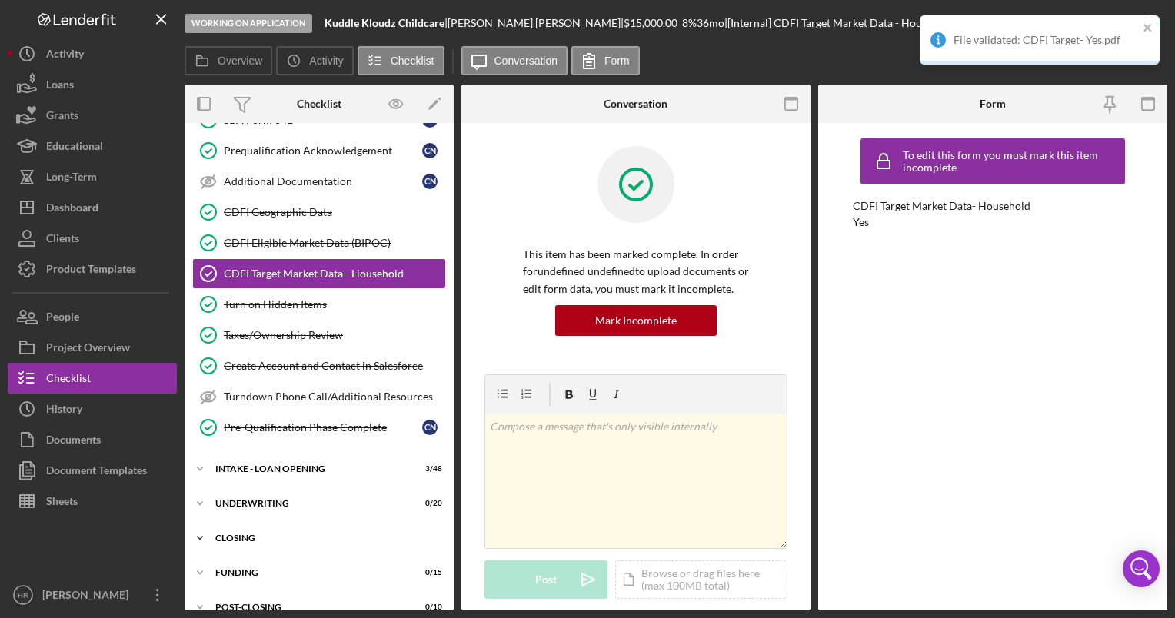
scroll to position [348, 0]
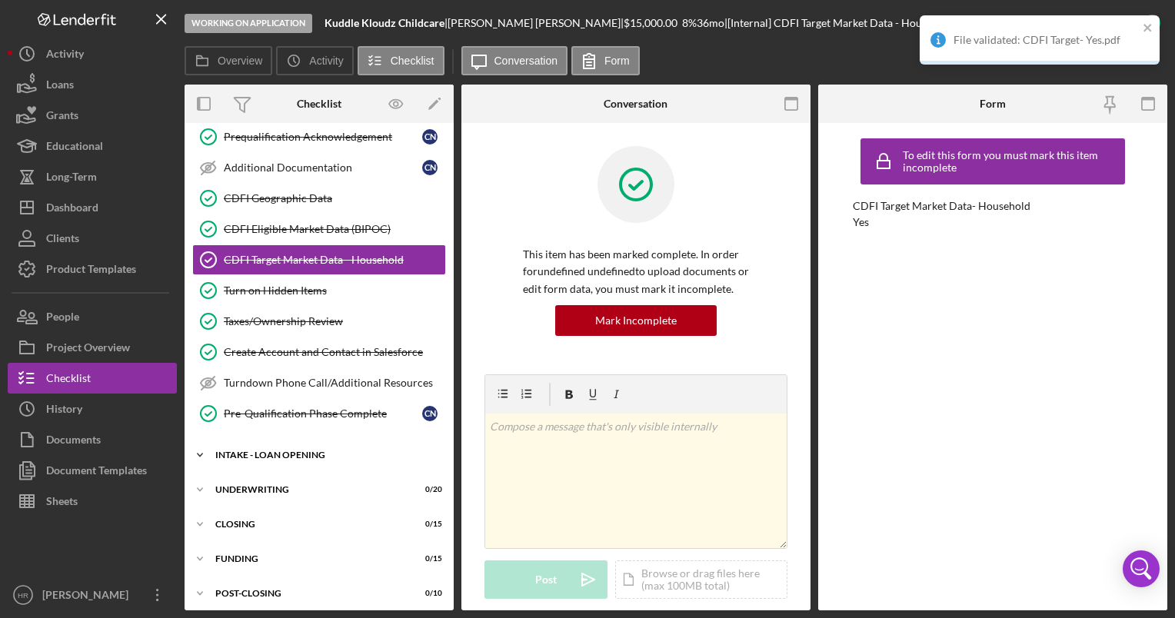
click at [278, 455] on div "Icon/Expander INTAKE - LOAN OPENING 3 / 48" at bounding box center [319, 455] width 269 height 31
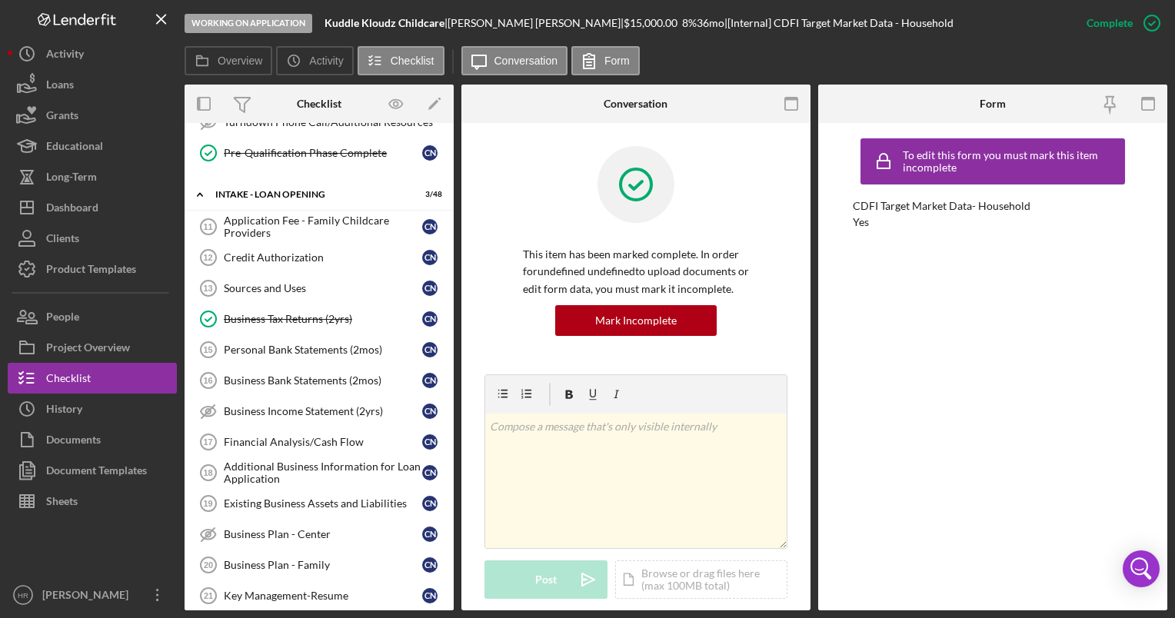
scroll to position [769, 0]
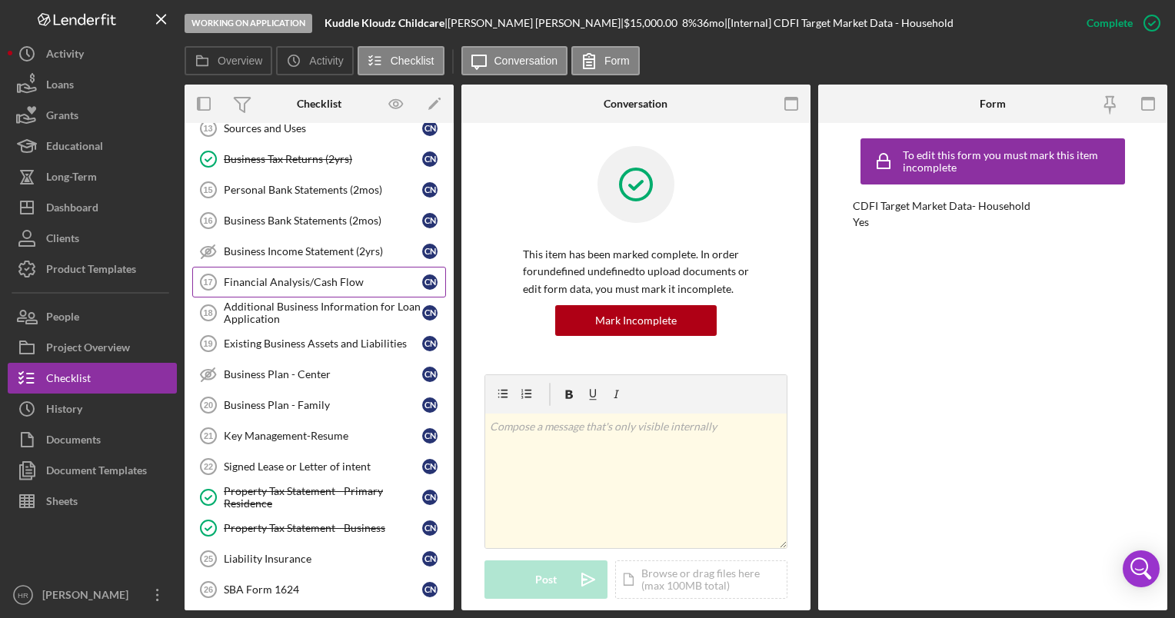
drag, startPoint x: 273, startPoint y: 277, endPoint x: 293, endPoint y: 271, distance: 20.9
click at [276, 277] on div "Financial Analysis/Cash Flow" at bounding box center [323, 282] width 198 height 12
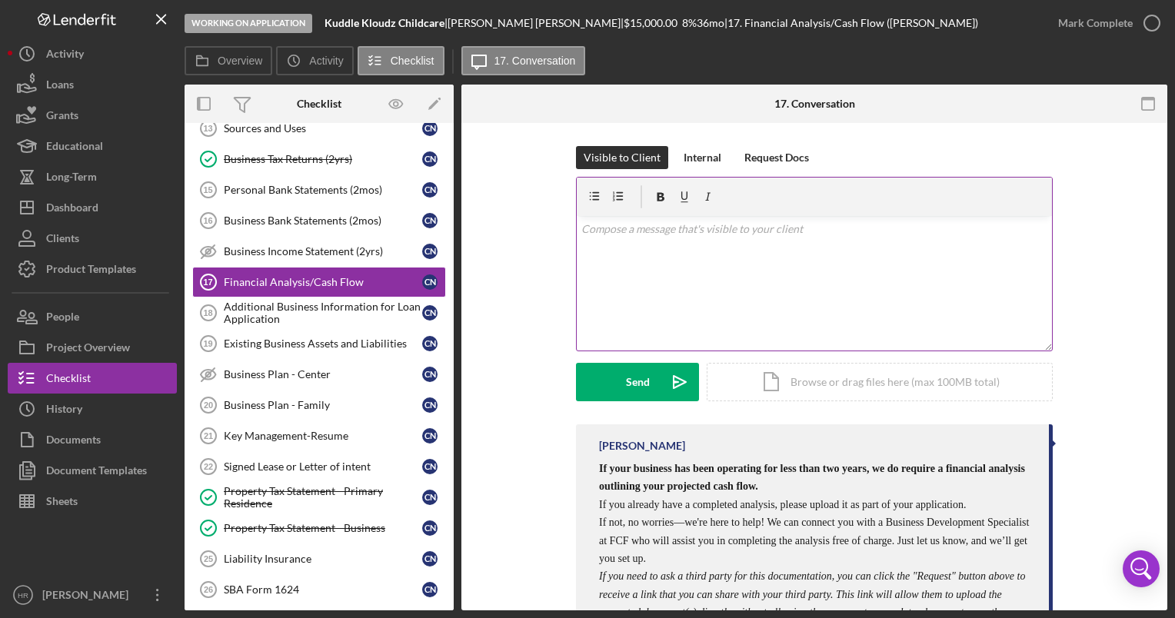
click at [647, 251] on div "v Color teal Color pink Remove color Add row above Add row below Add column bef…" at bounding box center [814, 283] width 475 height 135
paste div
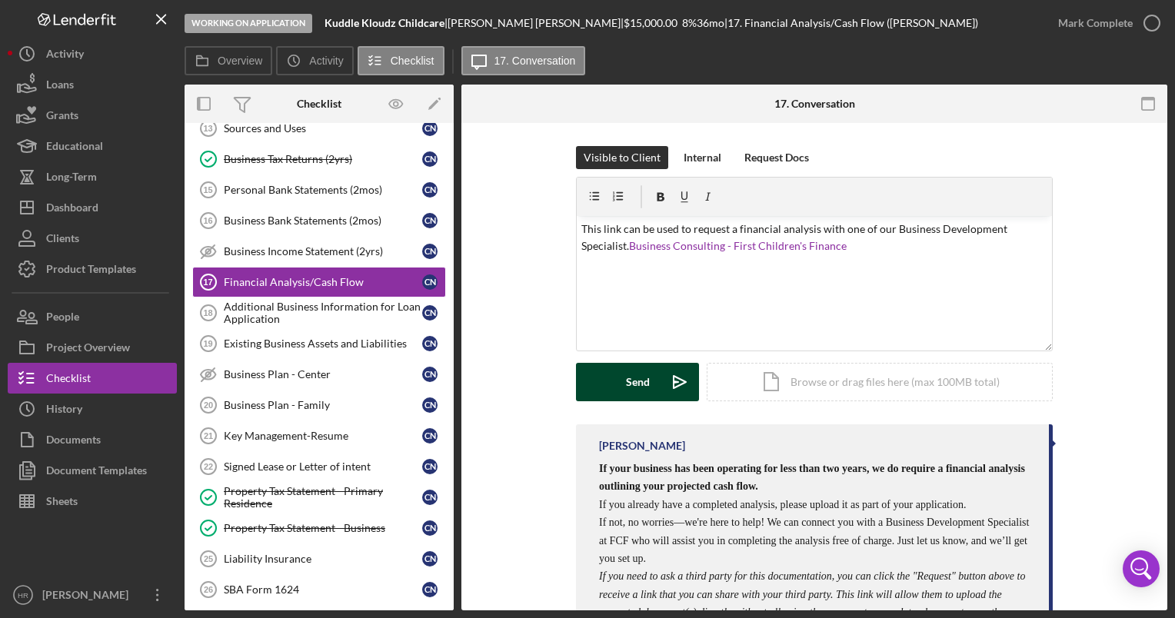
click at [625, 387] on button "Send Icon/icon-invite-send" at bounding box center [637, 382] width 123 height 38
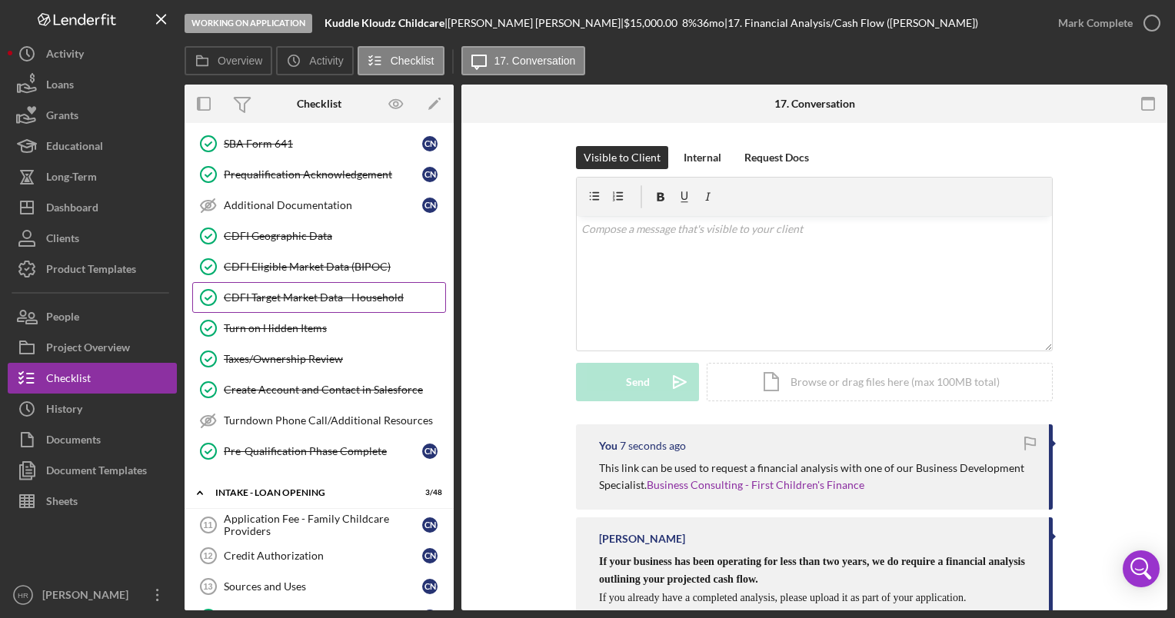
scroll to position [385, 0]
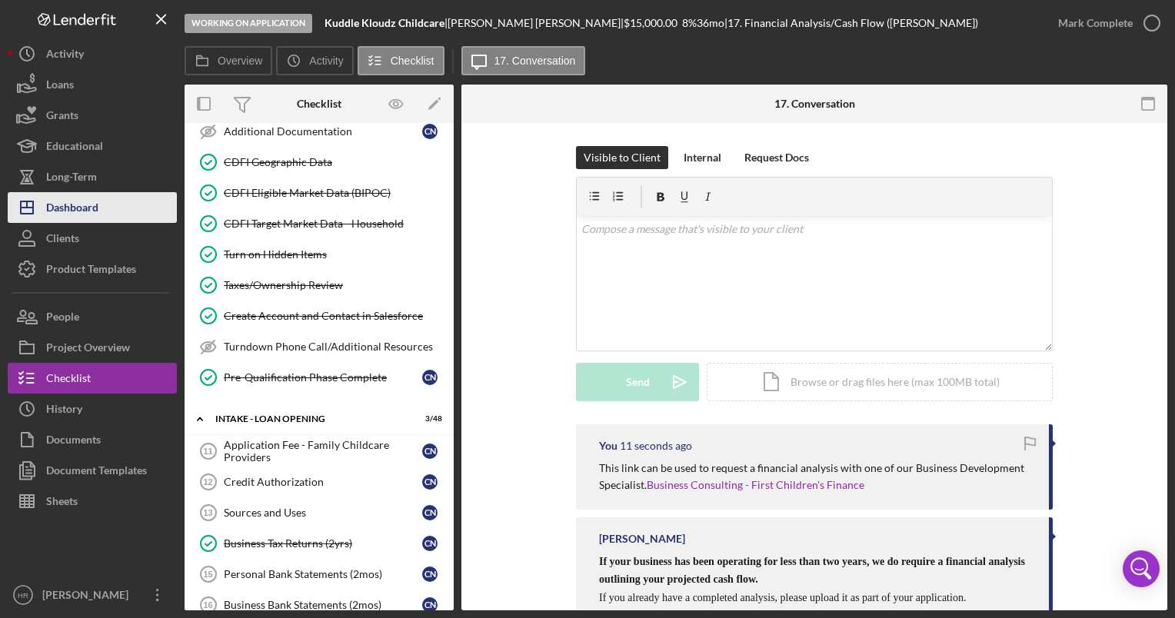
click at [78, 209] on div "Dashboard" at bounding box center [72, 209] width 52 height 35
